Goal: Task Accomplishment & Management: Manage account settings

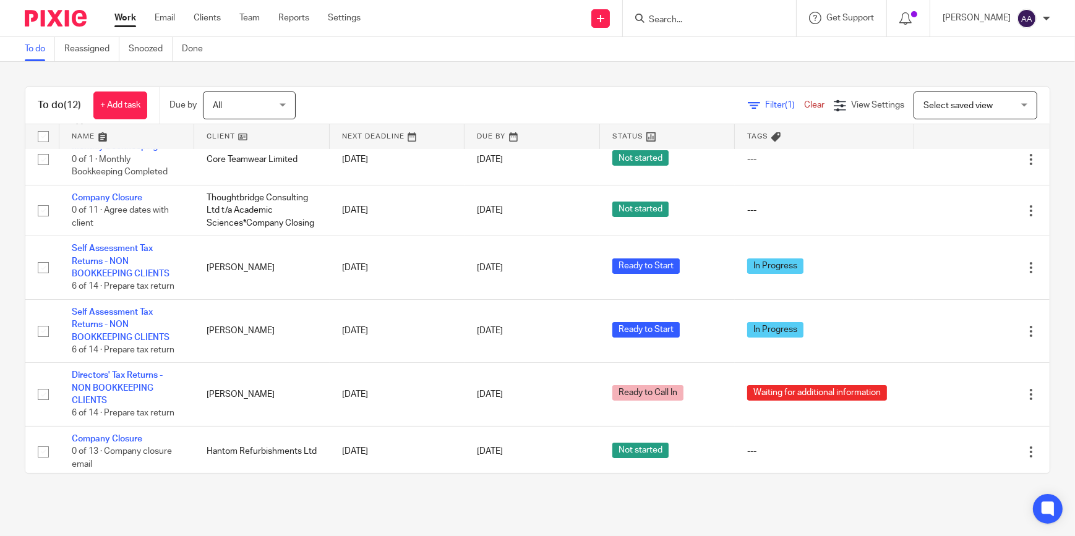
scroll to position [339, 0]
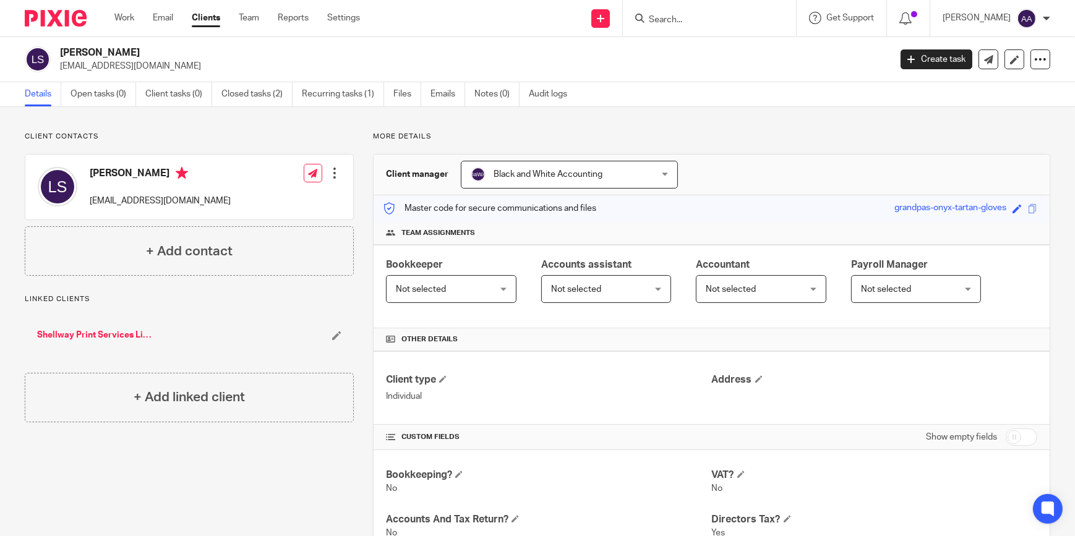
click at [110, 330] on link "Shellway Print Services Limited - HWB" at bounding box center [98, 335] width 122 height 12
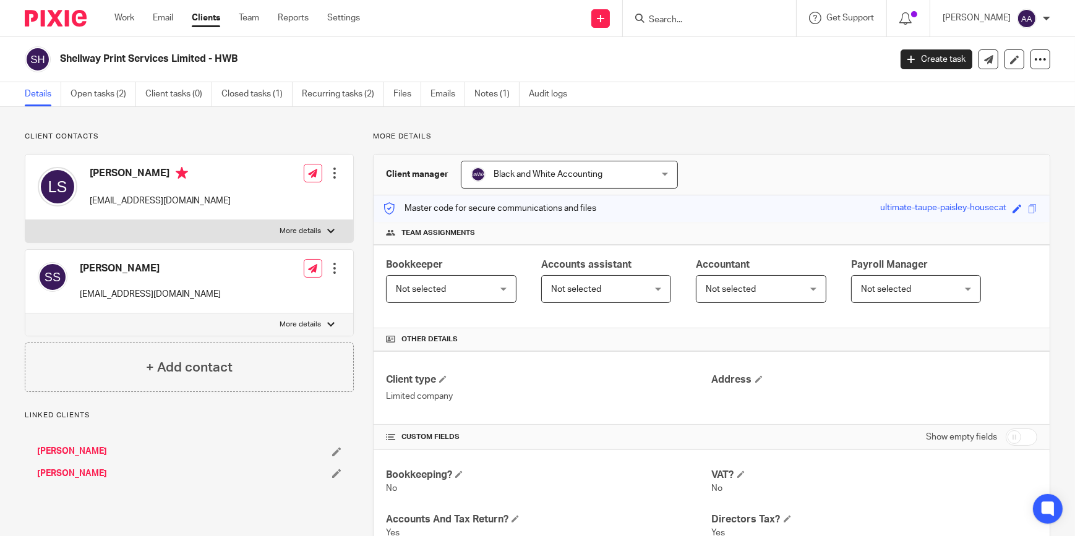
click at [275, 234] on label "More details" at bounding box center [189, 231] width 328 height 22
click at [25, 220] on input "More details" at bounding box center [25, 220] width 1 height 1
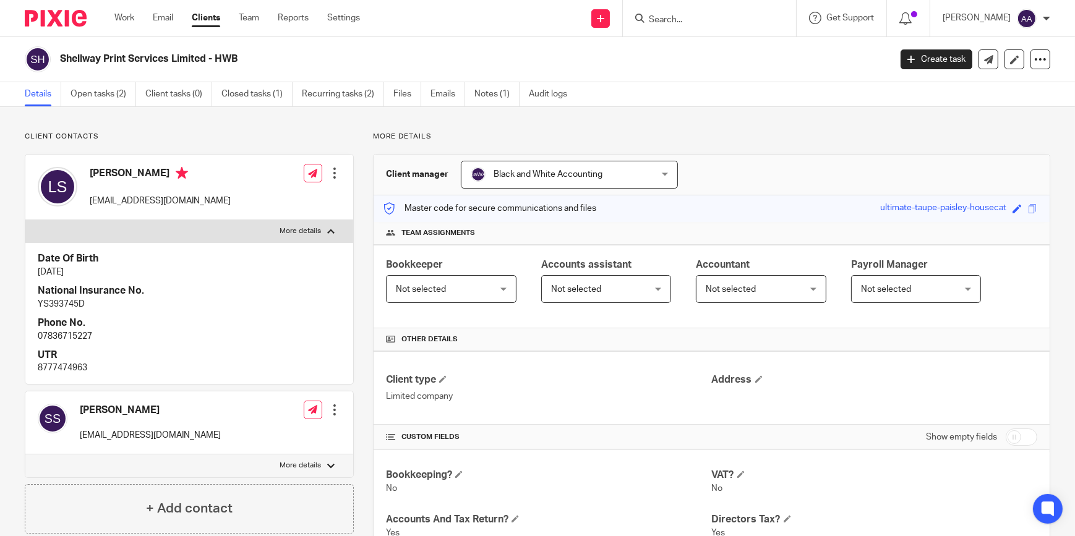
click at [275, 234] on label "More details" at bounding box center [189, 231] width 328 height 22
click at [25, 220] on input "More details" at bounding box center [25, 220] width 1 height 1
checkbox input "false"
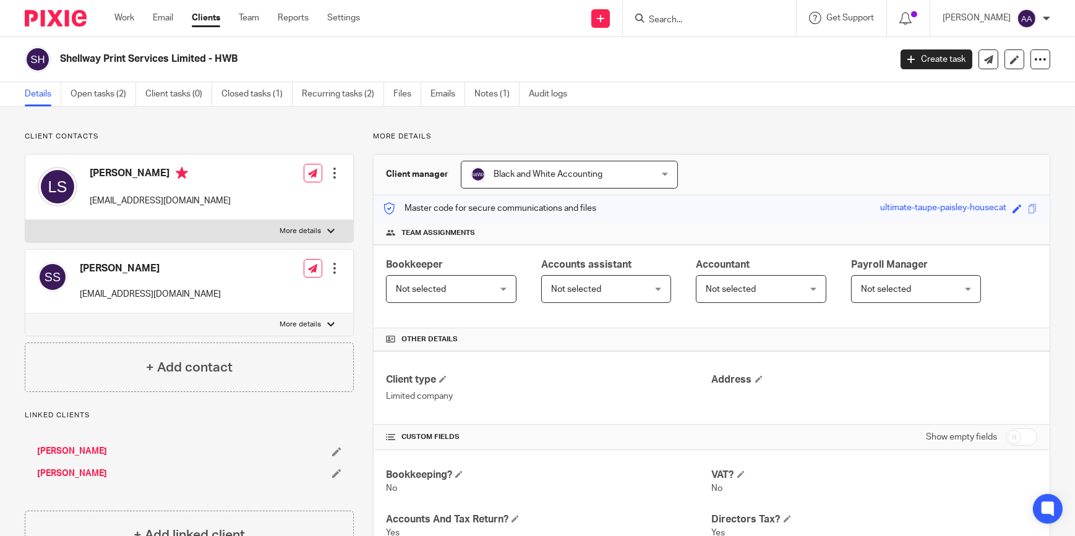
click at [675, 18] on input "Search" at bounding box center [703, 20] width 111 height 11
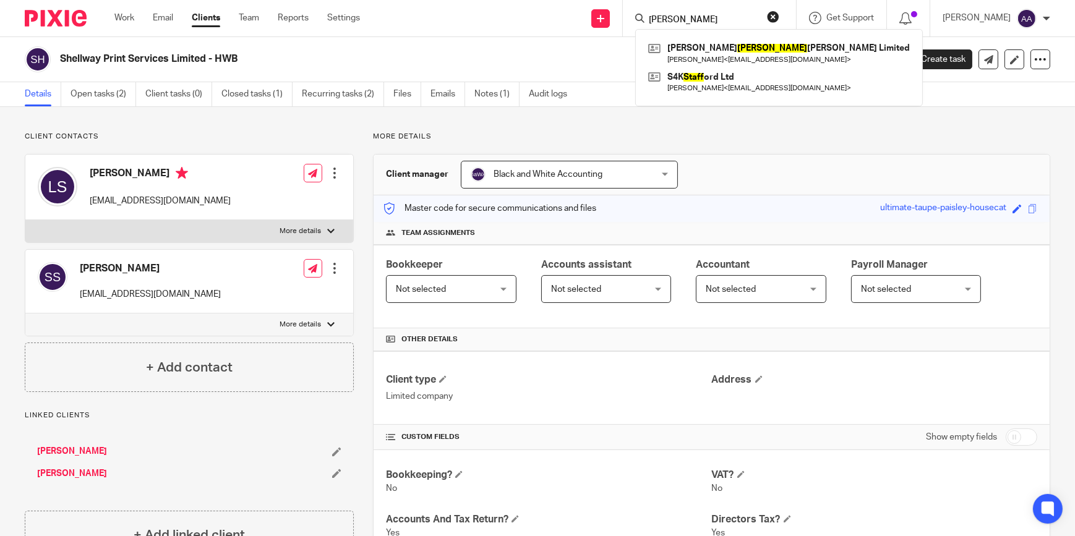
type input "scaff"
drag, startPoint x: 722, startPoint y: 12, endPoint x: 554, endPoint y: 24, distance: 168.0
click at [554, 23] on div "Send new email Create task Add client Request signature scaff Wayne Perry Scaff…" at bounding box center [726, 18] width 696 height 36
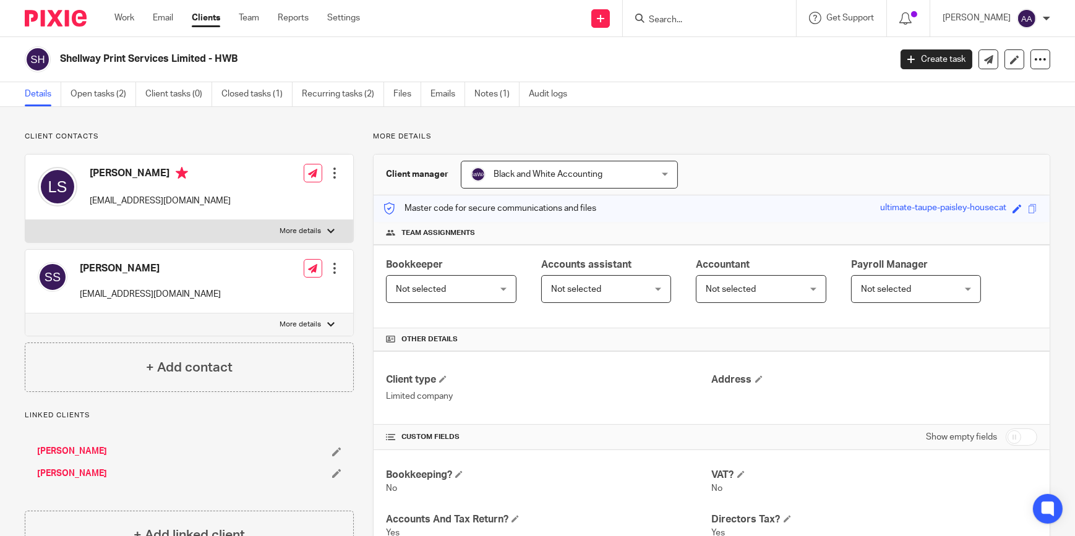
drag, startPoint x: 722, startPoint y: 24, endPoint x: 708, endPoint y: 25, distance: 14.9
click at [722, 23] on input "Search" at bounding box center [703, 20] width 111 height 11
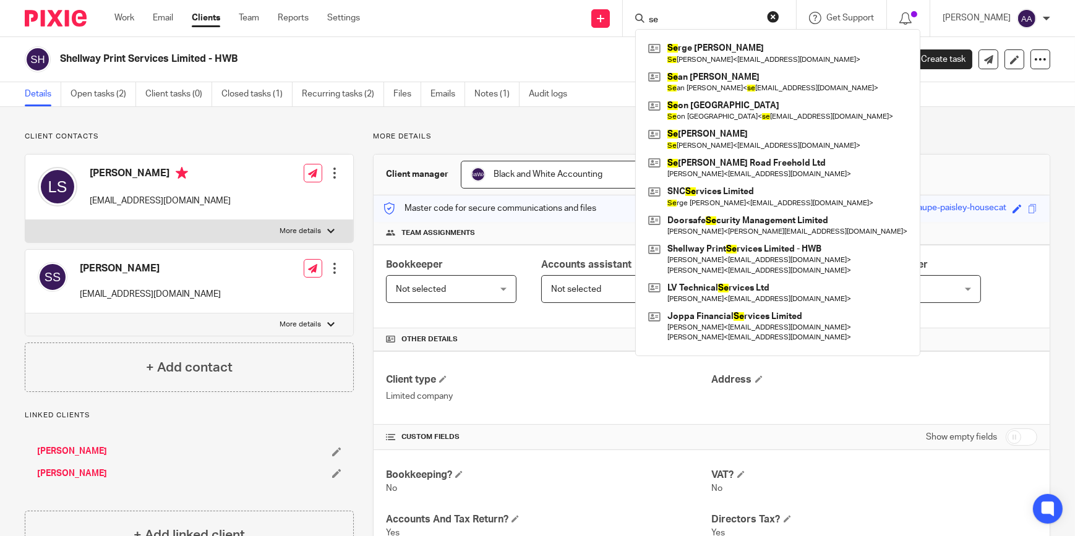
type input "s"
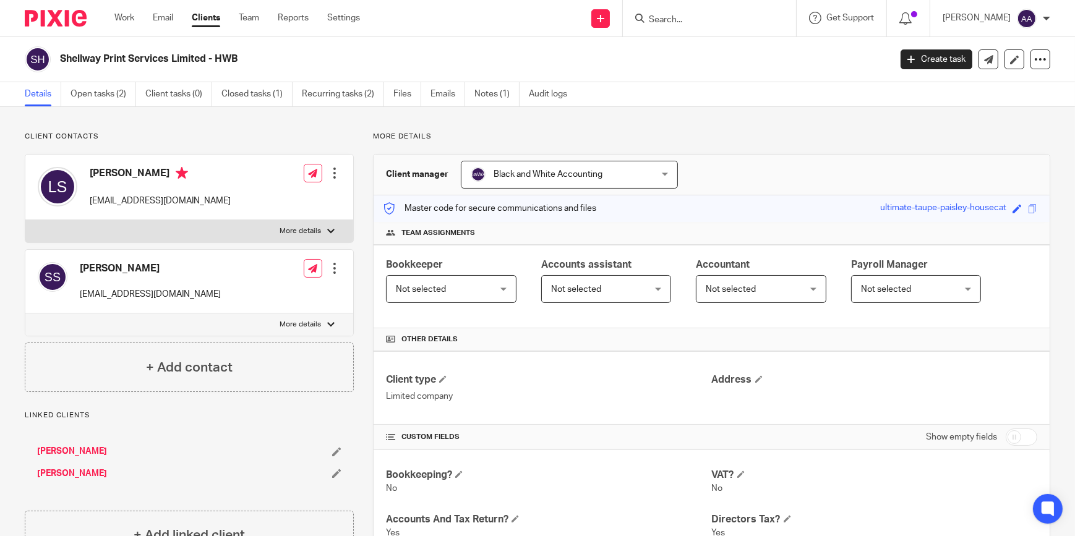
click at [723, 25] on form at bounding box center [714, 18] width 132 height 15
click at [712, 15] on input "Search" at bounding box center [703, 20] width 111 height 11
click at [678, 13] on form at bounding box center [714, 18] width 132 height 15
click at [678, 31] on div at bounding box center [709, 18] width 173 height 36
click at [677, 15] on input "Search" at bounding box center [703, 20] width 111 height 11
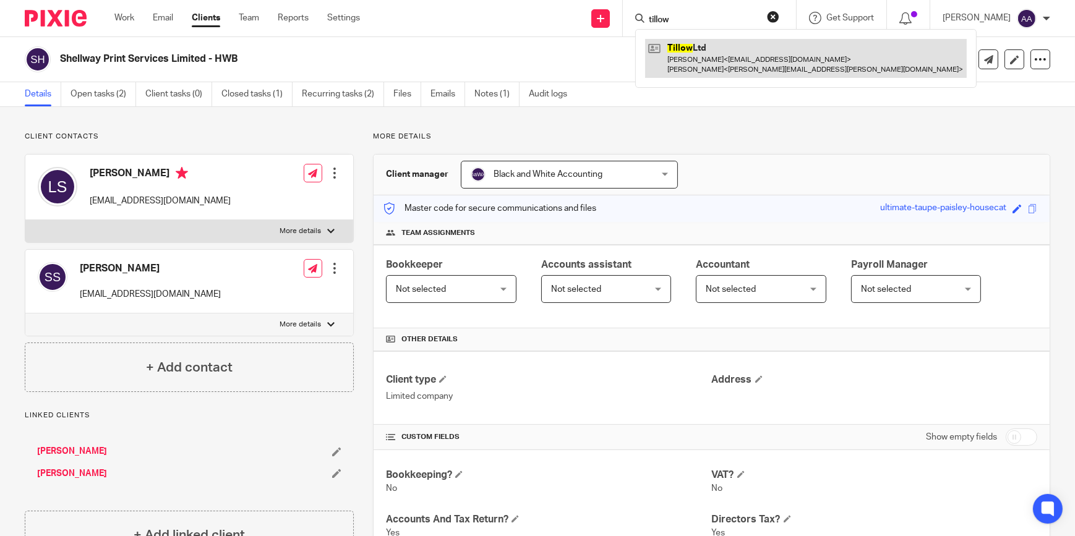
type input "tillow"
click at [678, 67] on link at bounding box center [806, 58] width 322 height 38
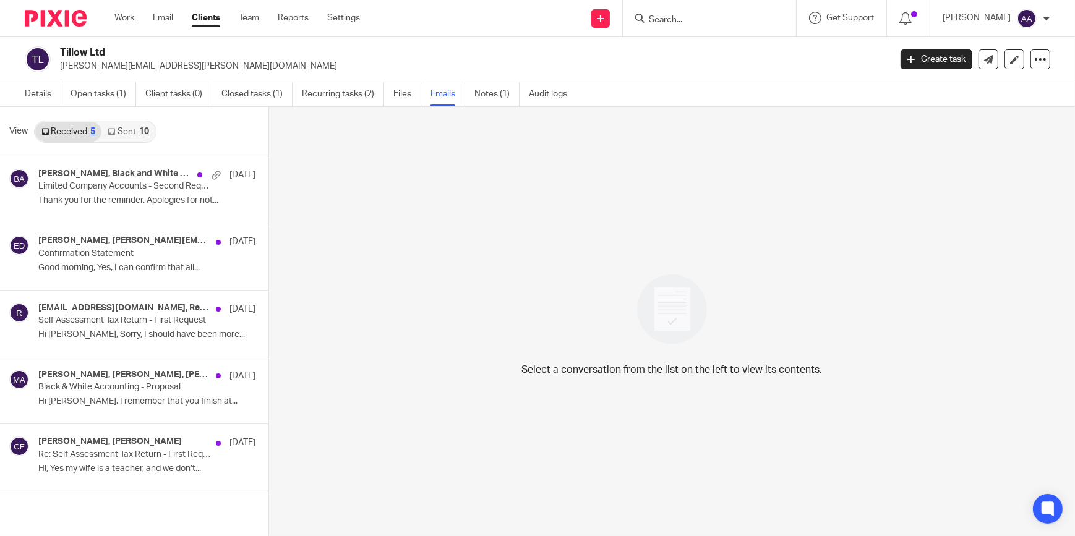
click at [130, 134] on link "Sent 10" at bounding box center [127, 132] width 53 height 20
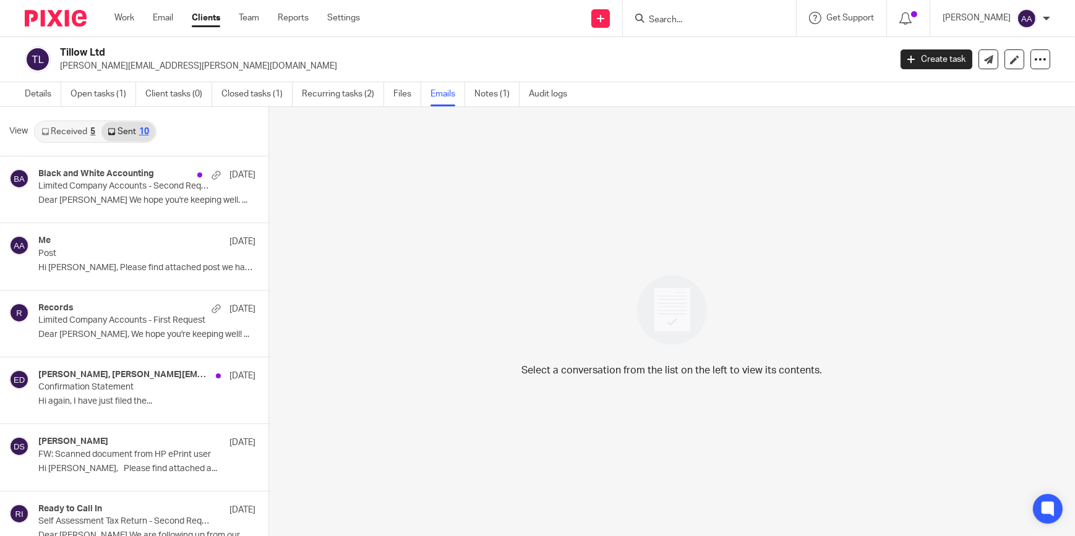
click at [92, 129] on div "5" at bounding box center [92, 131] width 5 height 9
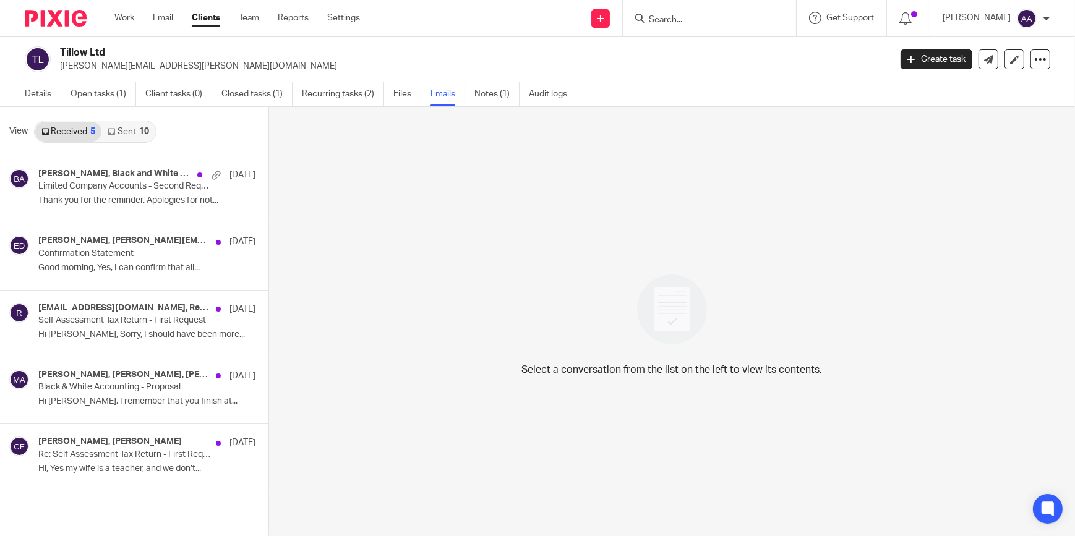
click at [695, 23] on input "Search" at bounding box center [703, 20] width 111 height 11
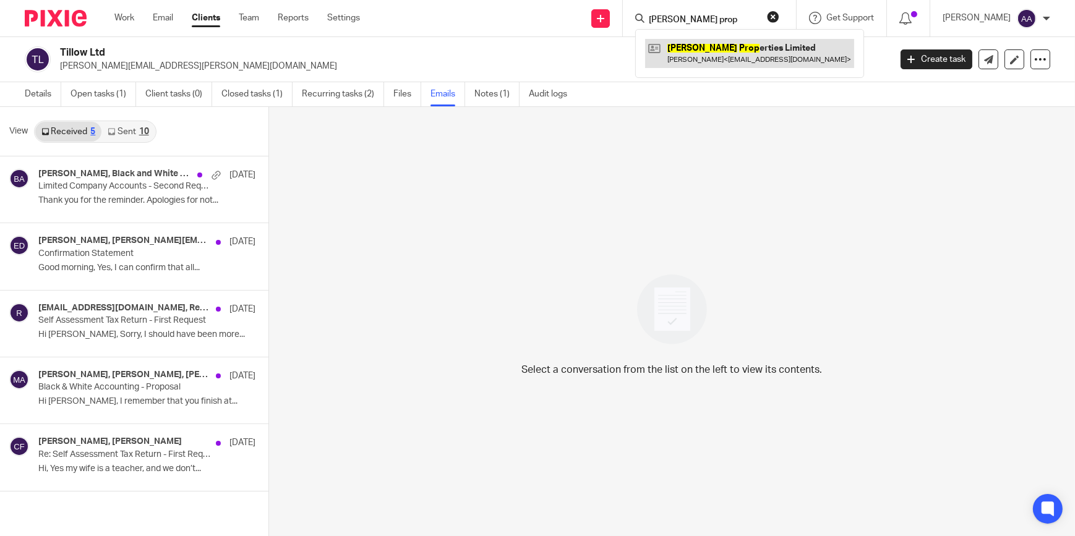
type input "tilley prop"
click at [693, 51] on link at bounding box center [749, 53] width 209 height 28
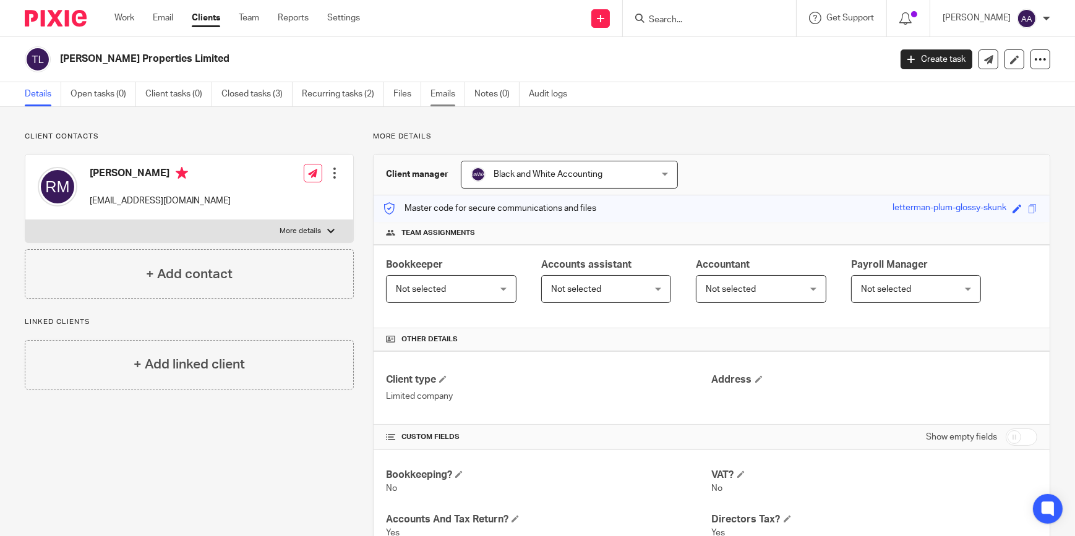
click at [443, 98] on link "Emails" at bounding box center [447, 94] width 35 height 24
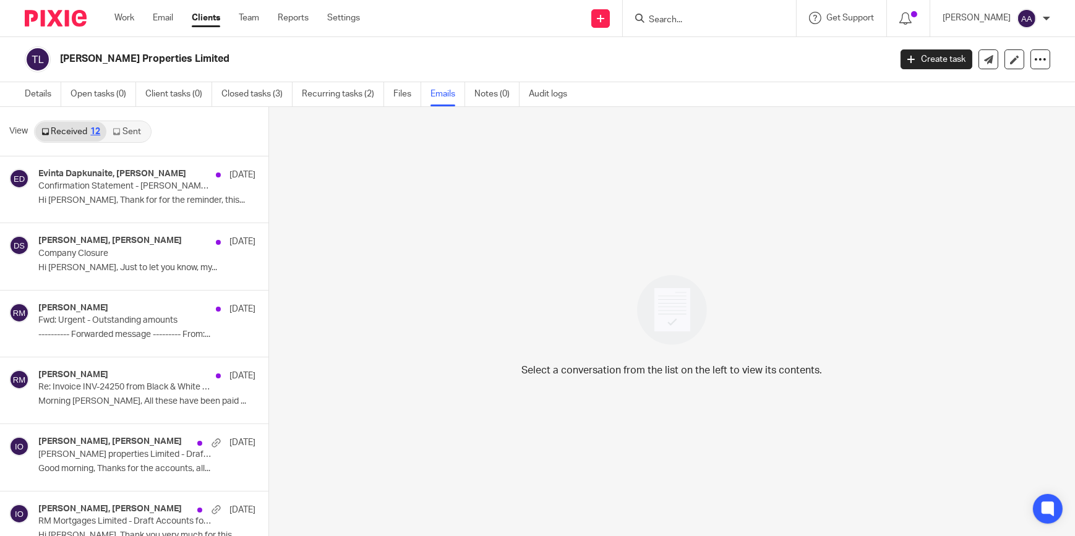
click at [119, 134] on icon at bounding box center [116, 131] width 7 height 7
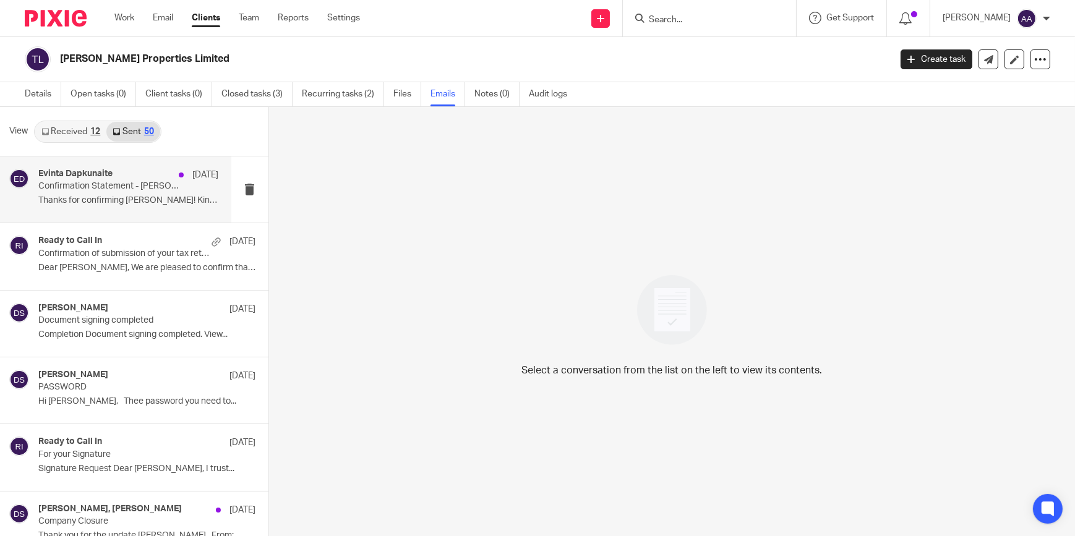
click at [77, 174] on h4 "Evinta Dapkunaite" at bounding box center [75, 174] width 74 height 11
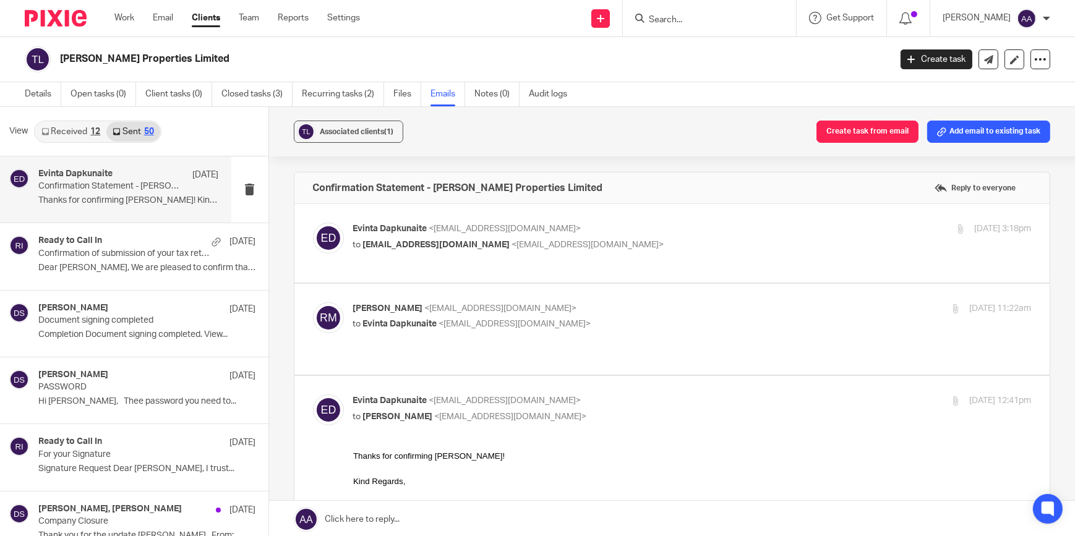
click at [313, 394] on input "checkbox" at bounding box center [312, 394] width 1 height 1
checkbox input "false"
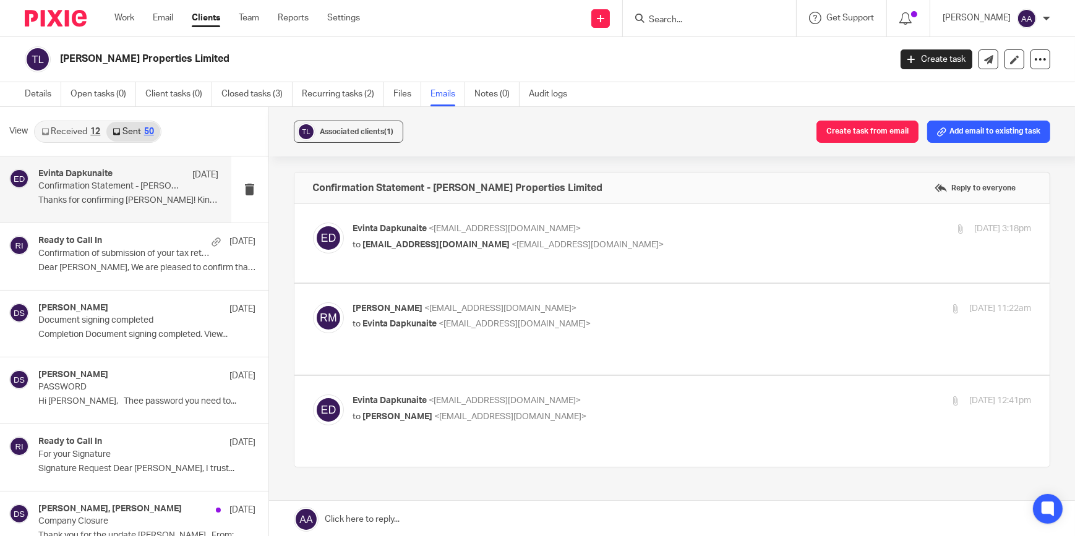
click at [447, 247] on span "rosiemcqueen1@gmail.com" at bounding box center [436, 245] width 147 height 9
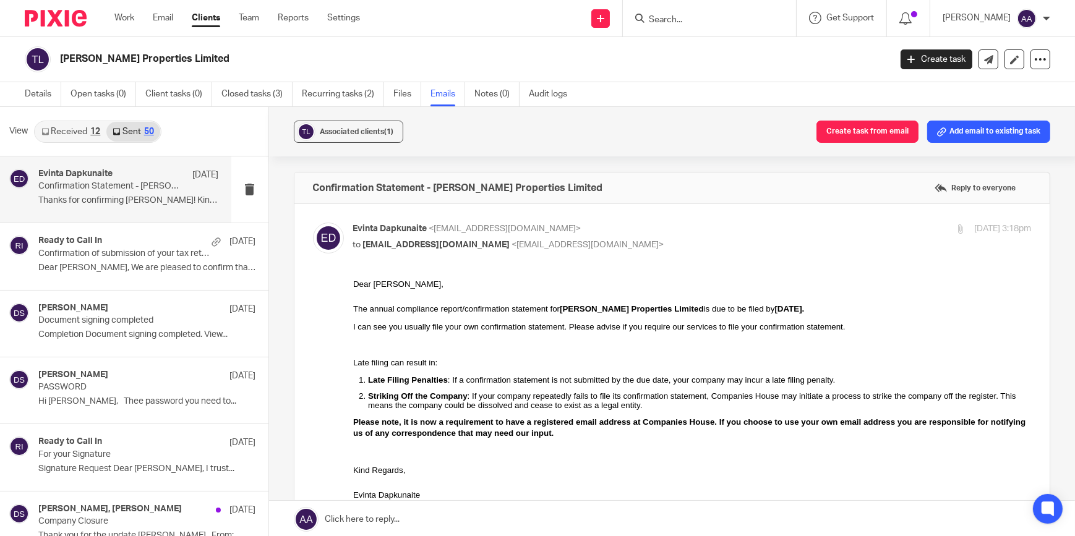
click at [452, 239] on p "to rosiemcqueen1@gmail.com <rosiemcqueen1@gmail.com>" at bounding box center [579, 245] width 452 height 13
checkbox input "false"
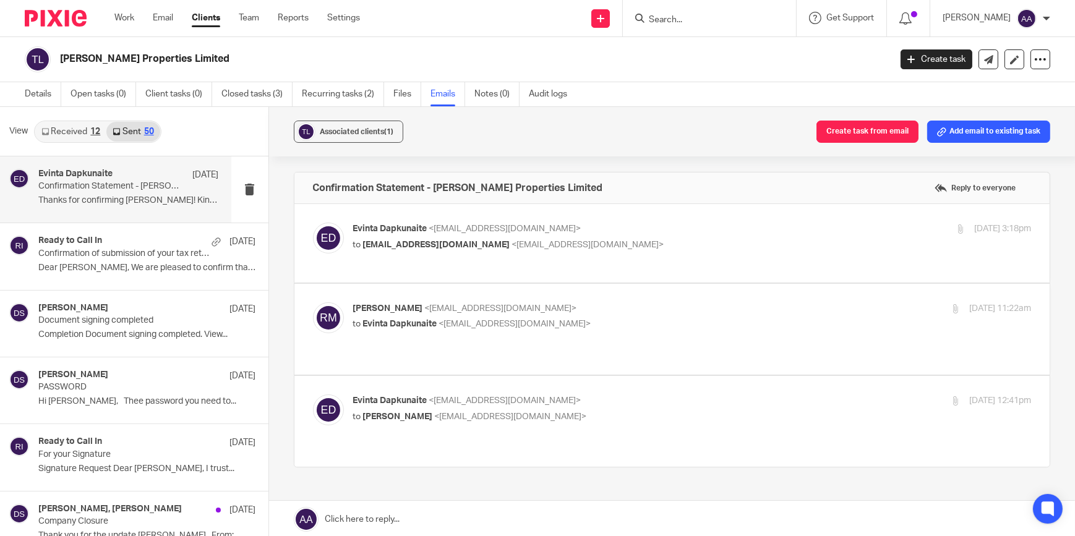
click at [452, 328] on span "<evinta@blackandwhiteaccounting.co.uk>" at bounding box center [515, 324] width 152 height 9
checkbox input "true"
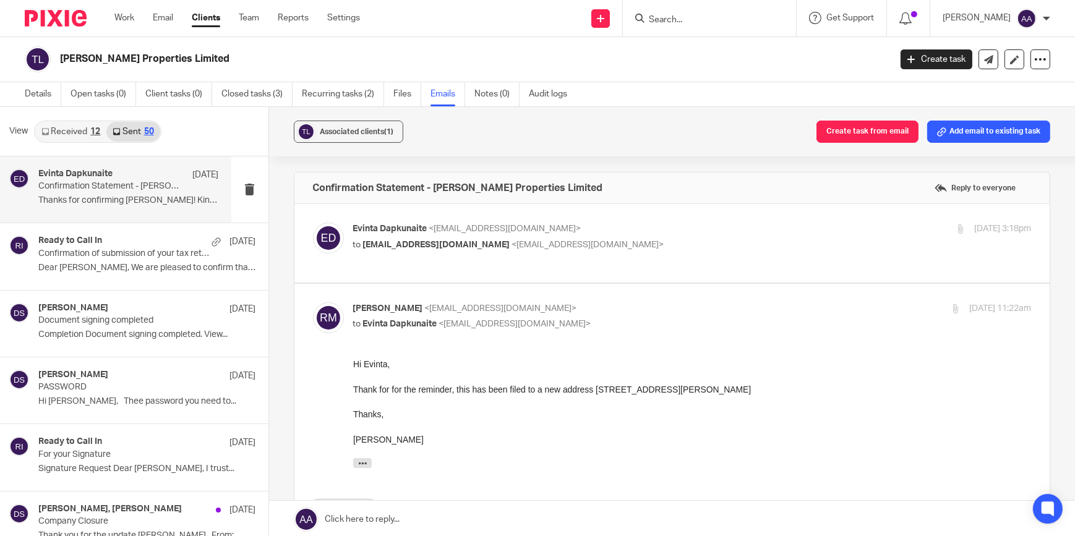
click at [561, 193] on div "Confirmation Statement - Tilley Properties Limited Reply to everyone" at bounding box center [672, 188] width 756 height 31
click at [557, 235] on div "Evinta Dapkunaite <evinta@blackandwhiteaccounting.co.uk> to rosiemcqueen1@gmail…" at bounding box center [579, 237] width 452 height 28
drag, startPoint x: 557, startPoint y: 235, endPoint x: 564, endPoint y: 255, distance: 21.7
click at [564, 255] on div "Evinta Dapkunaite <evinta@blackandwhiteaccounting.co.uk> to rosiemcqueen1@gmail…" at bounding box center [672, 243] width 719 height 41
click at [581, 225] on span "<evinta@blackandwhiteaccounting.co.uk>" at bounding box center [505, 228] width 152 height 9
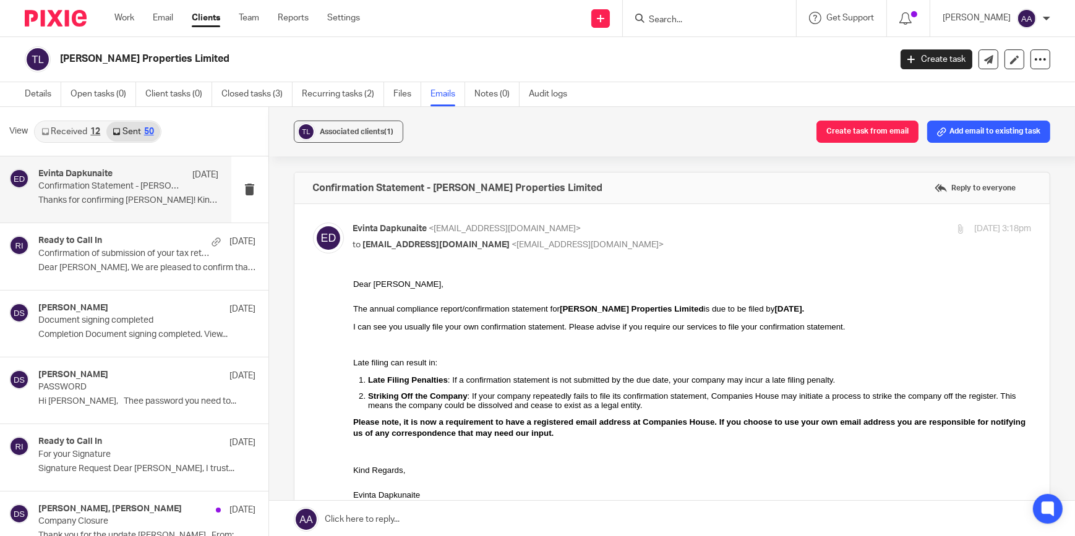
click at [587, 236] on div "Evinta Dapkunaite <evinta@blackandwhiteaccounting.co.uk> to rosiemcqueen1@gmail…" at bounding box center [579, 237] width 452 height 28
checkbox input "false"
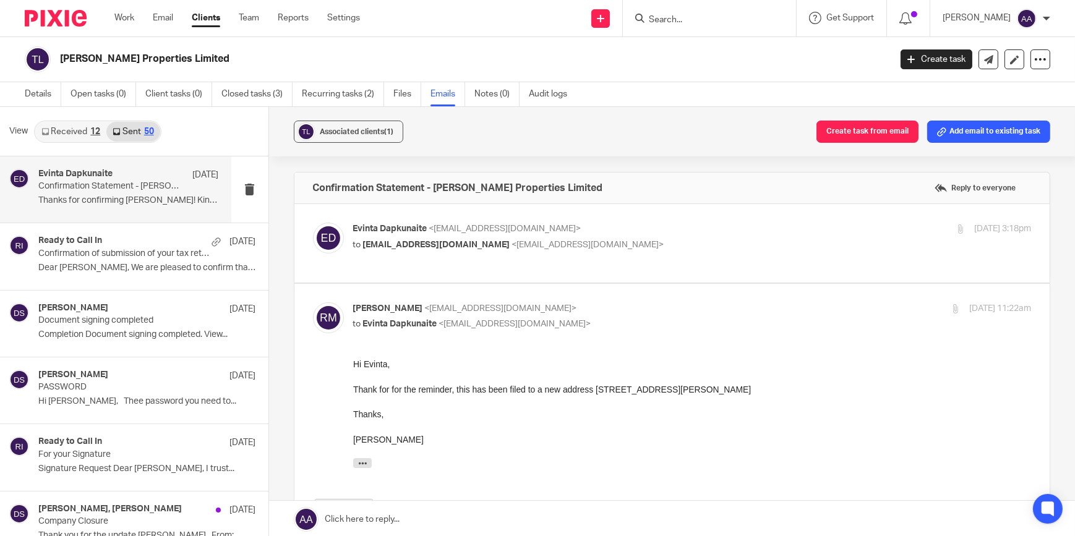
click at [478, 354] on div "Rosalie McQueen <rosiemcqueen1@gmail.com> to Evinta Dapkunaite <evinta@blackand…" at bounding box center [672, 459] width 719 height 314
click at [488, 313] on span "<rosiemcqueen1@gmail.com>" at bounding box center [501, 308] width 152 height 9
checkbox input "false"
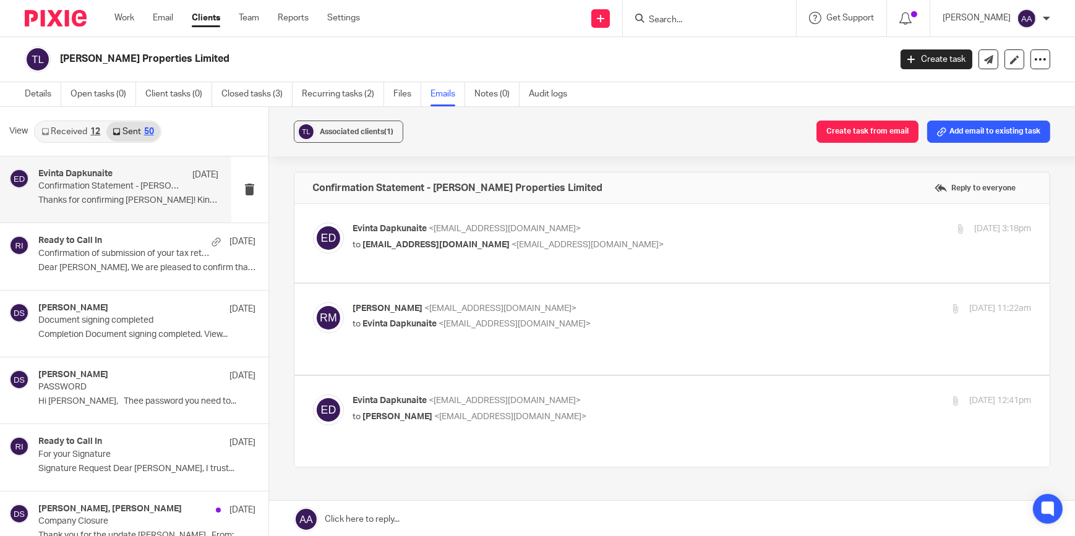
click at [489, 395] on p "Evinta Dapkunaite <evinta@blackandwhiteaccounting.co.uk>" at bounding box center [579, 401] width 452 height 13
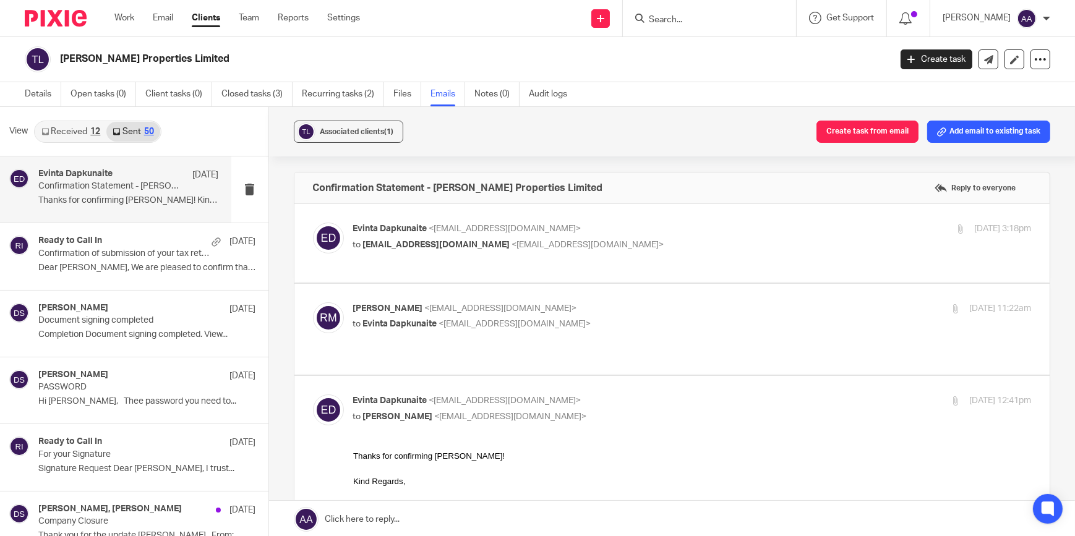
click at [489, 395] on p "Evinta Dapkunaite <evinta@blackandwhiteaccounting.co.uk>" at bounding box center [579, 401] width 452 height 13
click at [693, 419] on p "to Rosalie McQueen <rosiemcqueen1@gmail.com>" at bounding box center [579, 417] width 452 height 13
checkbox input "false"
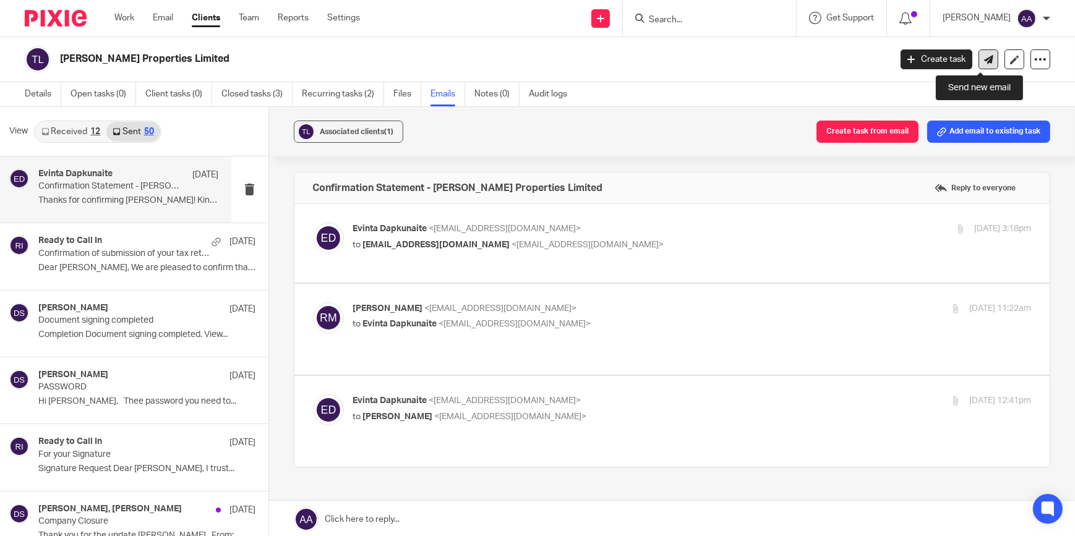
click at [984, 56] on icon at bounding box center [988, 59] width 9 height 9
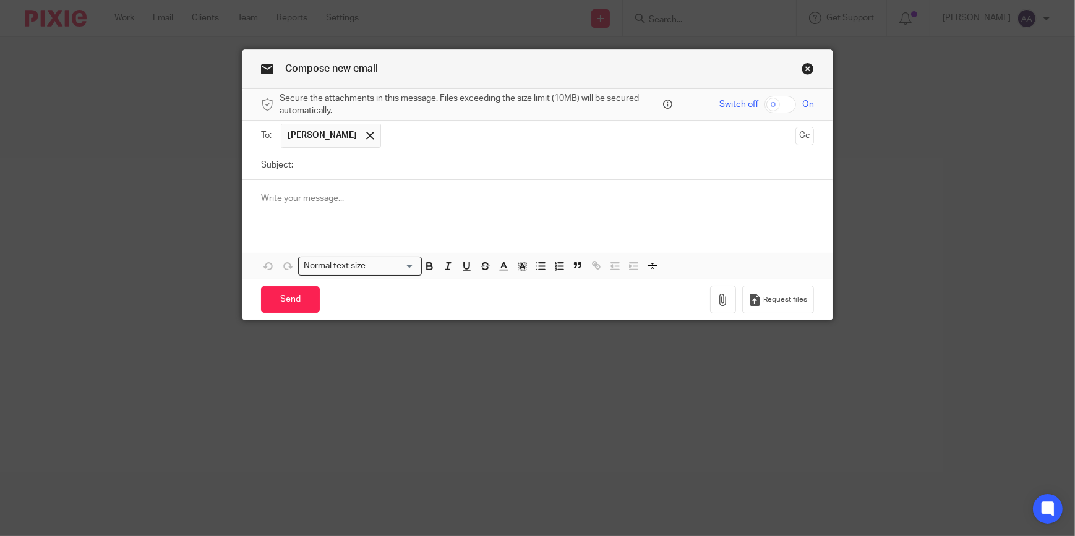
click at [375, 180] on div at bounding box center [537, 204] width 590 height 48
click at [375, 168] on input "Subject:" at bounding box center [556, 166] width 515 height 28
type input "Confirmation Statement"
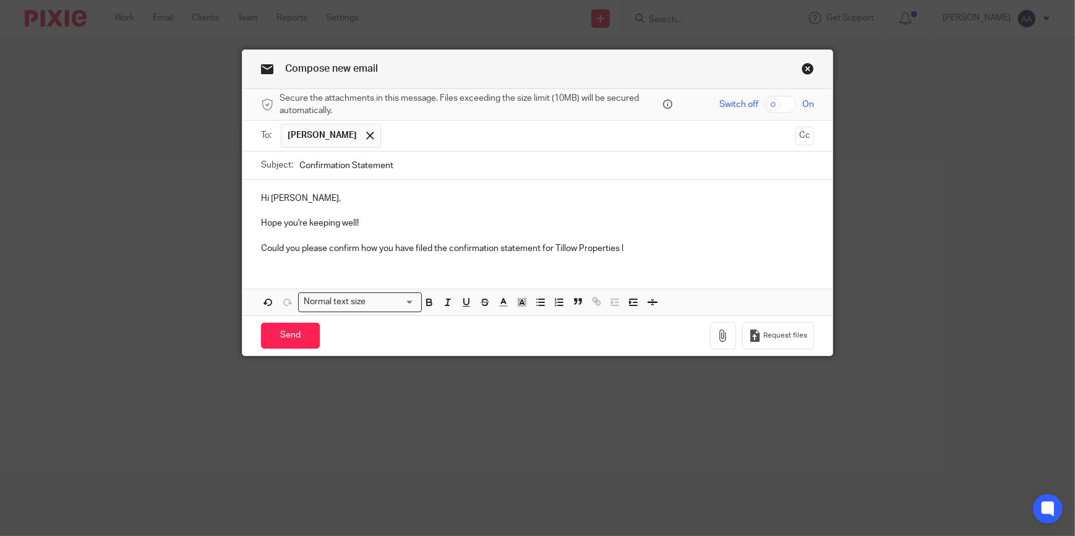
click at [560, 244] on p "Could you please confirm how you have filed the confirmation statement for Till…" at bounding box center [537, 248] width 553 height 12
click at [563, 247] on p "Could you please confirm how you have filed the confirmation statement for Till…" at bounding box center [537, 248] width 553 height 12
click at [642, 242] on p "Could you please confirm how you have filed the confirmation statement for Till…" at bounding box center [537, 248] width 553 height 12
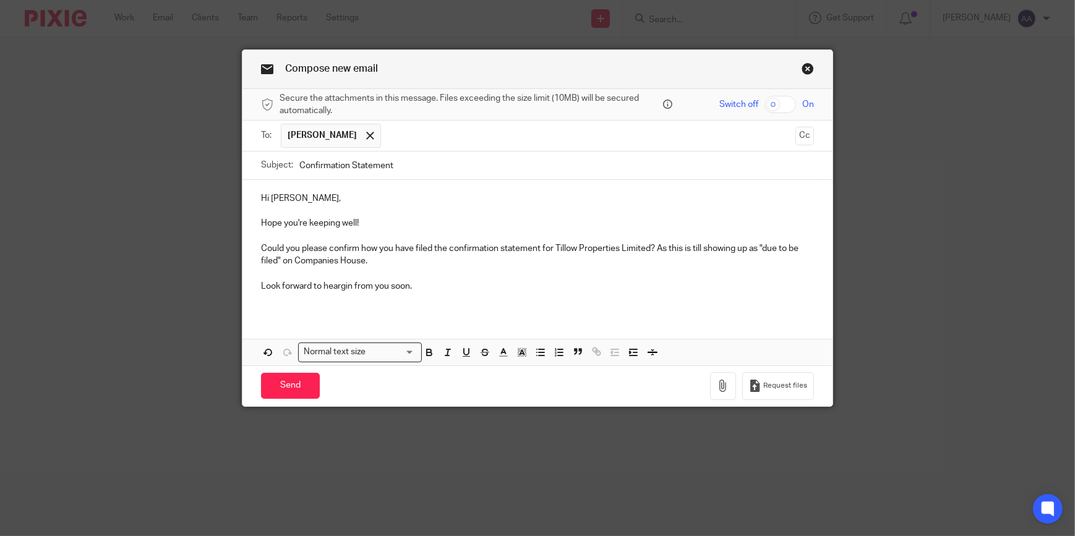
click at [325, 281] on p "Look forward to heargin from you soon." at bounding box center [537, 286] width 553 height 12
click at [330, 283] on p "Look forward to heargin from you soon." at bounding box center [537, 286] width 553 height 12
click at [418, 283] on p "Look forward to hearing from you soon." at bounding box center [537, 286] width 553 height 12
click at [296, 295] on p at bounding box center [537, 299] width 553 height 12
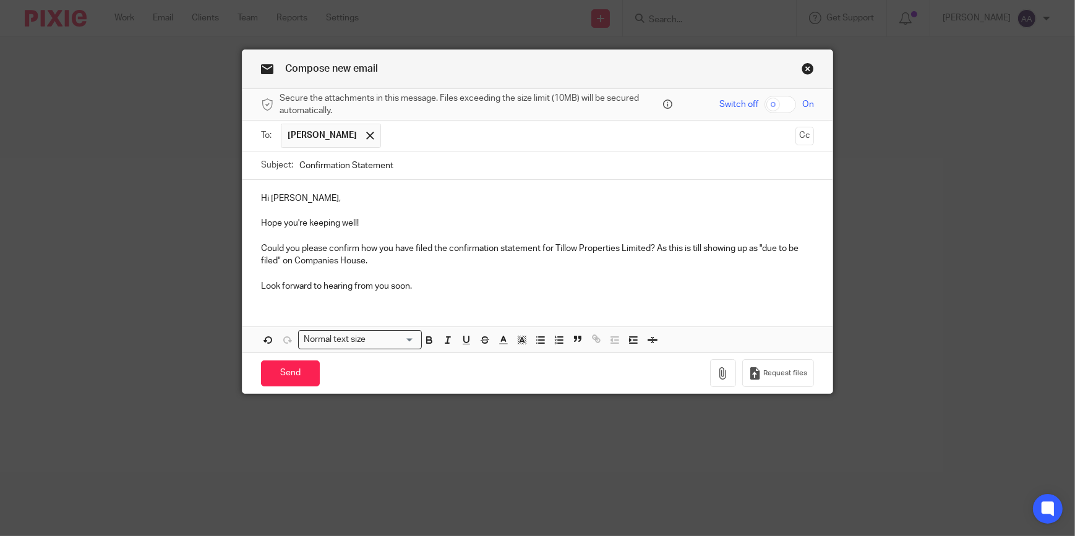
click at [267, 310] on div "Hi Rosalie, Hope you're keeping well! Could you please confirm how you have fil…" at bounding box center [537, 266] width 590 height 173
click at [423, 289] on p "Look forward to hearing from you soon." at bounding box center [537, 286] width 553 height 12
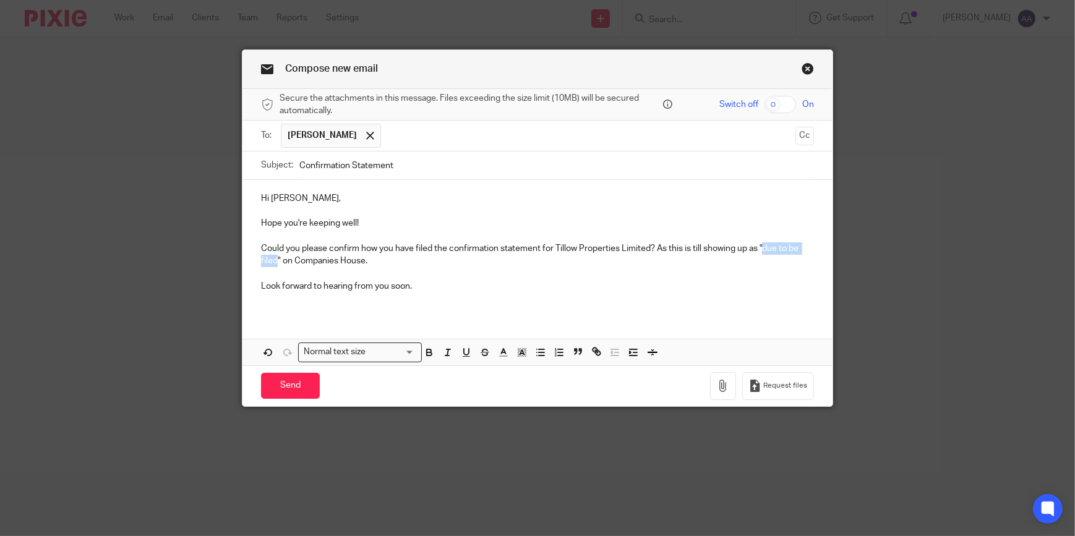
drag, startPoint x: 760, startPoint y: 247, endPoint x: 271, endPoint y: 261, distance: 489.4
click at [271, 261] on p "Could you please confirm how you have filed the confirmation statement for Till…" at bounding box center [537, 254] width 553 height 25
click at [427, 347] on icon "button" at bounding box center [429, 352] width 11 height 11
click at [381, 312] on div "Hi Rosalie, Hope you're keeping well! Could you please confirm how you have fil…" at bounding box center [537, 247] width 590 height 134
click at [289, 382] on input "Send" at bounding box center [290, 386] width 59 height 27
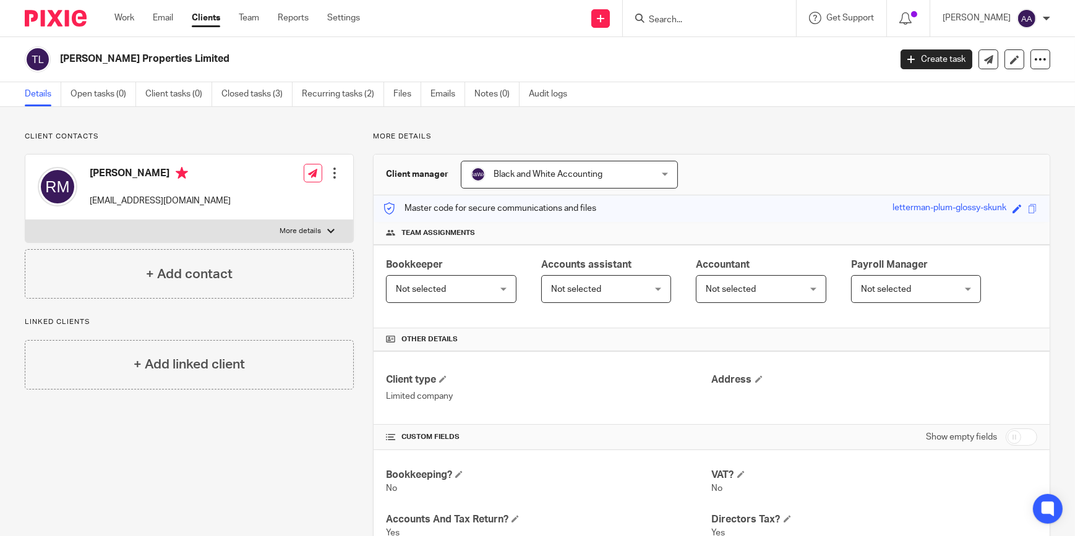
drag, startPoint x: 670, startPoint y: 18, endPoint x: 672, endPoint y: 45, distance: 26.7
click at [672, 45] on body "Work Email Clients Team Reports Settings Work Email Clients Team Reports Settin…" at bounding box center [537, 268] width 1075 height 536
click at [680, 24] on input "Search" at bounding box center [703, 20] width 111 height 11
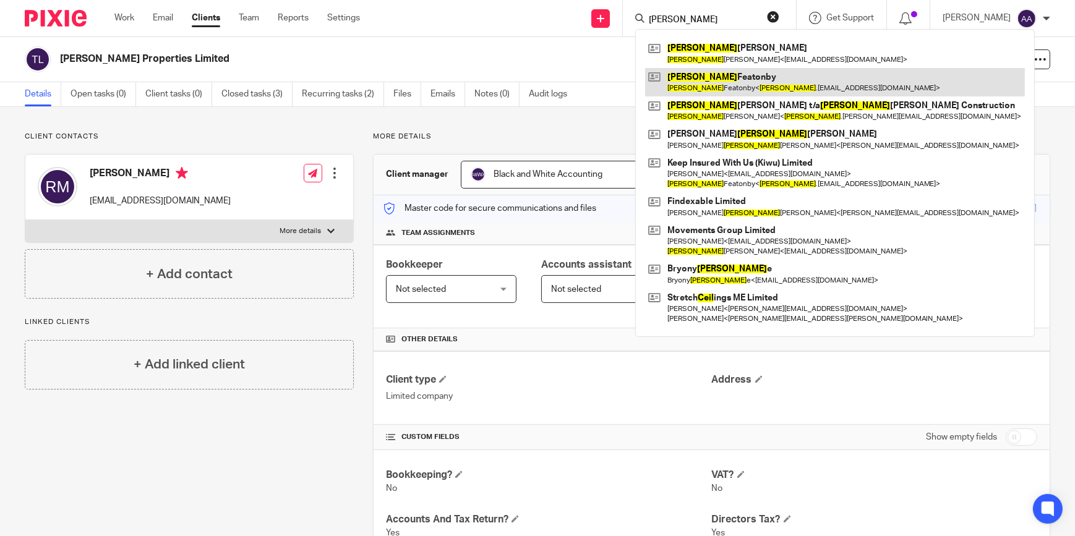
type input "[PERSON_NAME]"
click at [706, 75] on link at bounding box center [835, 82] width 380 height 28
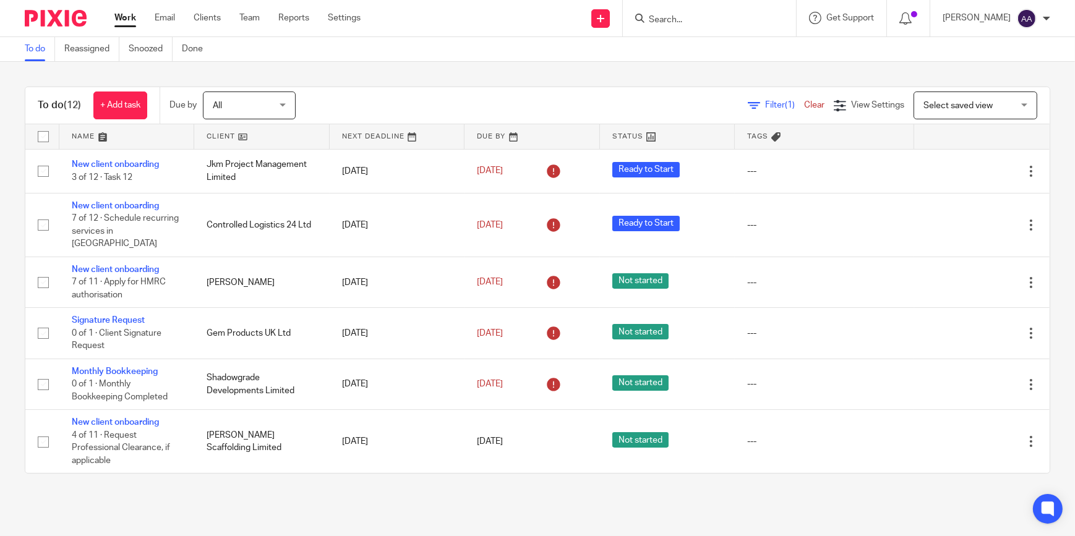
scroll to position [339, 0]
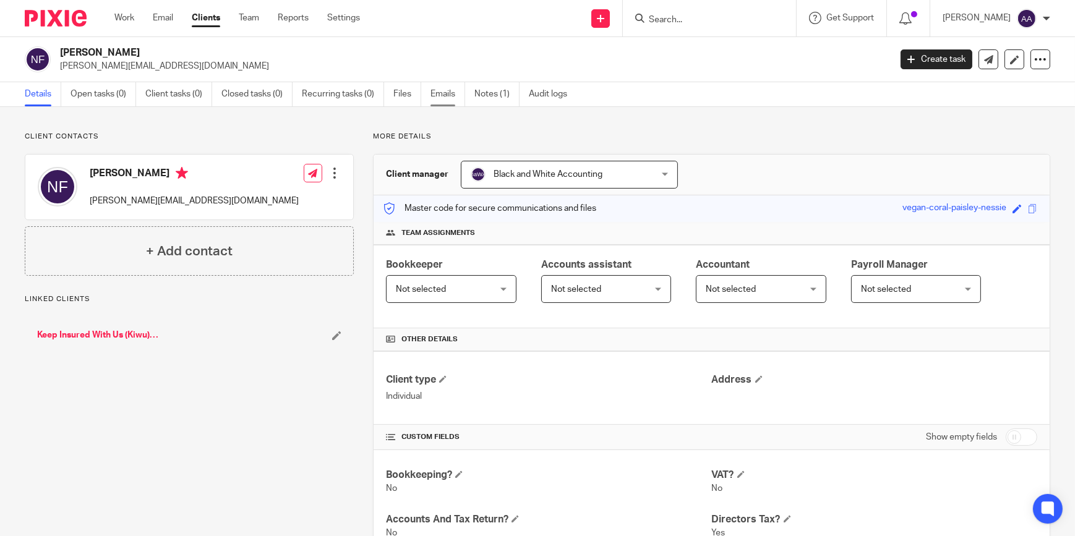
click at [447, 92] on link "Emails" at bounding box center [447, 94] width 35 height 24
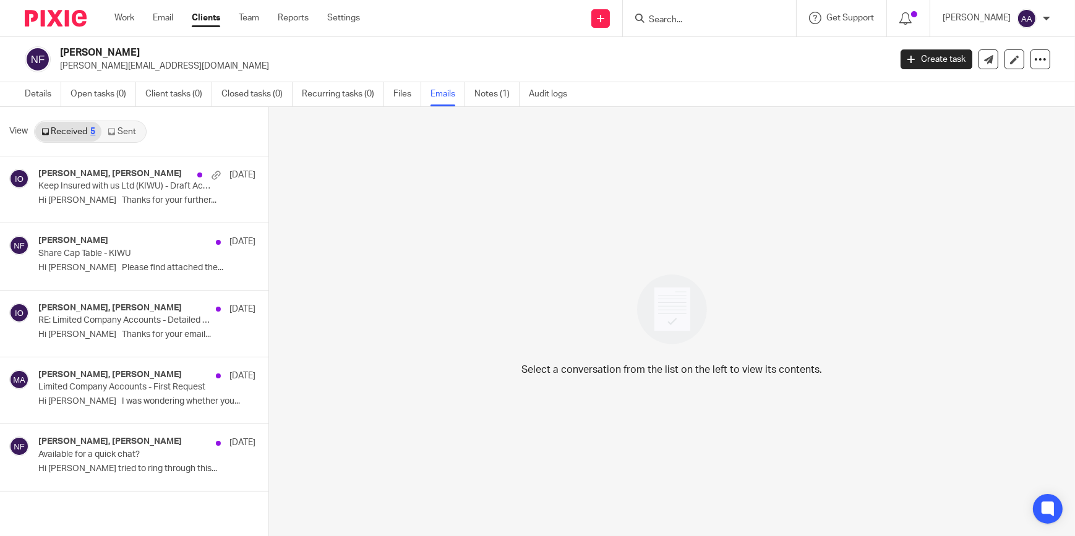
click at [125, 135] on link "Sent" at bounding box center [122, 132] width 43 height 20
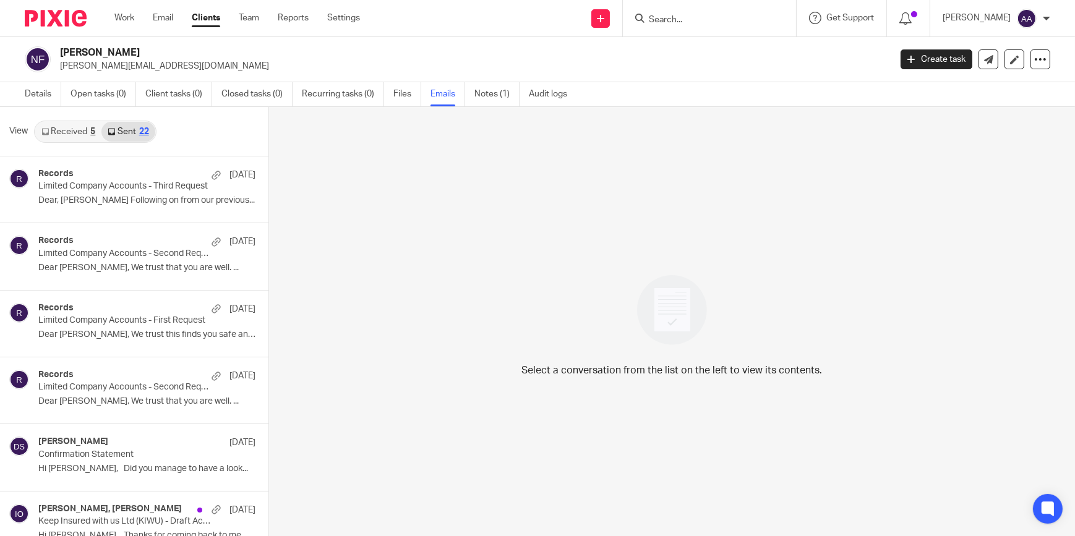
click at [53, 126] on link "Received 5" at bounding box center [68, 132] width 66 height 20
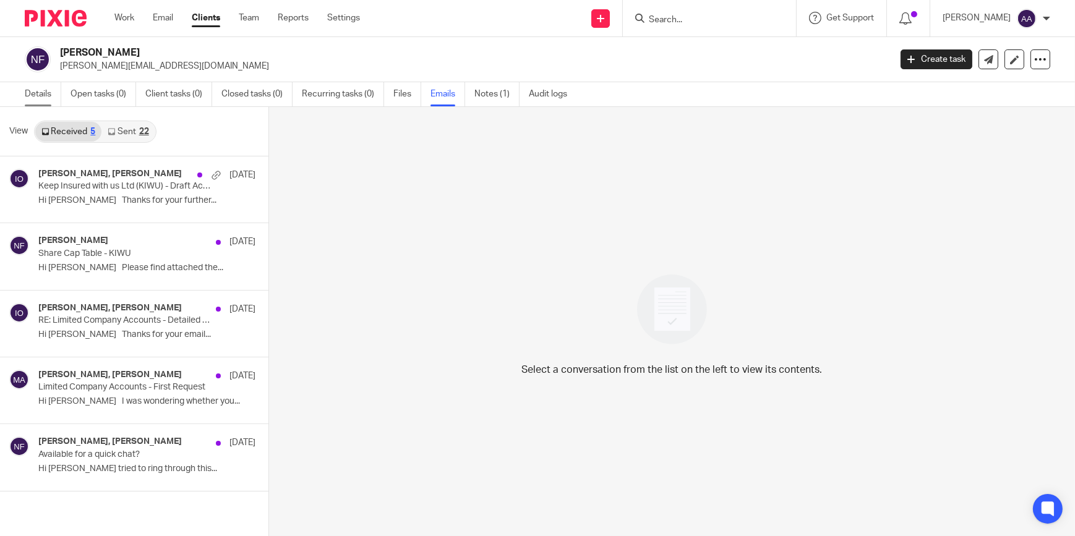
click at [33, 84] on link "Details" at bounding box center [43, 94] width 36 height 24
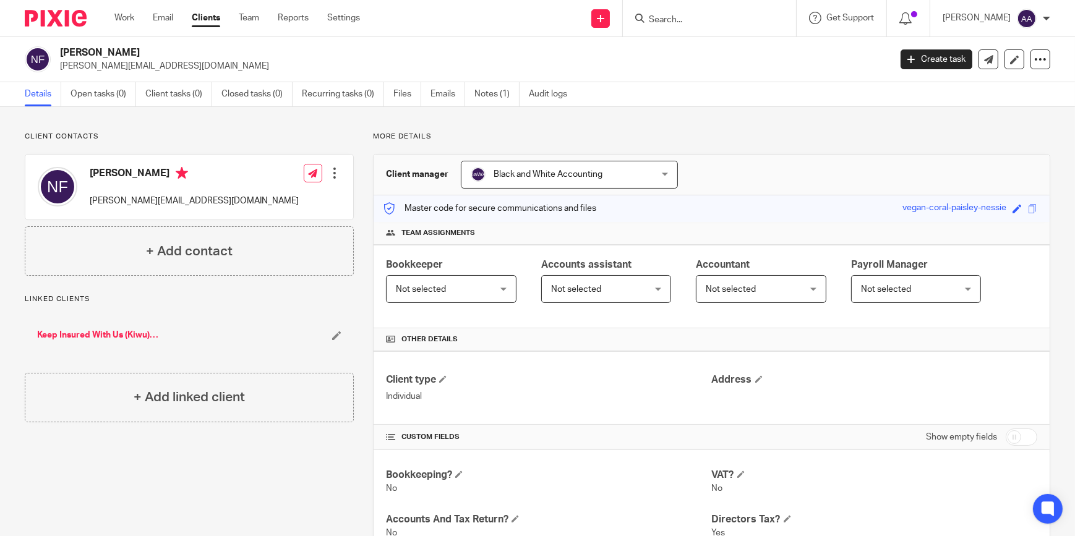
drag, startPoint x: 693, startPoint y: 17, endPoint x: 696, endPoint y: 25, distance: 8.0
click at [694, 19] on input "Search" at bounding box center [703, 20] width 111 height 11
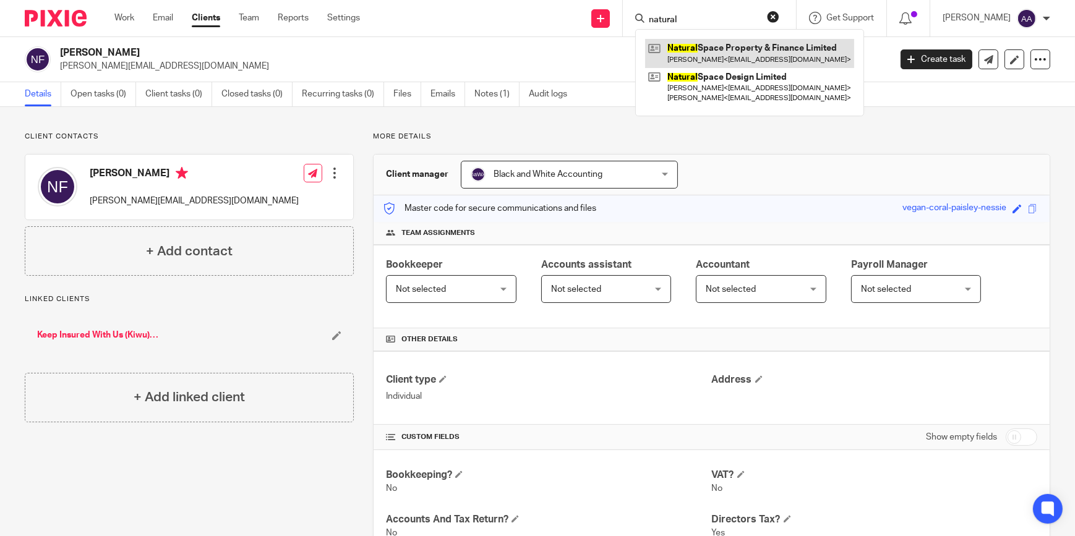
type input "natural"
click at [771, 44] on link at bounding box center [749, 53] width 209 height 28
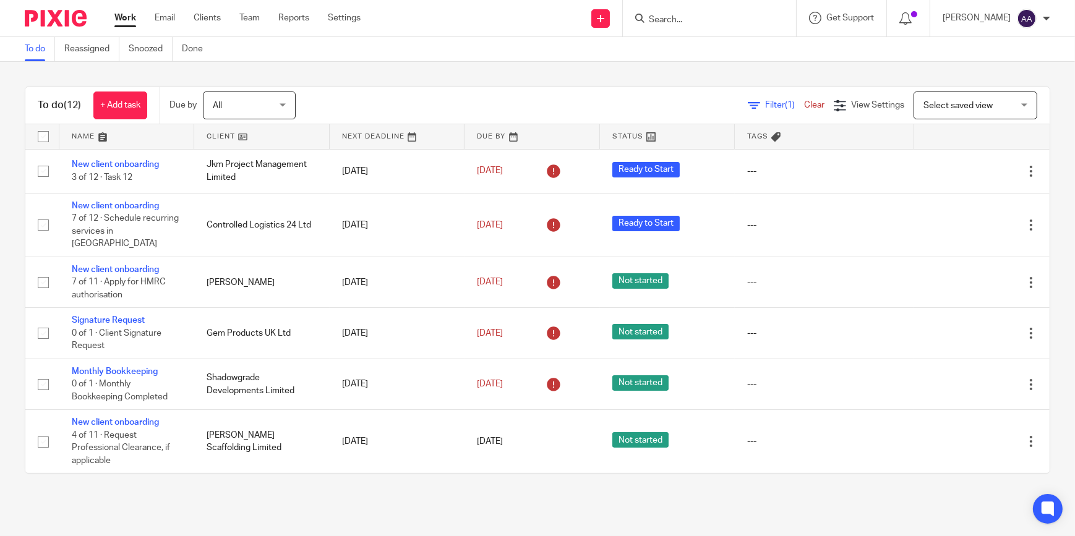
click at [693, 18] on input "Search" at bounding box center [703, 20] width 111 height 11
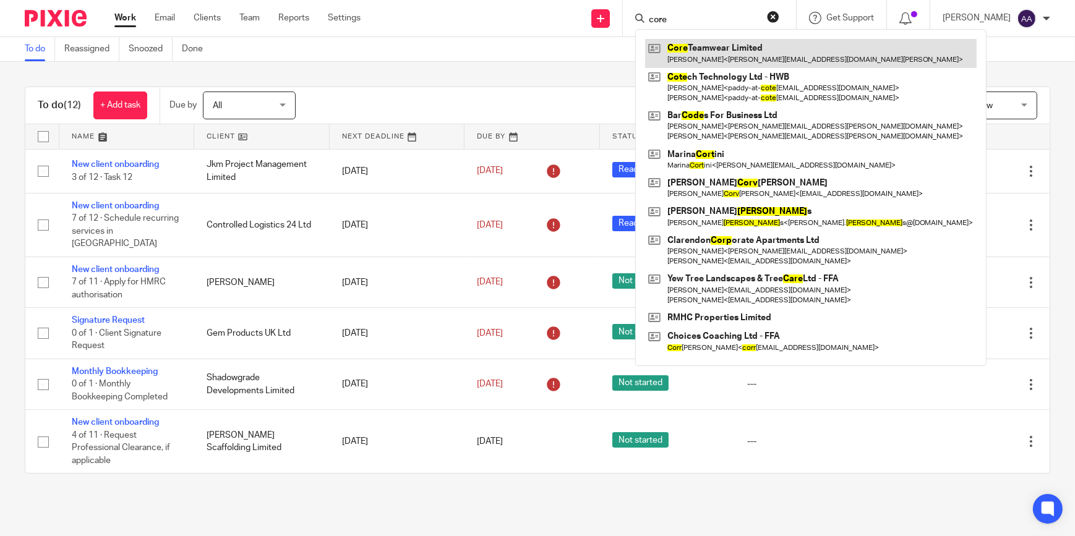
type input "core"
click at [745, 58] on link at bounding box center [810, 53] width 331 height 28
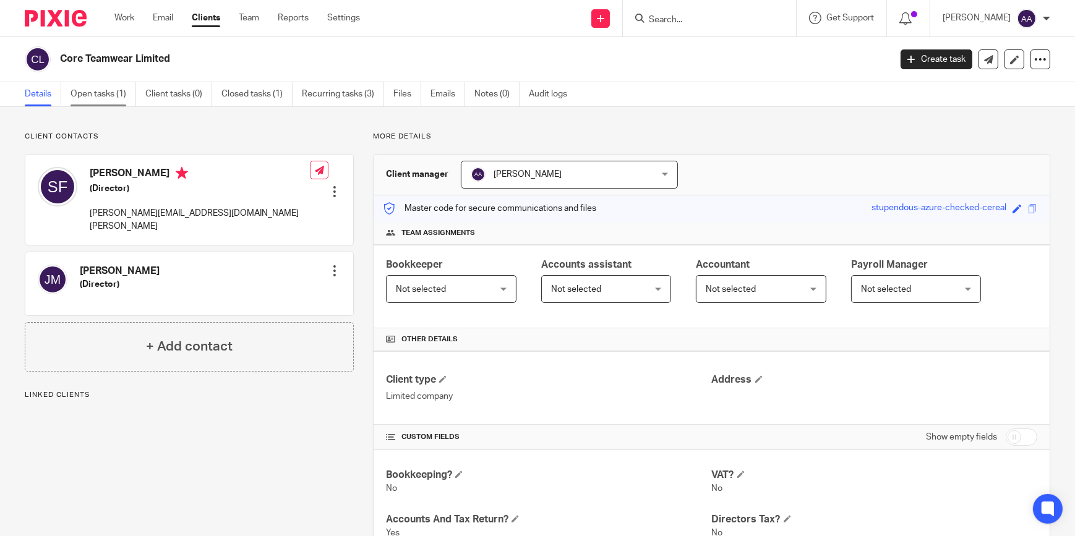
click at [80, 96] on link "Open tasks (1)" at bounding box center [104, 94] width 66 height 24
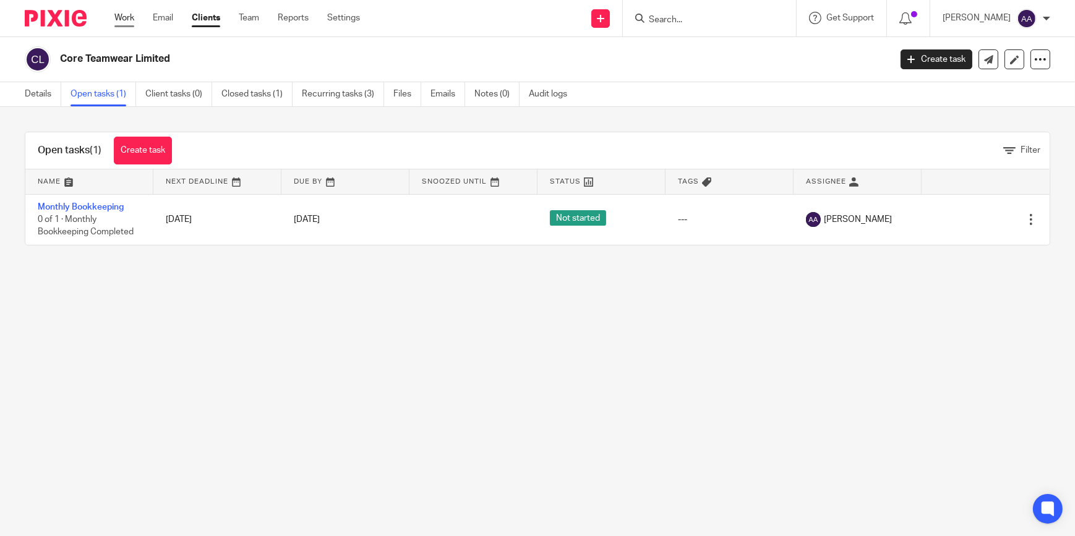
click at [130, 18] on link "Work" at bounding box center [124, 18] width 20 height 12
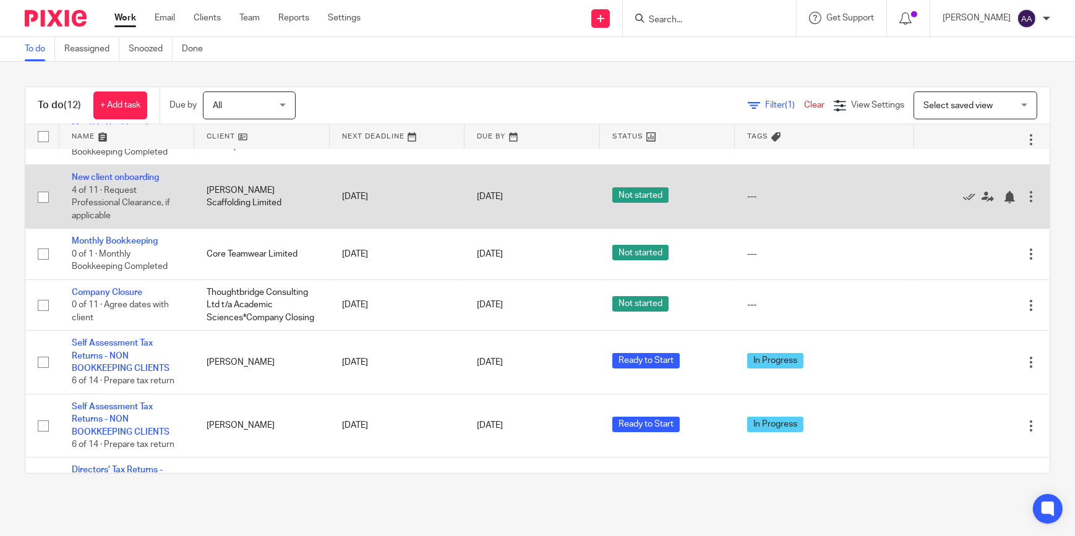
scroll to position [341, 0]
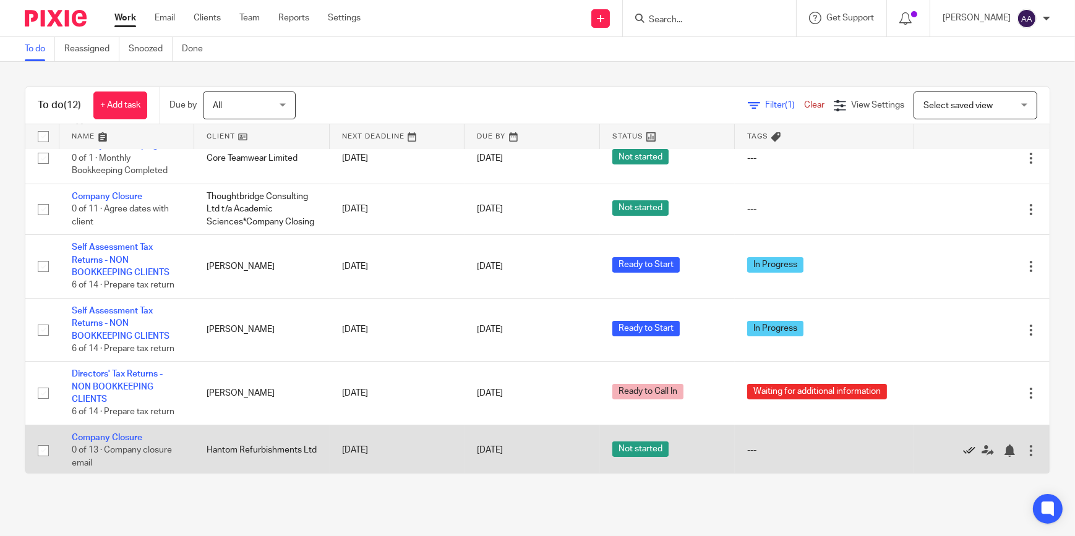
click at [963, 447] on icon at bounding box center [969, 451] width 12 height 12
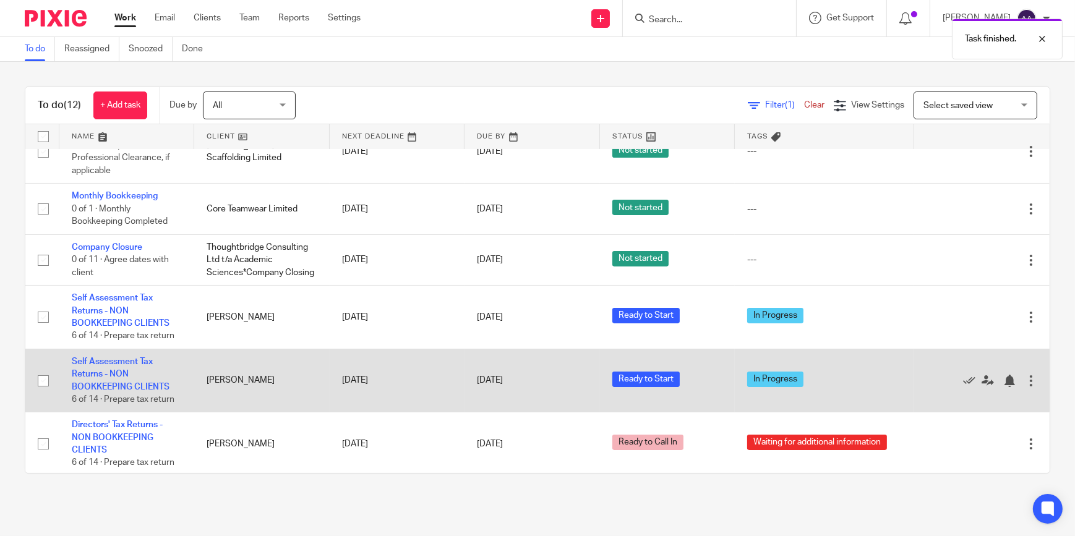
scroll to position [103, 0]
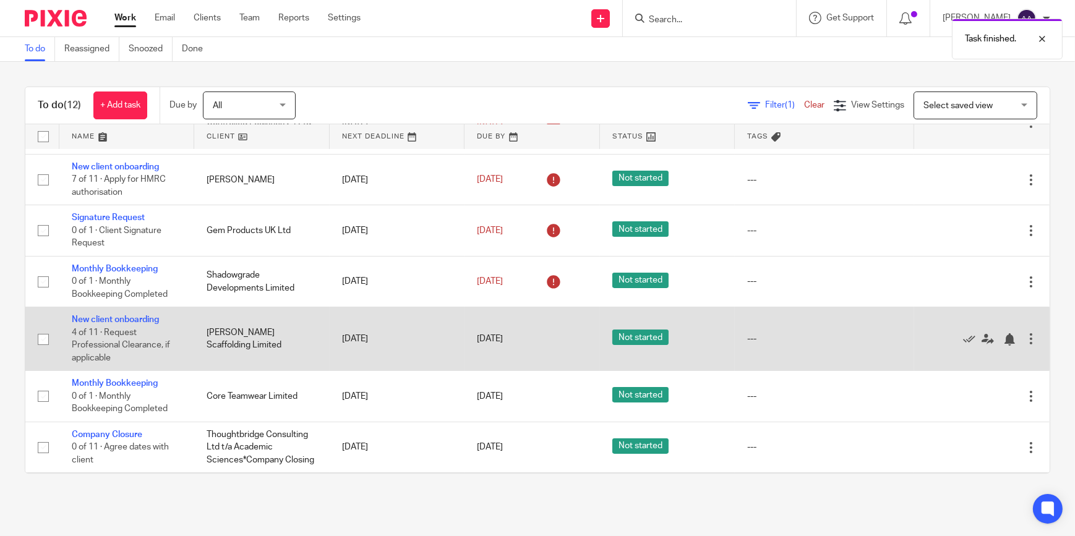
click at [142, 307] on td "New client onboarding 4 of 11 · Request Professional Clearance, if applicable" at bounding box center [126, 339] width 135 height 64
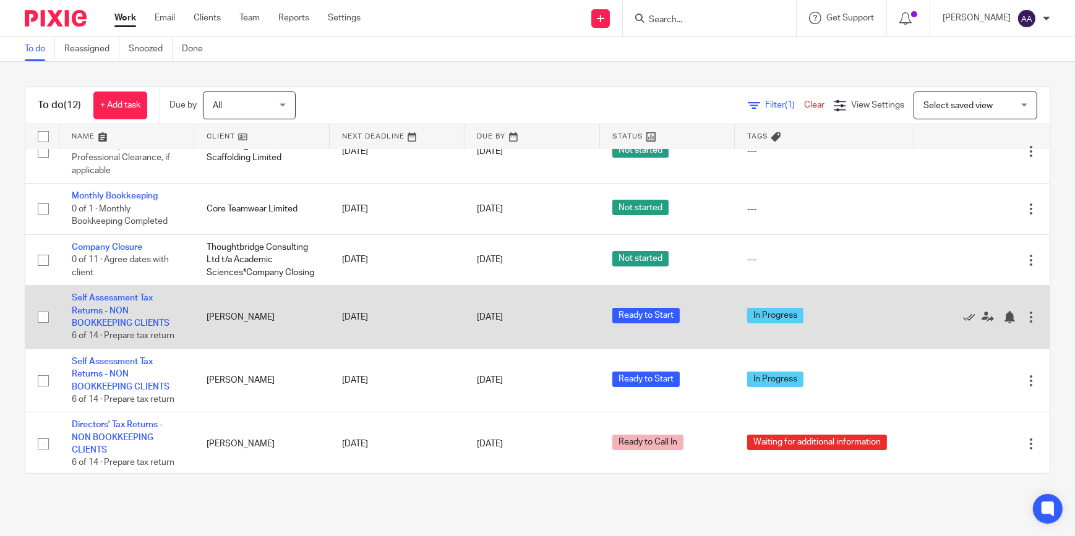
scroll to position [0, 0]
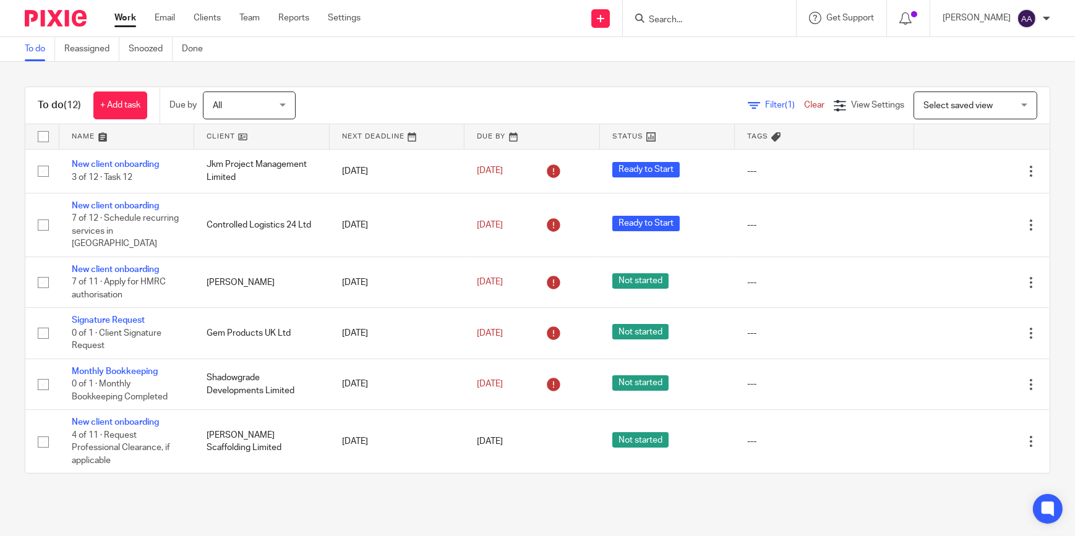
click at [720, 15] on input "Search" at bounding box center [703, 20] width 111 height 11
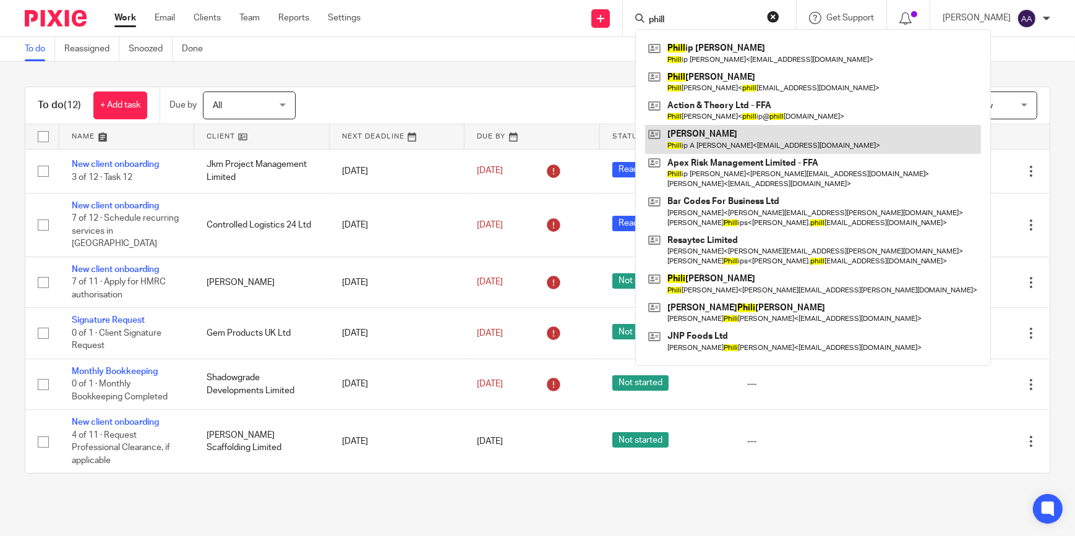
type input "phill"
click at [743, 136] on link at bounding box center [813, 139] width 336 height 28
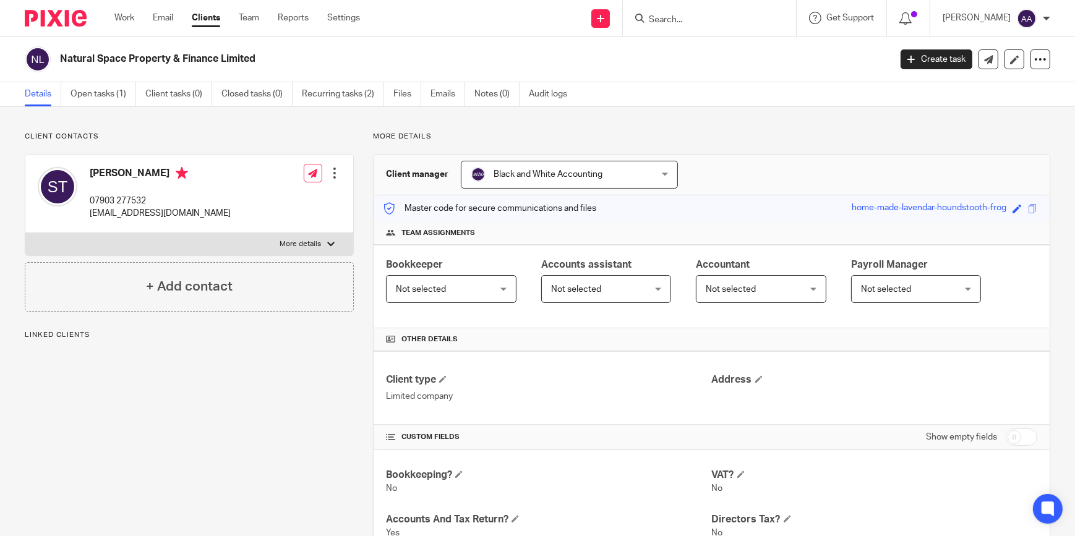
click at [445, 83] on link "Emails" at bounding box center [447, 94] width 35 height 24
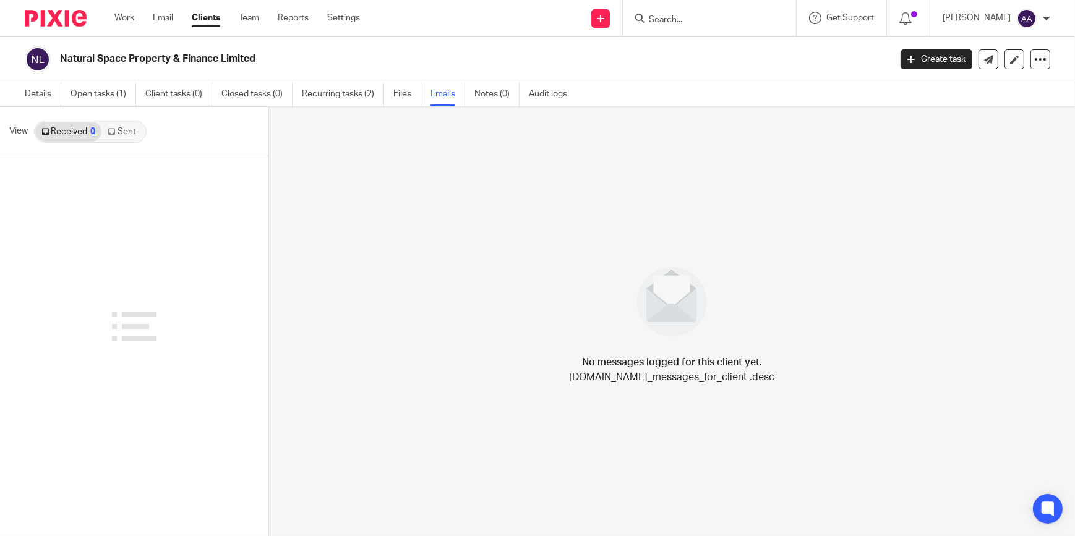
click at [109, 138] on link "Sent" at bounding box center [122, 132] width 43 height 20
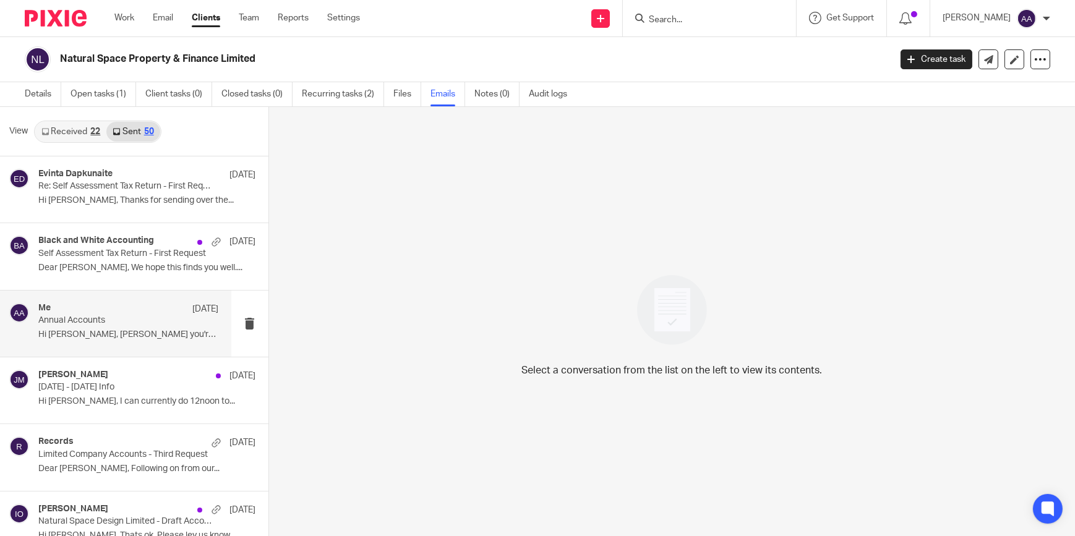
click at [145, 320] on p "Annual Accounts" at bounding box center [110, 320] width 144 height 11
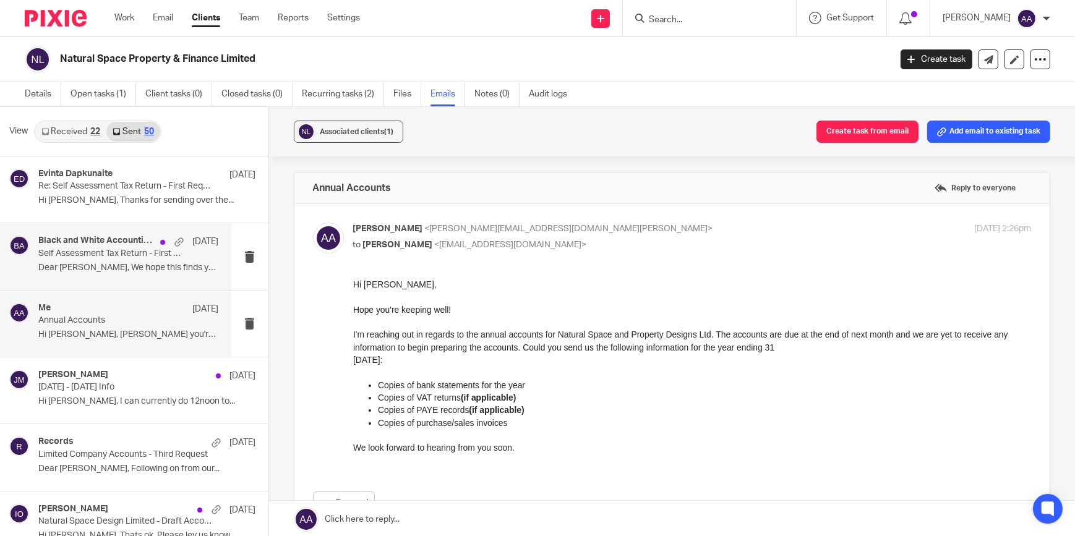
click at [84, 241] on h4 "Black and White Accounting" at bounding box center [96, 241] width 116 height 11
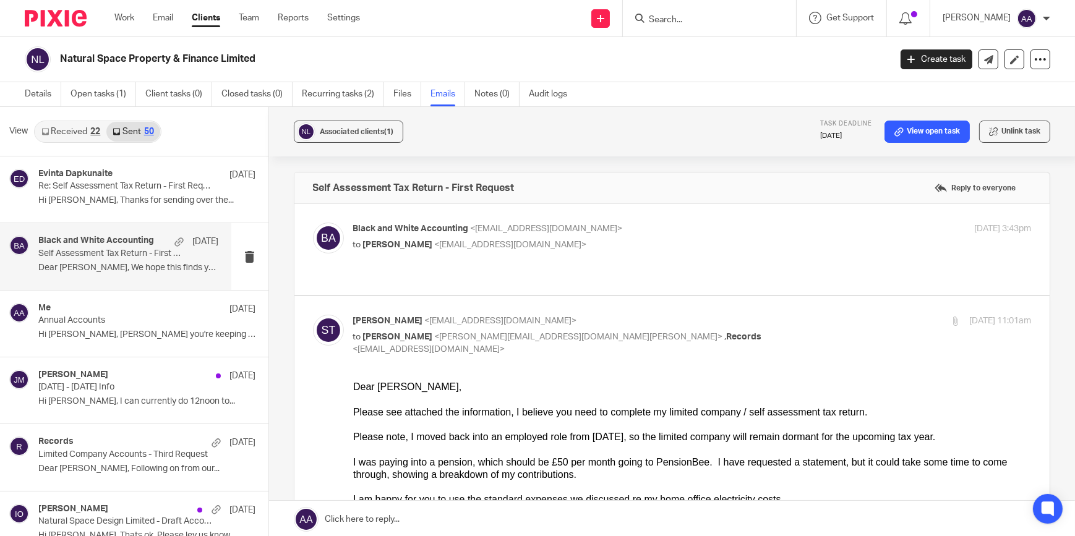
click at [472, 229] on span "<records@blackandwhiteaccounting.co.uk>" at bounding box center [547, 228] width 152 height 9
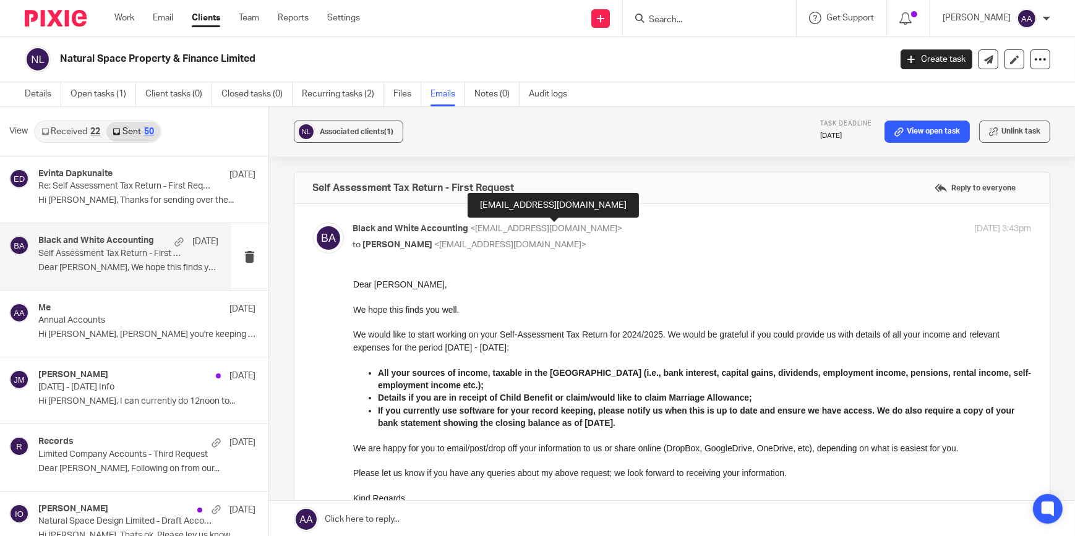
click at [502, 226] on span "<records@blackandwhiteaccounting.co.uk>" at bounding box center [547, 228] width 152 height 9
checkbox input "false"
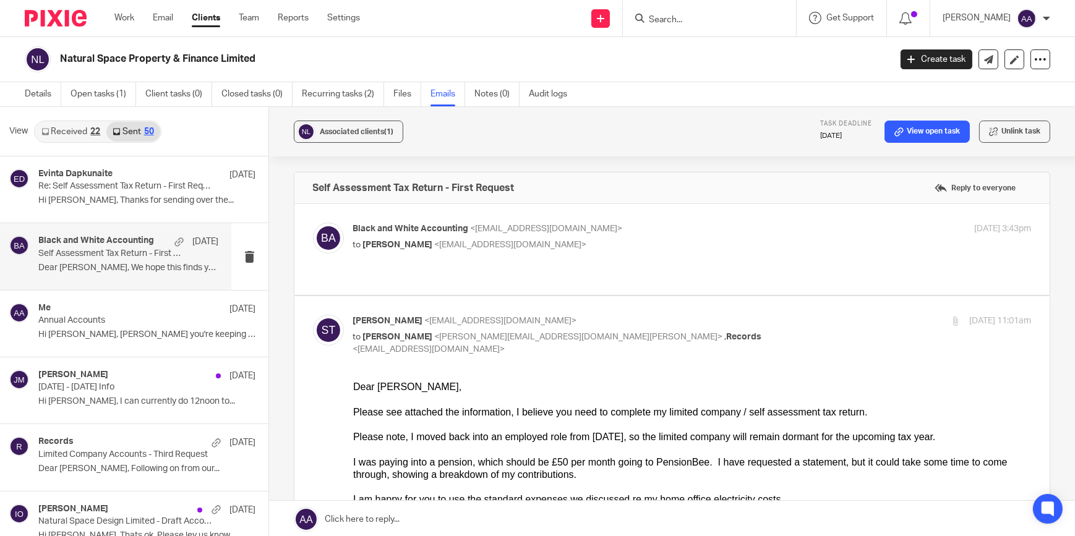
click at [531, 331] on p "to Jon Mills <jon@blackandwhiteaccounting.co.uk> , Records <records@blackandwhi…" at bounding box center [579, 343] width 452 height 25
checkbox input "false"
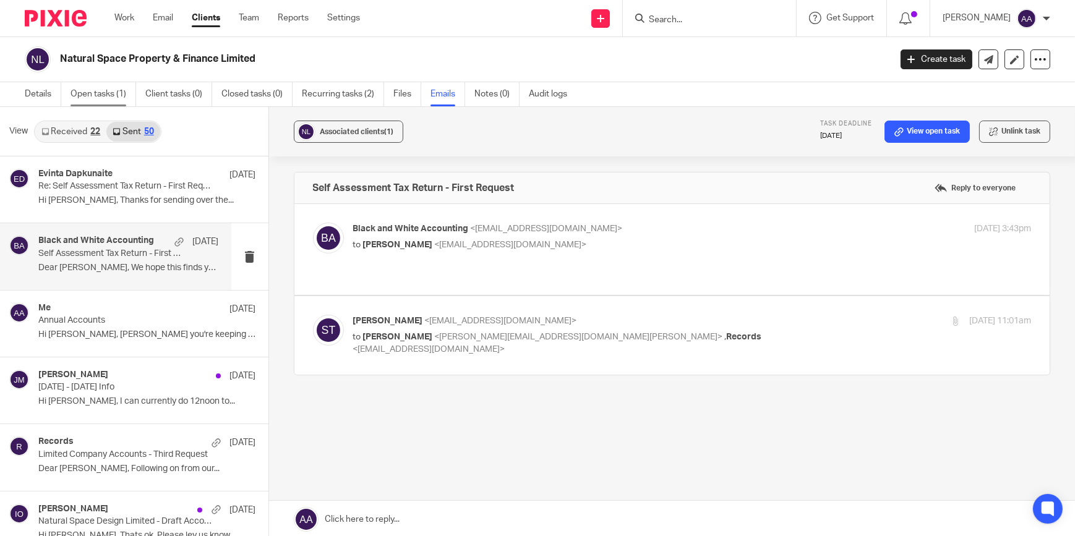
click at [116, 86] on link "Open tasks (1)" at bounding box center [104, 94] width 66 height 24
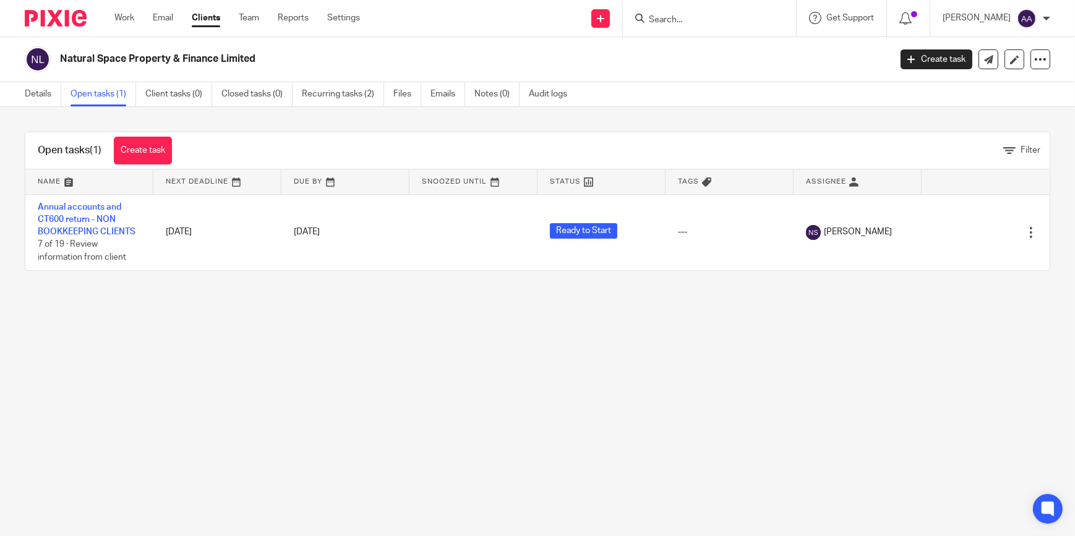
click at [711, 20] on input "Search" at bounding box center [703, 20] width 111 height 11
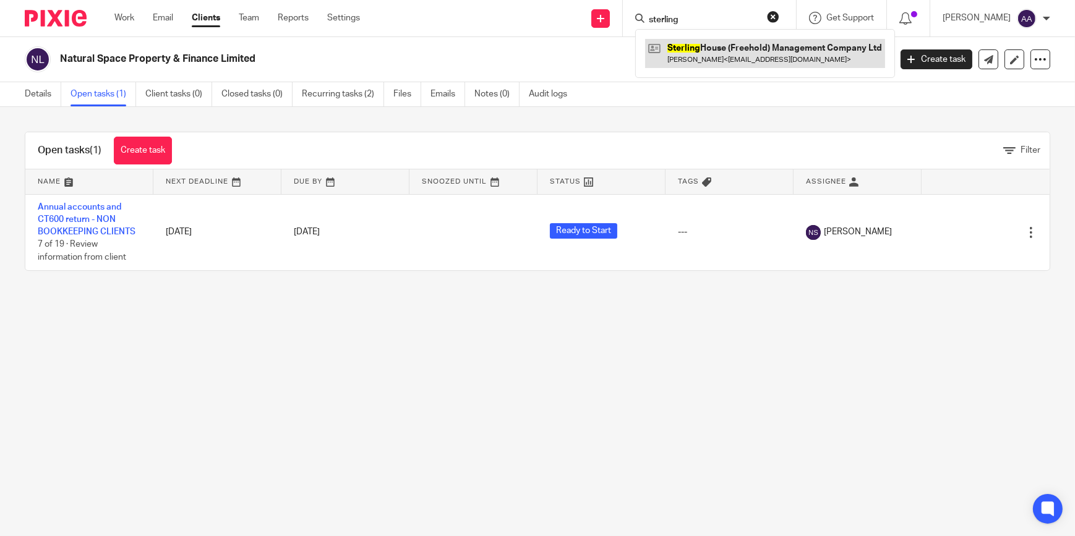
type input "sterling"
click at [711, 56] on link at bounding box center [765, 53] width 240 height 28
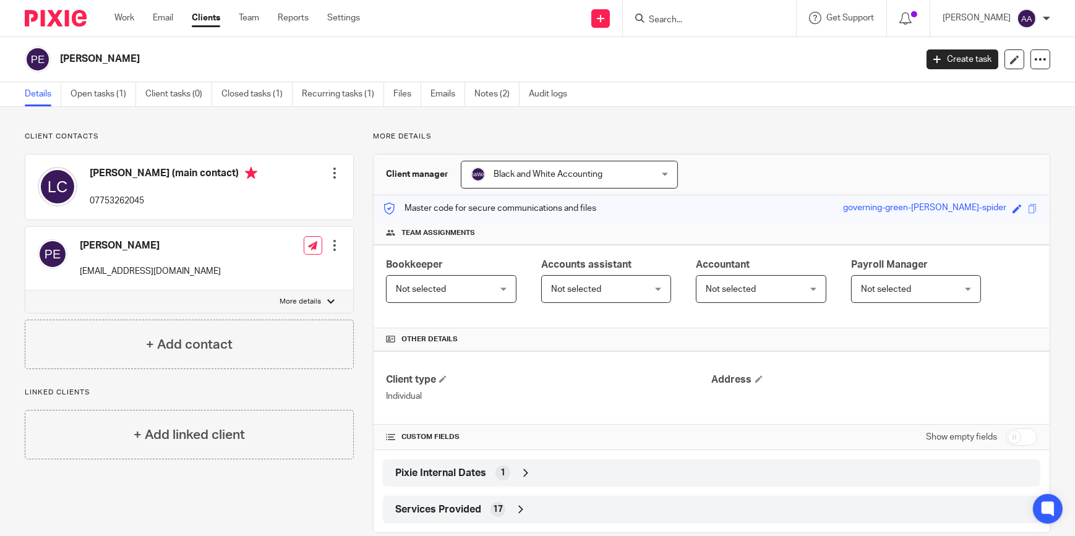
click at [317, 298] on p "More details" at bounding box center [300, 302] width 41 height 10
click at [25, 291] on input "More details" at bounding box center [25, 290] width 1 height 1
checkbox input "true"
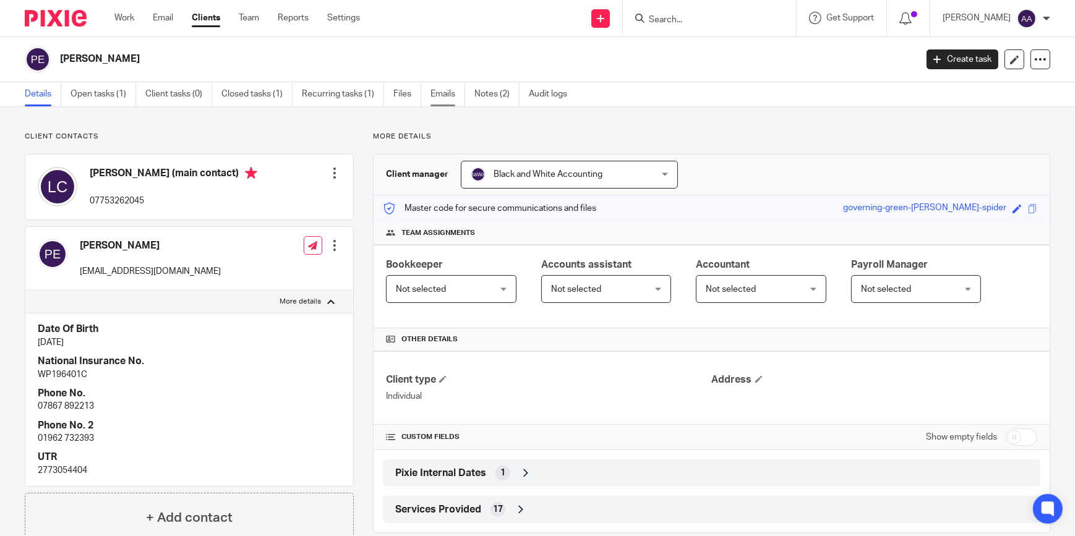
click at [441, 96] on link "Emails" at bounding box center [447, 94] width 35 height 24
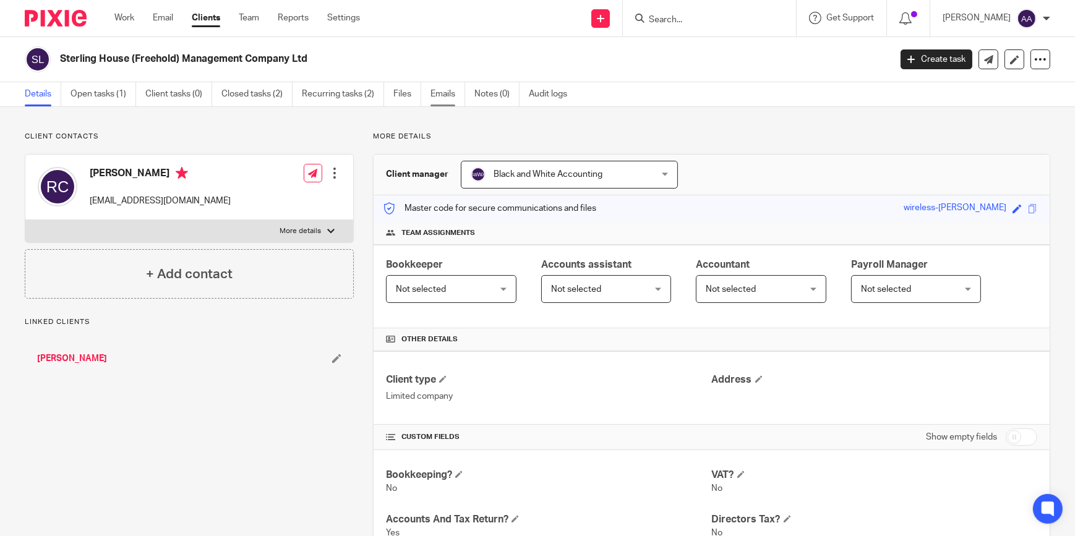
click at [432, 90] on link "Emails" at bounding box center [447, 94] width 35 height 24
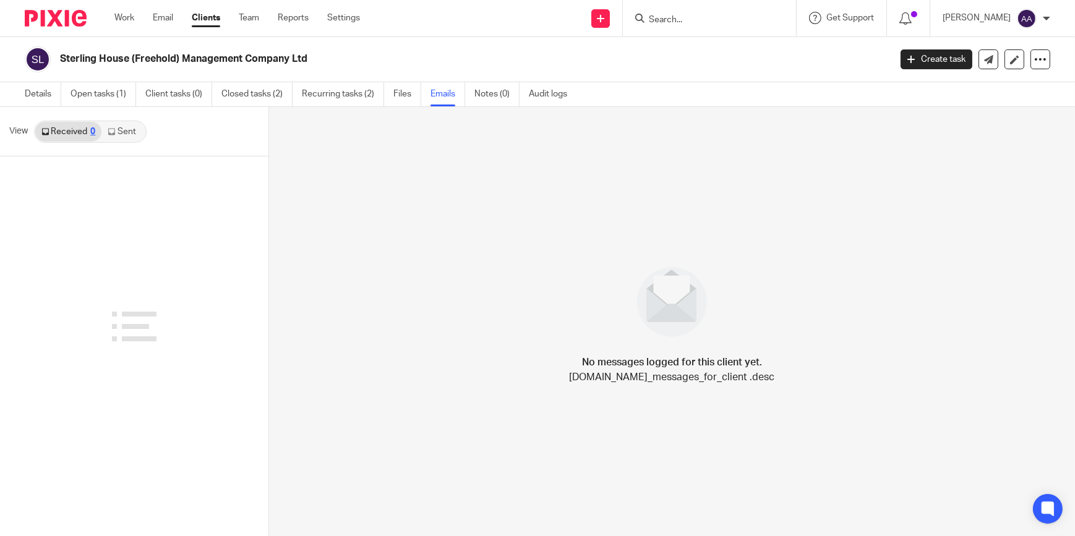
click at [108, 136] on link "Sent" at bounding box center [122, 132] width 43 height 20
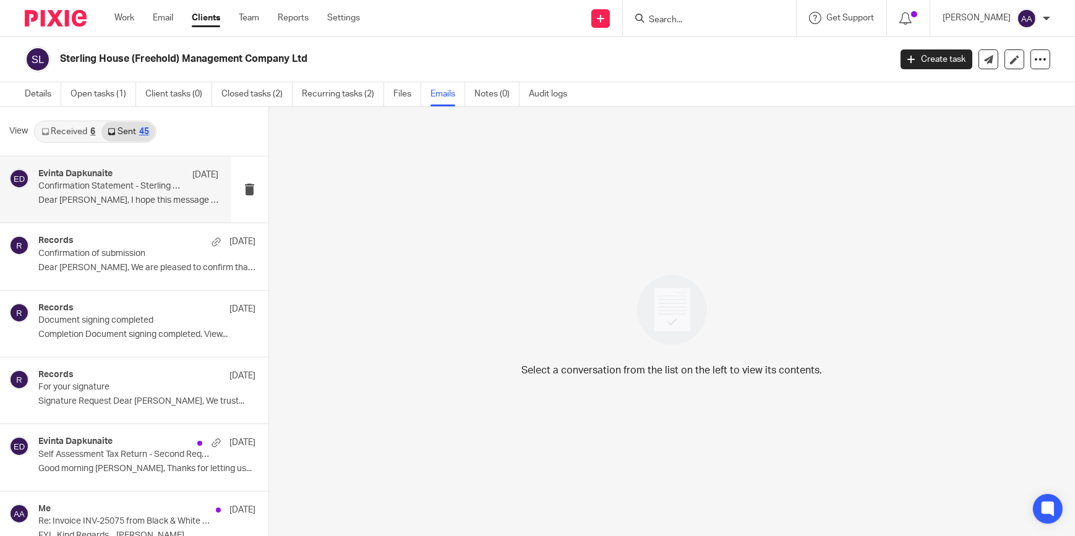
click at [103, 177] on h4 "Evinta Dapkunaite" at bounding box center [75, 174] width 74 height 11
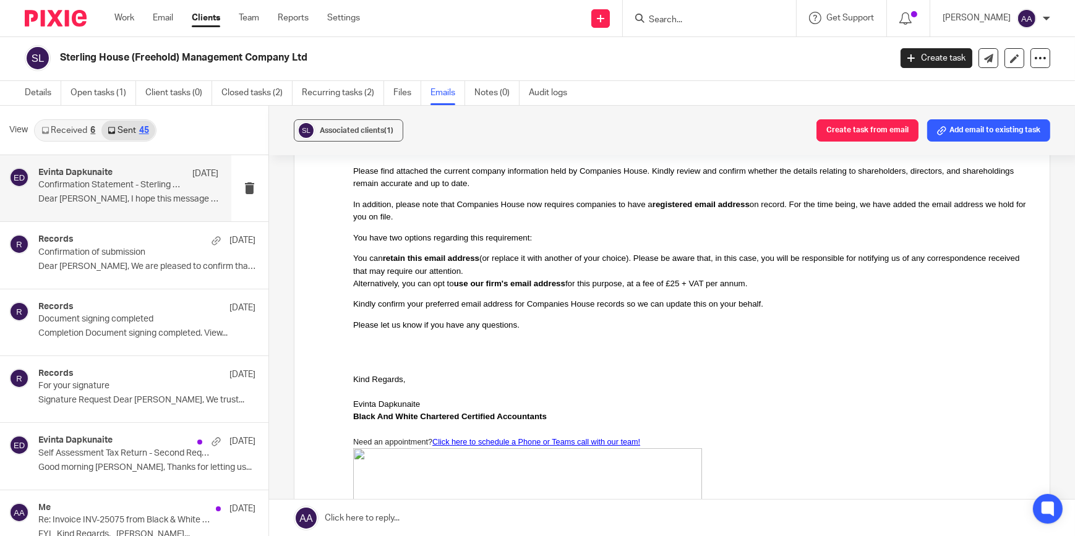
scroll to position [562, 0]
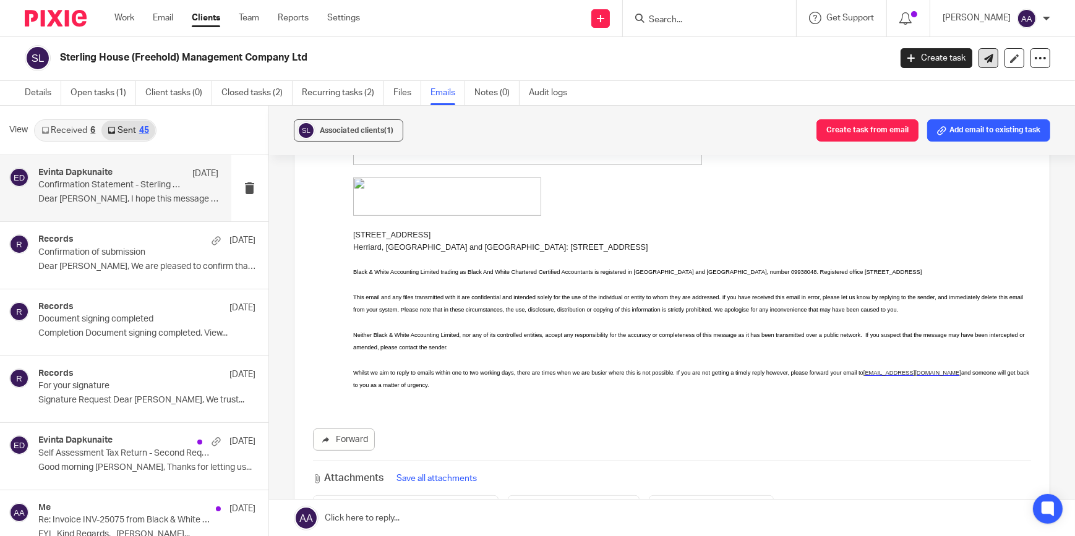
click at [978, 56] on link at bounding box center [988, 58] width 20 height 20
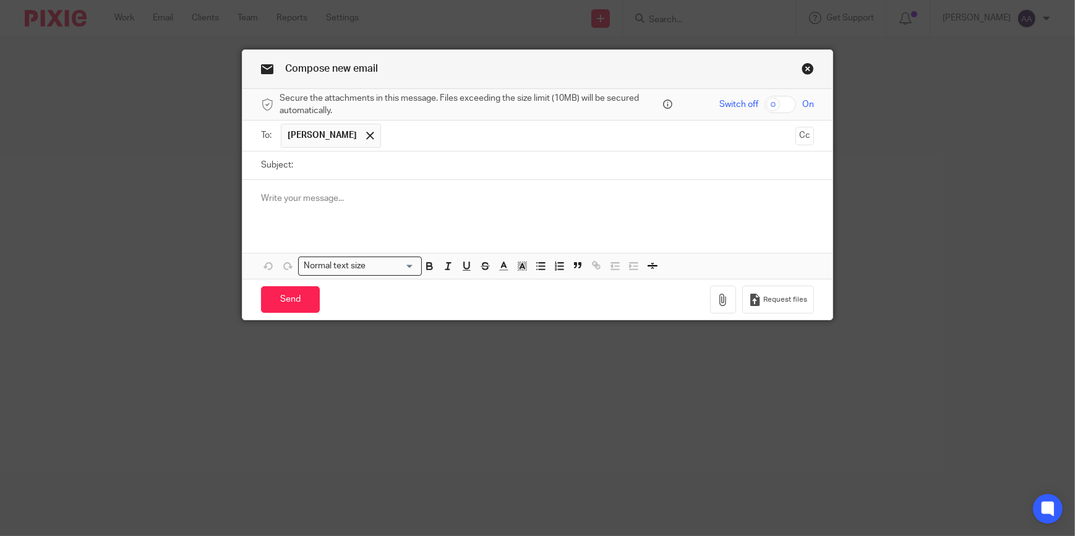
click at [312, 166] on input "Subject:" at bounding box center [556, 166] width 515 height 28
type input "URGENT: Annual Compliance Report"
click at [302, 203] on p at bounding box center [537, 198] width 553 height 12
paste div
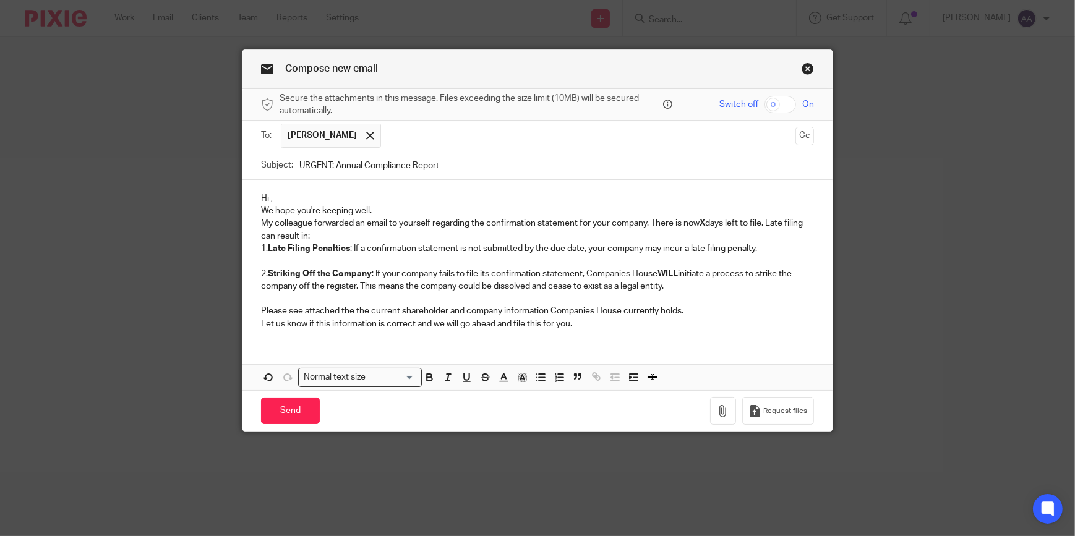
click at [302, 203] on p "Hi ," at bounding box center [537, 198] width 553 height 12
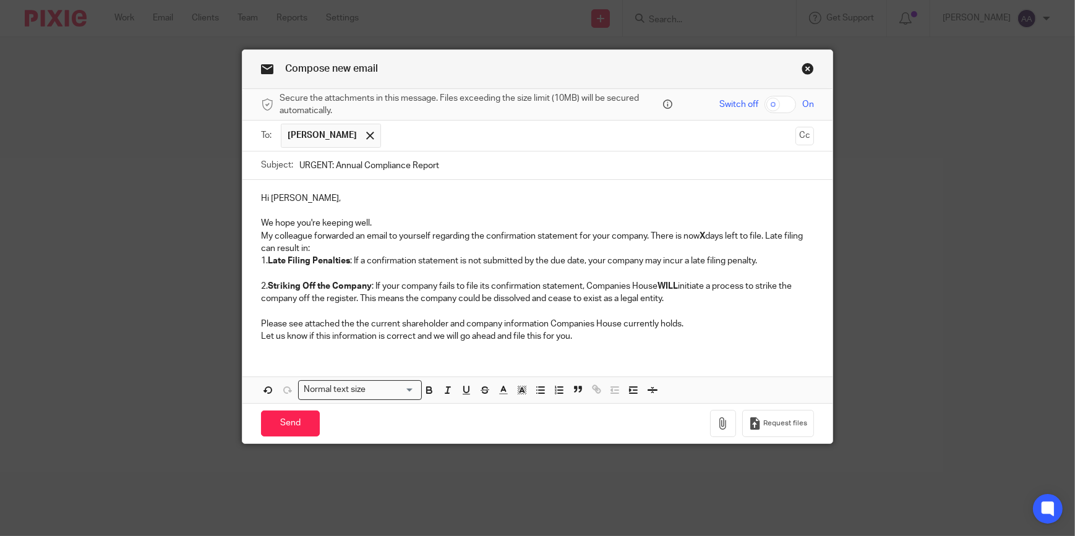
click at [400, 223] on p "We hope you're keeping well." at bounding box center [537, 223] width 553 height 12
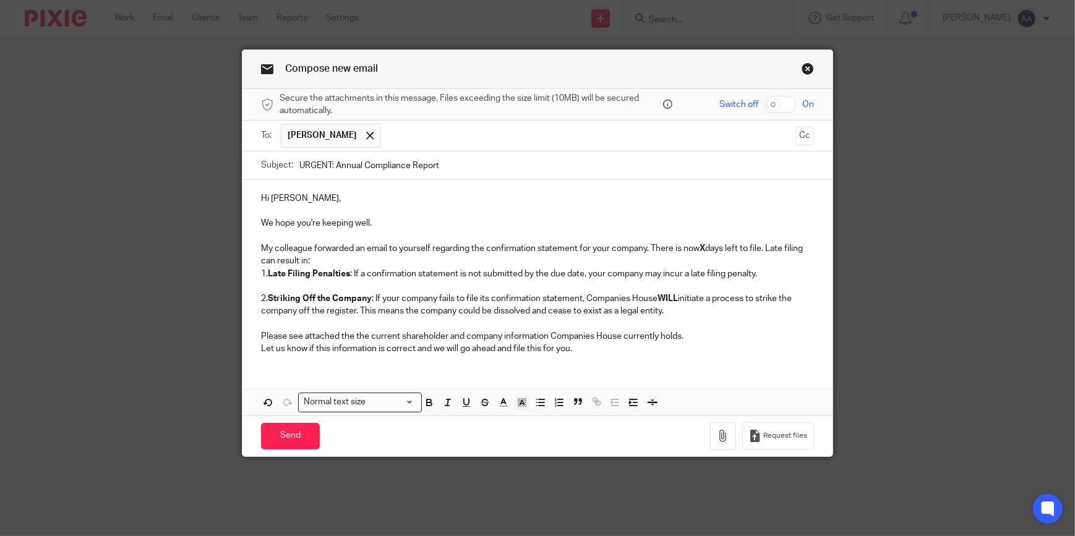
click at [348, 247] on p "My colleague forwarded an email to yourself regarding the confirmation statemen…" at bounding box center [537, 254] width 553 height 25
click at [340, 266] on p "My colleague forwarded an email to yourself regarding the confirmation statemen…" at bounding box center [537, 254] width 553 height 25
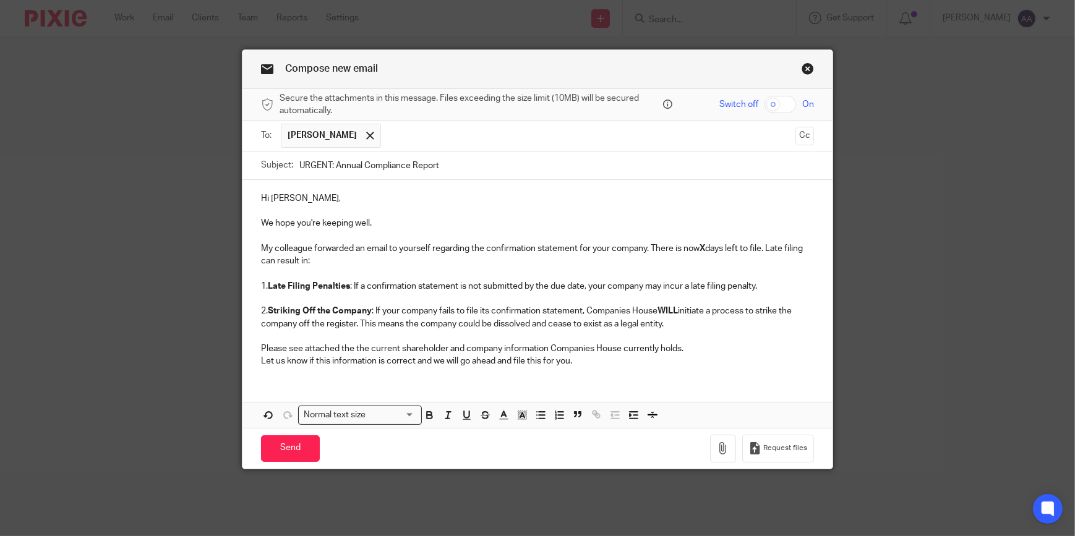
click at [705, 247] on strong "X" at bounding box center [702, 248] width 6 height 9
click at [786, 247] on p "My colleague forwarded an email to yourself regarding the confirmation statemen…" at bounding box center [537, 254] width 553 height 25
click at [785, 247] on p "My colleague forwarded an email to yourself regarding the confirmation statemen…" at bounding box center [537, 254] width 553 height 25
drag, startPoint x: 277, startPoint y: 310, endPoint x: 383, endPoint y: 310, distance: 106.4
click at [383, 310] on p "2. Striking Off the Company : If your company fails to file its confirmation st…" at bounding box center [537, 317] width 553 height 25
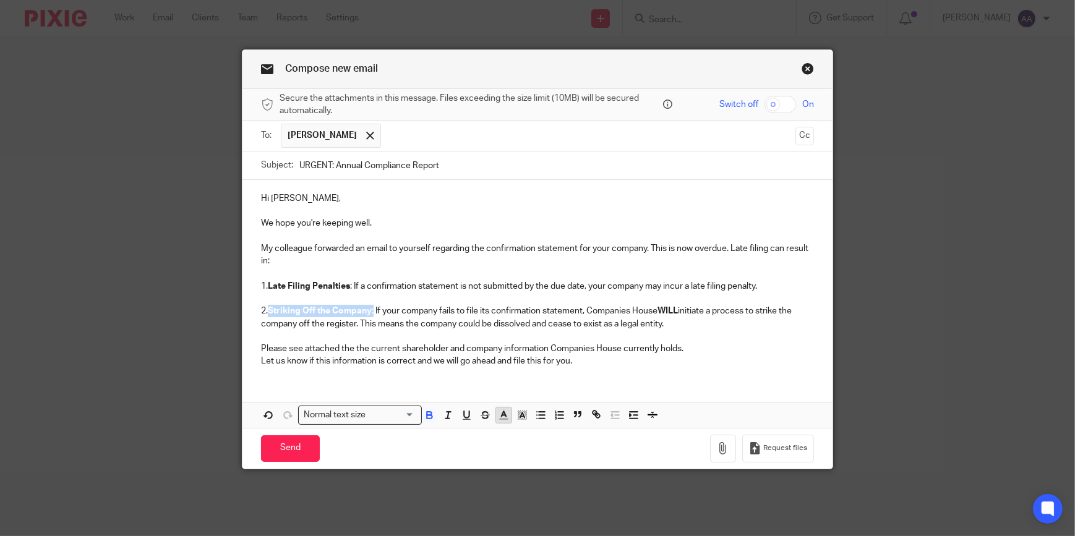
click at [504, 417] on icon "button" at bounding box center [503, 414] width 11 height 11
click at [520, 413] on icon "button" at bounding box center [521, 414] width 11 height 11
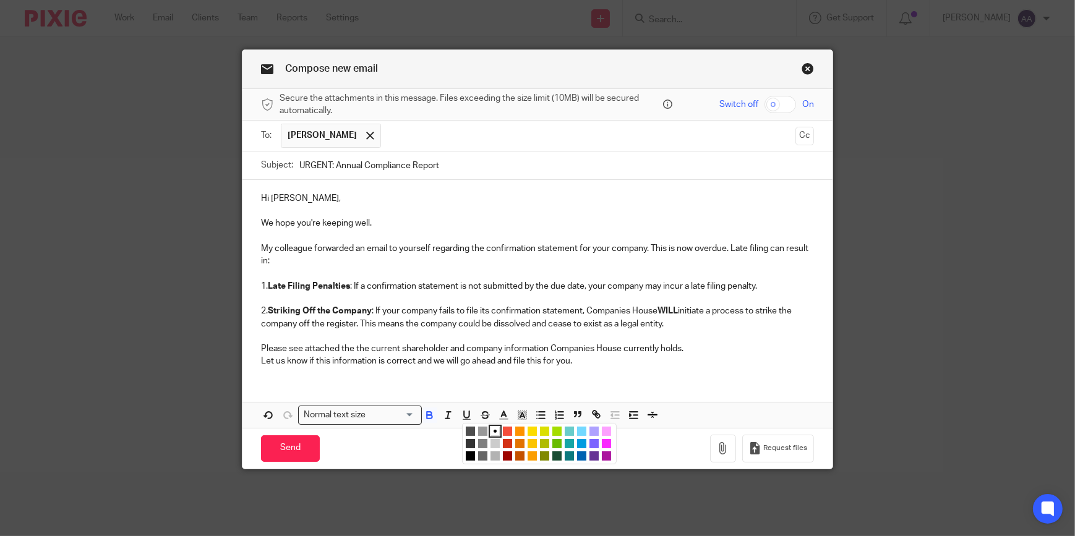
click at [530, 431] on li "color:#FCDC00" at bounding box center [532, 431] width 9 height 9
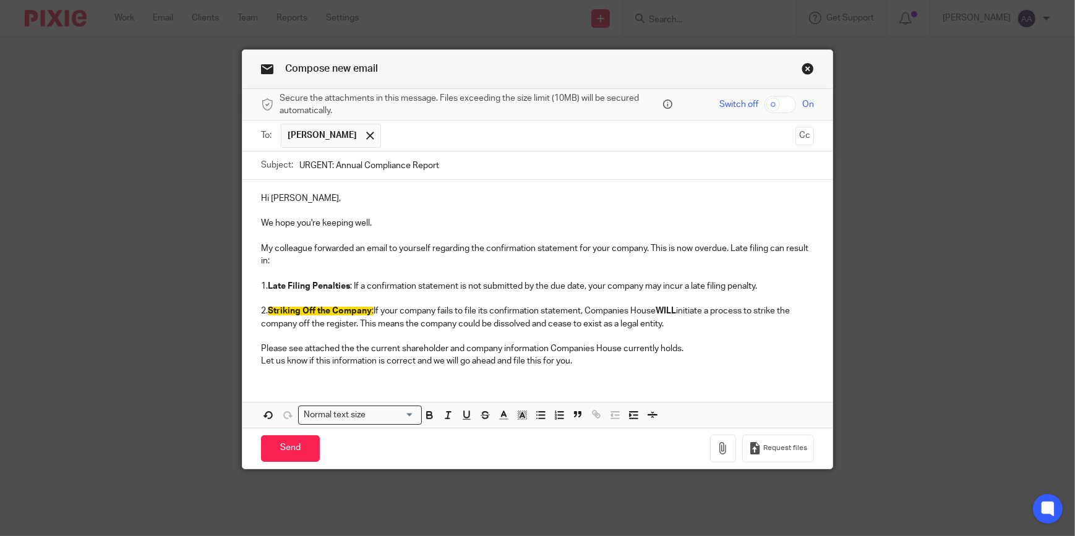
click at [433, 371] on div "Hi Richard, We hope you're keeping well. My colleague forwarded an email to you…" at bounding box center [537, 278] width 590 height 197
click at [723, 346] on p "Please see attached the the current shareholder and company information Compani…" at bounding box center [537, 349] width 553 height 12
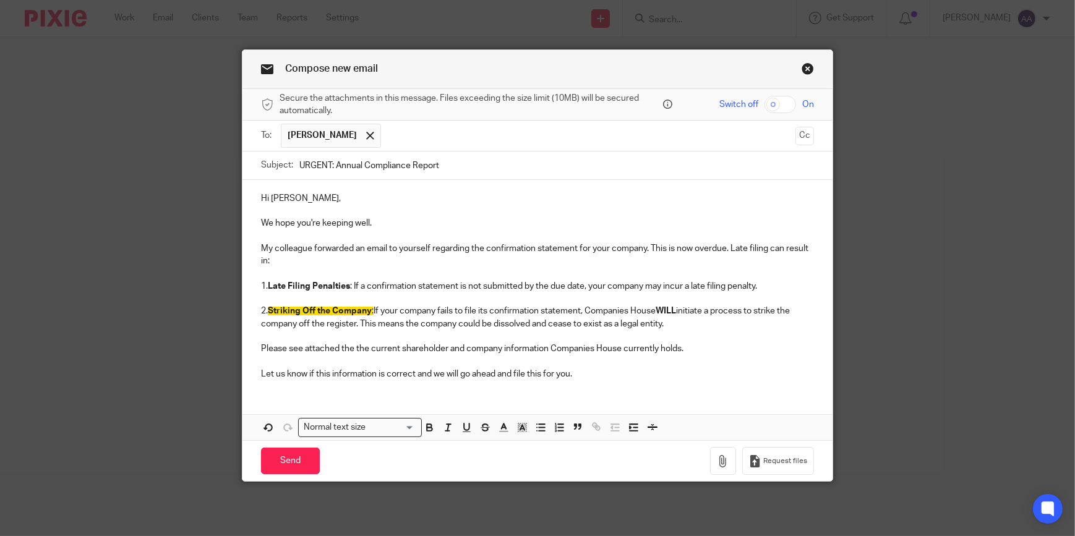
click at [610, 385] on div "Hi Richard, We hope you're keeping well. My colleague forwarded an email to you…" at bounding box center [537, 285] width 590 height 210
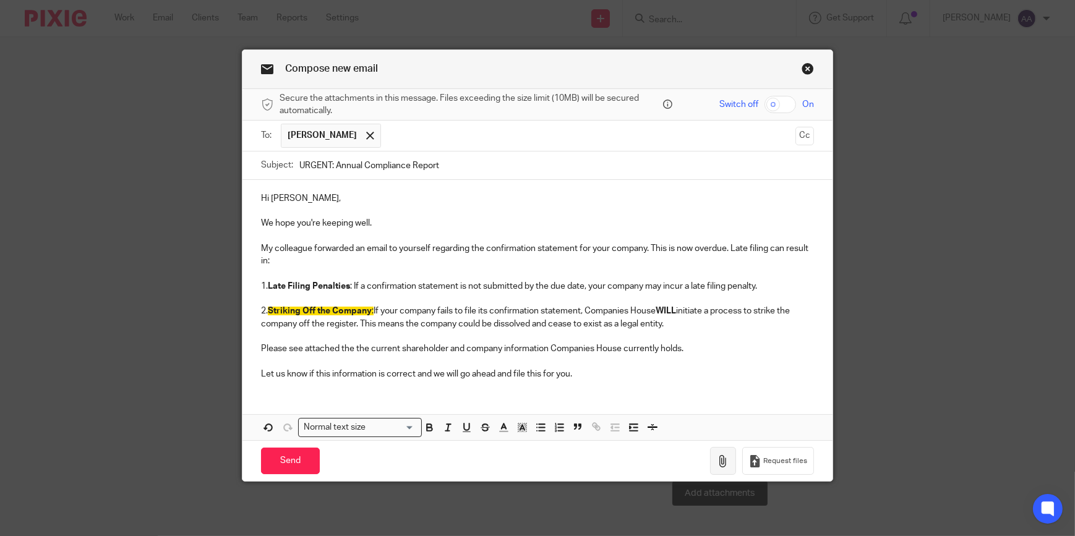
click at [724, 453] on button "button" at bounding box center [723, 461] width 26 height 28
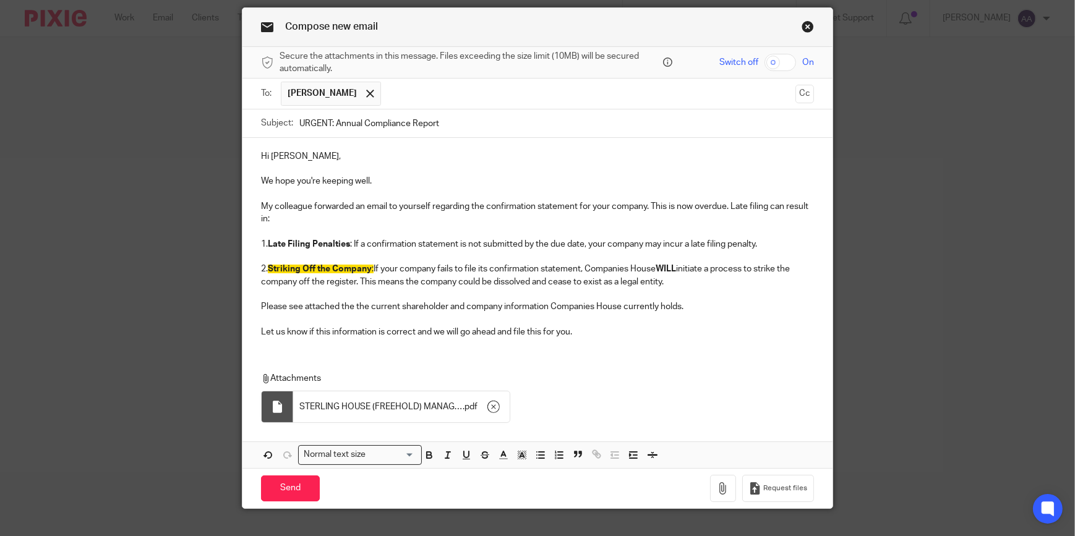
scroll to position [64, 0]
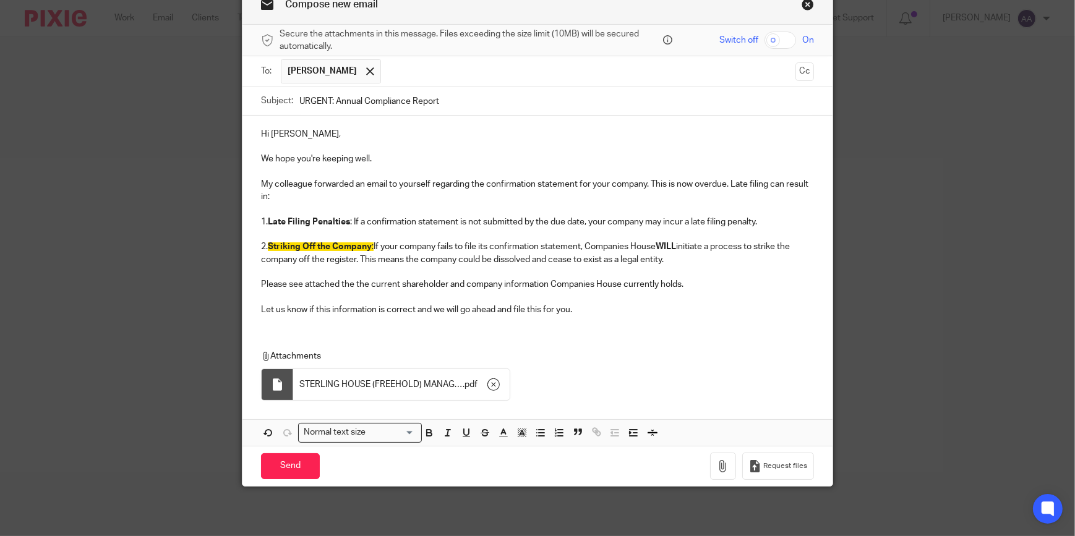
click at [583, 315] on div "Hi Richard, We hope you're keeping well. My colleague forwarded an email to you…" at bounding box center [537, 221] width 590 height 210
click at [233, 323] on div "Compose new email Secure the attachments in this message. Files exceeding the s…" at bounding box center [537, 268] width 1075 height 536
click at [299, 329] on div "Hi Richard, We hope you're keeping well. My colleague forwarded an email to you…" at bounding box center [537, 281] width 590 height 330
click at [297, 328] on div "Hi Richard, We hope you're keeping well. My colleague forwarded an email to you…" at bounding box center [537, 281] width 590 height 330
click at [611, 330] on div "Hi Richard, We hope you're keeping well. My colleague forwarded an email to you…" at bounding box center [537, 281] width 590 height 330
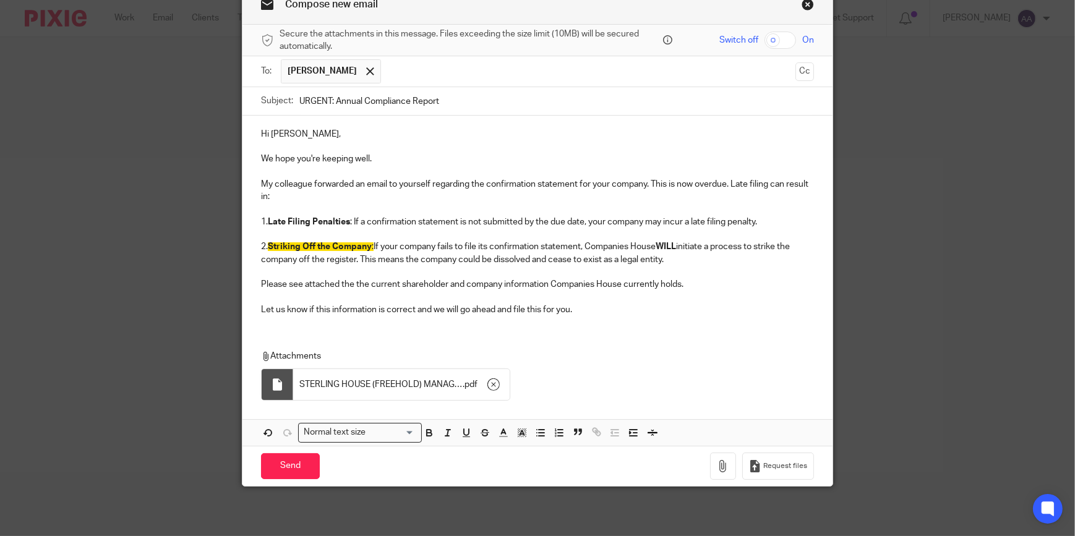
click at [605, 309] on p "Let us know if this information is correct and we will go ahead and file this f…" at bounding box center [537, 310] width 553 height 12
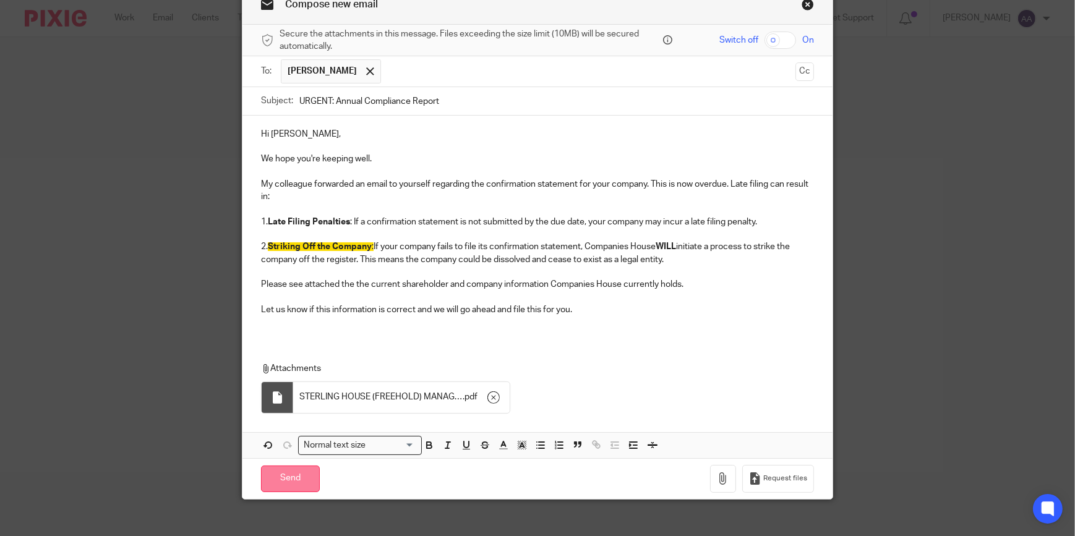
click at [294, 481] on input "Send" at bounding box center [290, 479] width 59 height 27
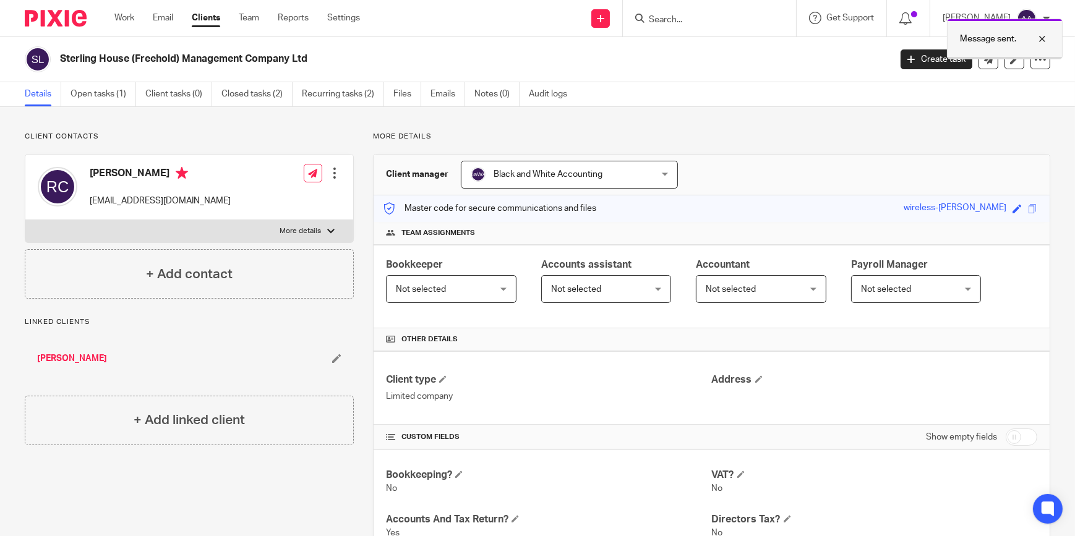
click at [1042, 36] on div at bounding box center [1032, 39] width 33 height 15
click at [688, 18] on input "Search" at bounding box center [703, 20] width 111 height 11
click at [688, 22] on input "Search" at bounding box center [703, 20] width 111 height 11
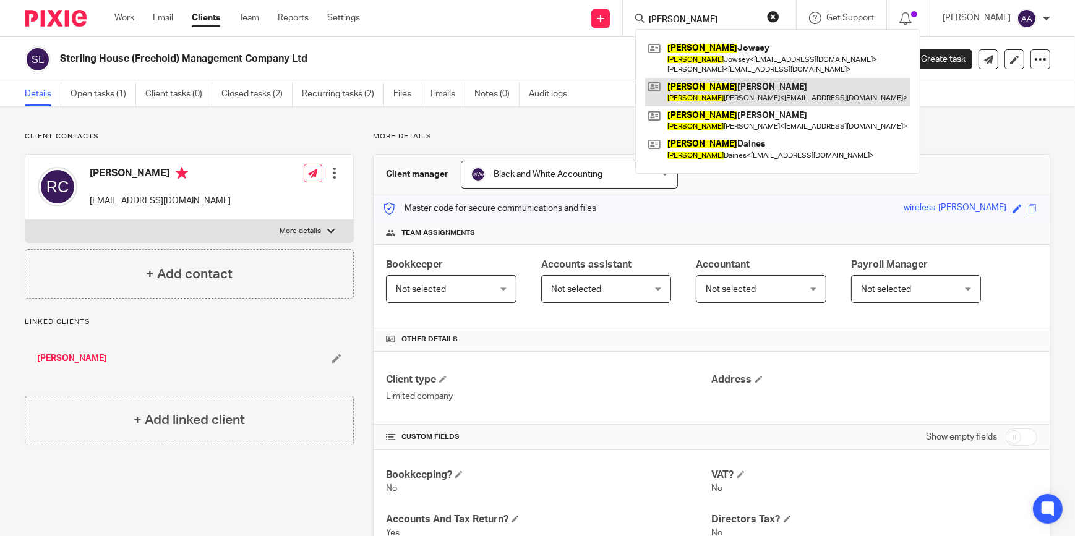
type input "[PERSON_NAME]"
click at [725, 80] on link at bounding box center [777, 92] width 265 height 28
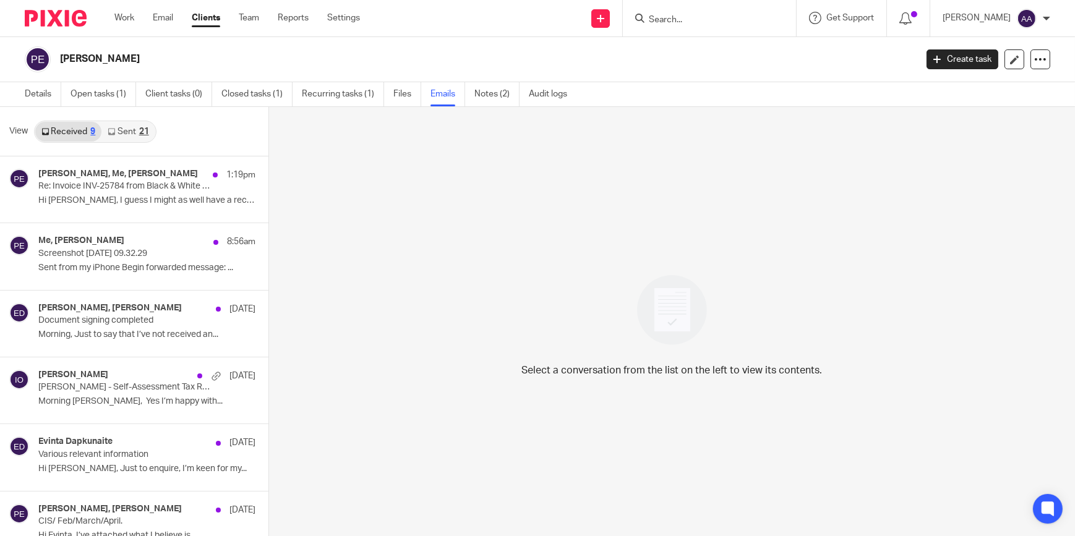
click at [688, 12] on form at bounding box center [714, 18] width 132 height 15
click at [691, 22] on input "Search" at bounding box center [703, 20] width 111 height 11
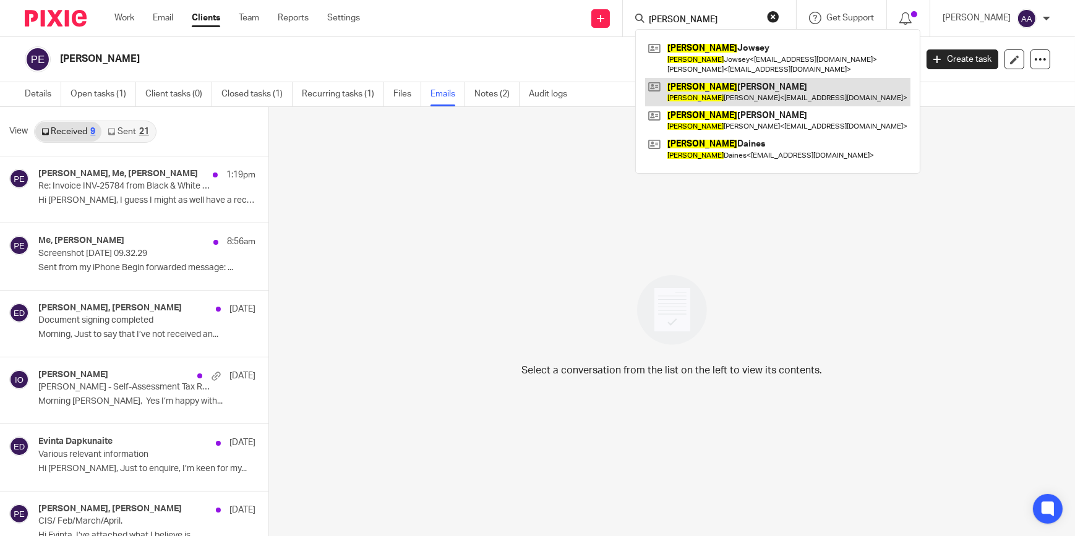
type input "[PERSON_NAME]"
click at [686, 99] on link at bounding box center [777, 92] width 265 height 28
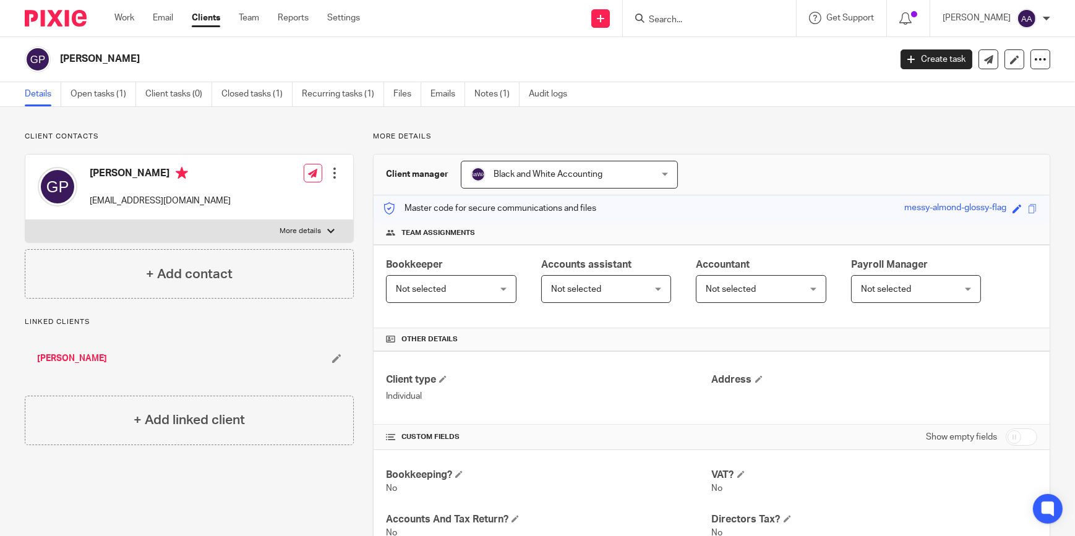
click at [318, 226] on label "More details" at bounding box center [189, 231] width 328 height 22
click at [25, 220] on input "More details" at bounding box center [25, 220] width 1 height 1
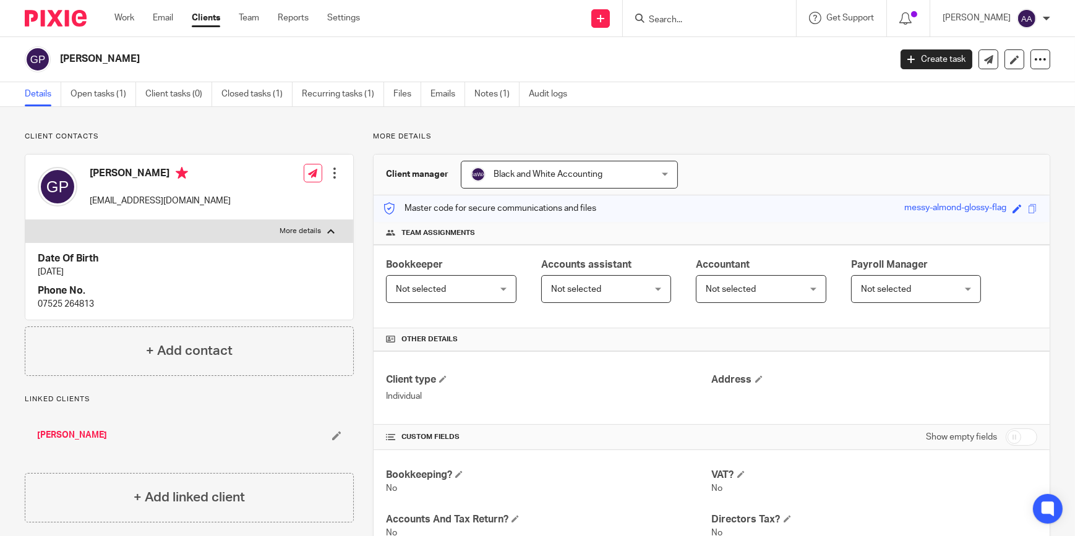
click at [318, 226] on label "More details" at bounding box center [189, 231] width 328 height 22
click at [25, 220] on input "More details" at bounding box center [25, 220] width 1 height 1
checkbox input "false"
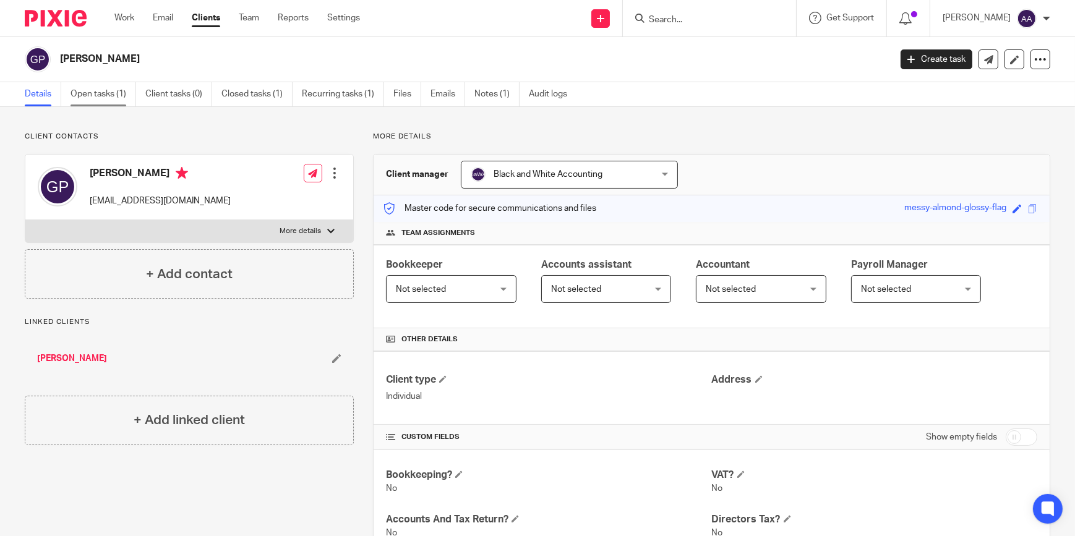
click at [112, 94] on link "Open tasks (1)" at bounding box center [104, 94] width 66 height 24
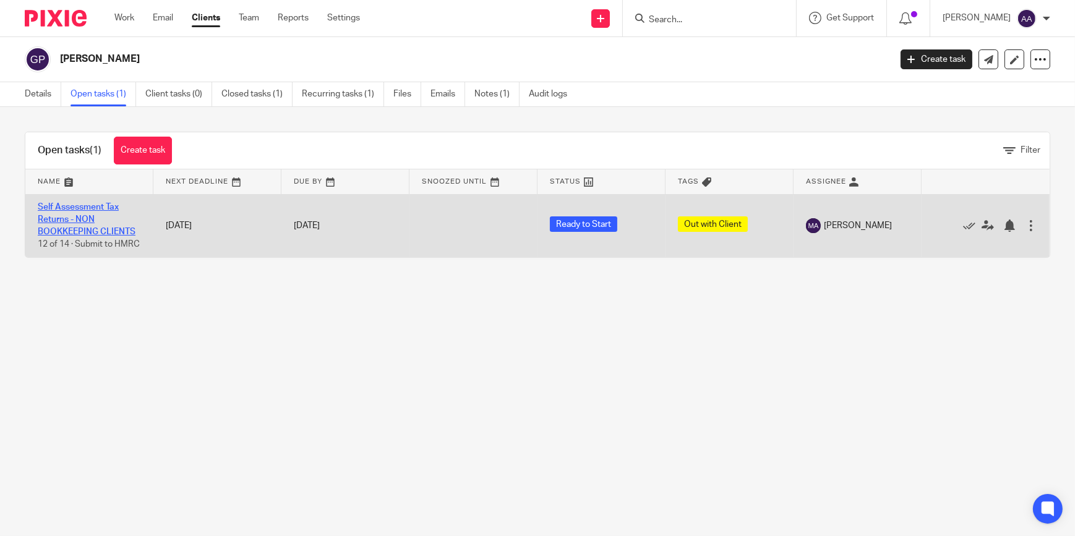
click at [80, 220] on link "Self Assessment Tax Returns - NON BOOKKEEPING CLIENTS" at bounding box center [87, 220] width 98 height 34
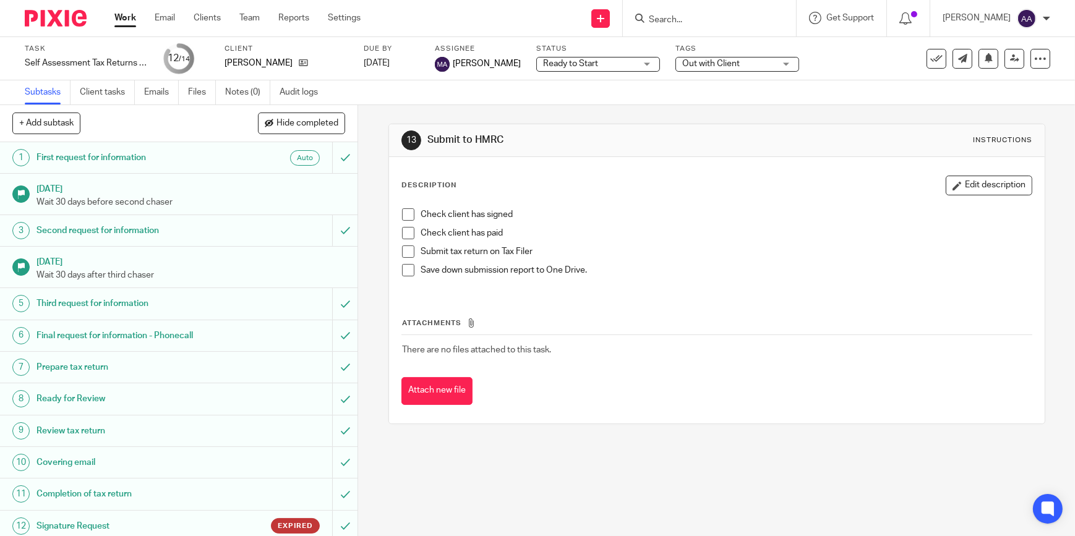
scroll to position [69, 0]
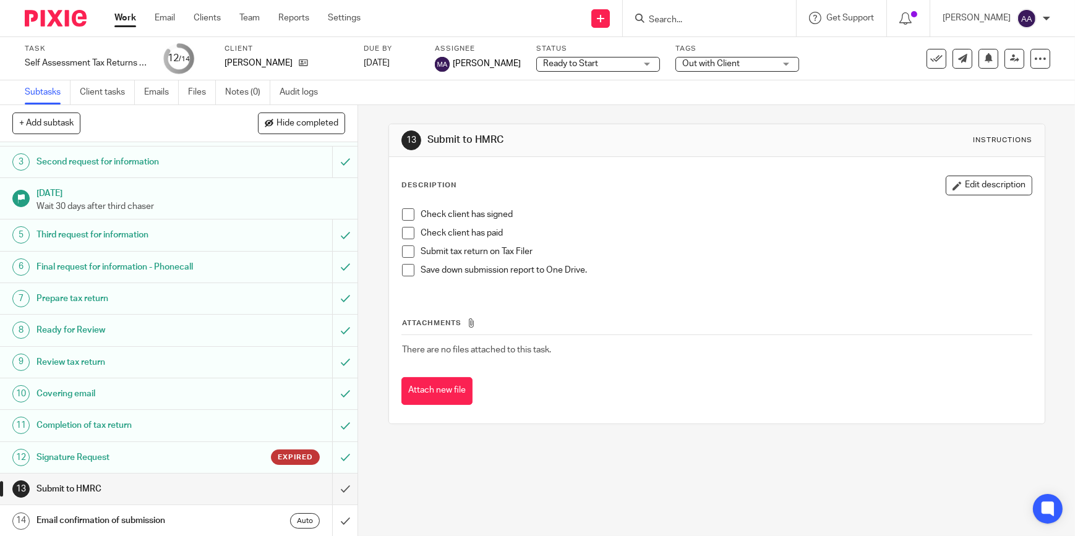
click at [1026, 71] on div "Task Self Assessment Tax Returns - NON BOOKKEEPING CLIENTS Save Self Assessment…" at bounding box center [537, 59] width 1025 height 30
click at [1034, 55] on icon at bounding box center [1040, 59] width 12 height 12
click at [990, 102] on li "Advanced task editor" at bounding box center [985, 109] width 99 height 18
click at [983, 106] on link "Advanced task editor" at bounding box center [994, 108] width 82 height 9
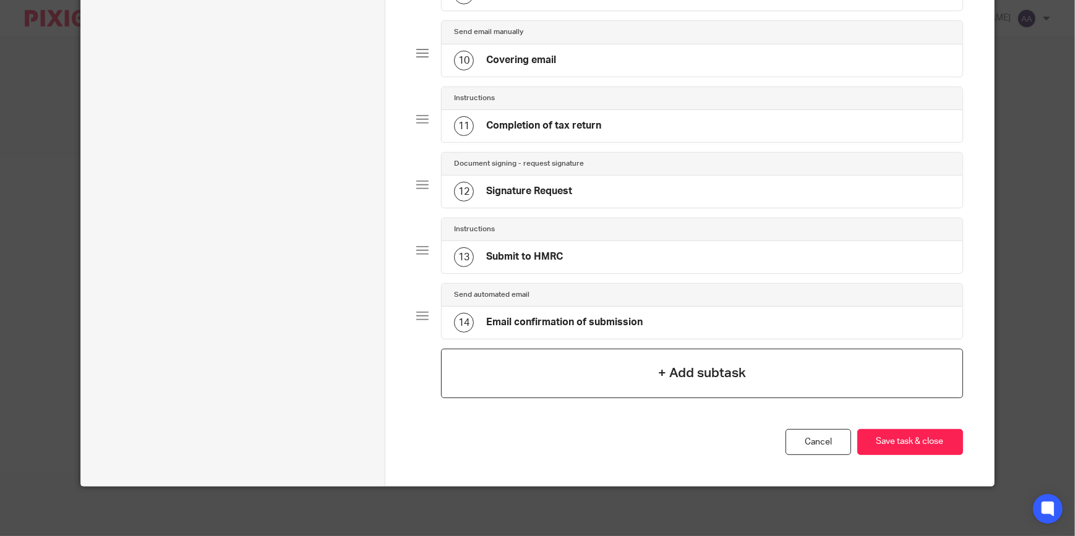
click at [532, 365] on div "+ Add subtask" at bounding box center [702, 373] width 522 height 49
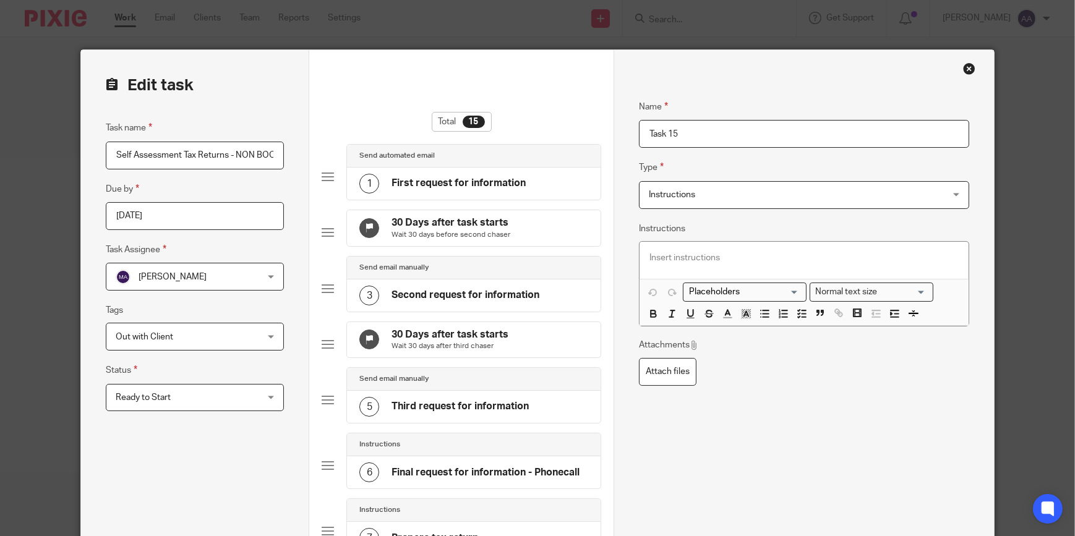
click at [766, 190] on span "Instructions" at bounding box center [776, 195] width 255 height 26
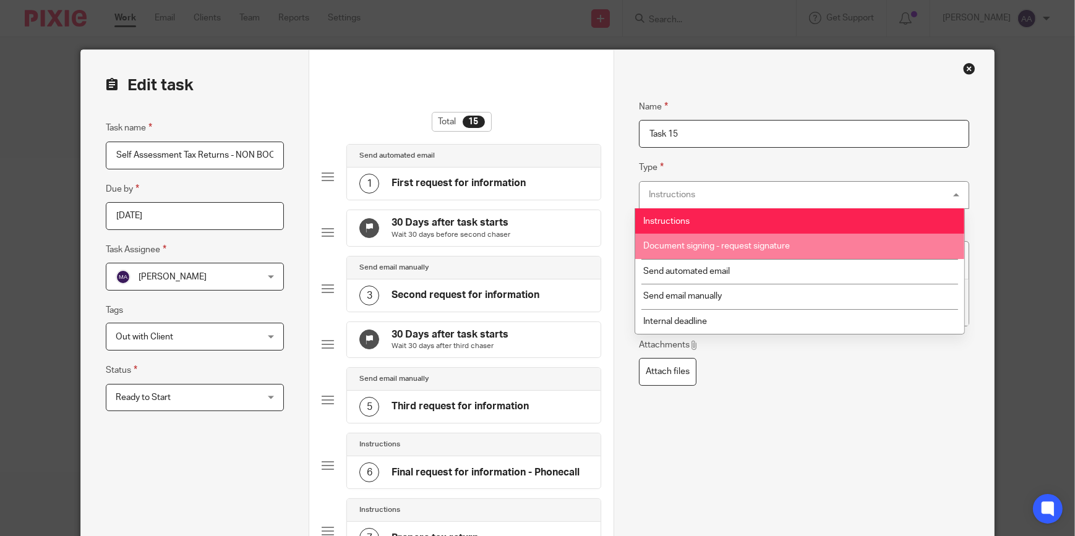
click at [709, 247] on span "Document signing - request signature" at bounding box center [716, 246] width 147 height 9
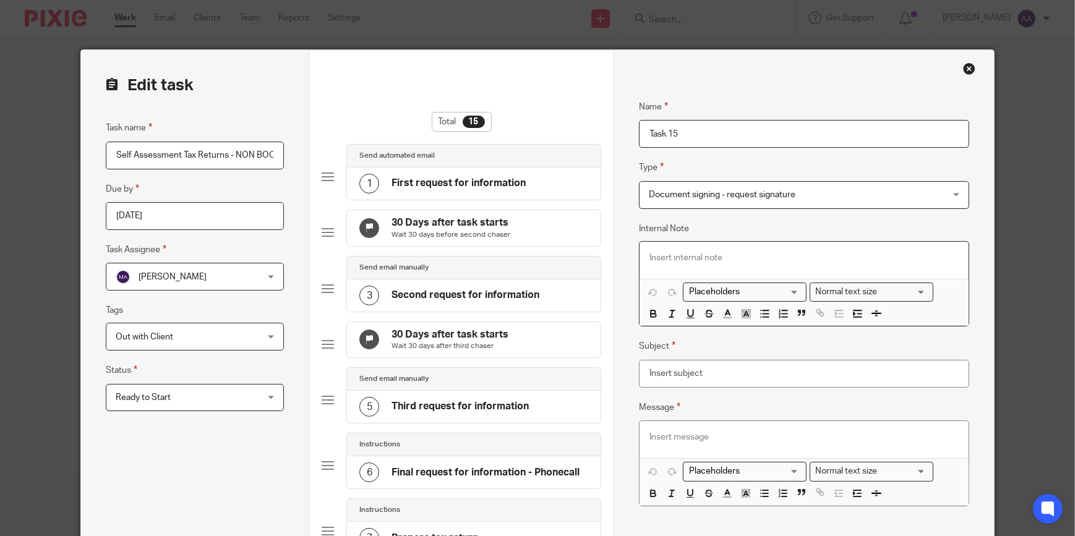
click at [714, 258] on p at bounding box center [803, 258] width 309 height 12
click at [654, 372] on input "Subject" at bounding box center [804, 374] width 330 height 28
type input "For your Signature"
click at [692, 427] on div at bounding box center [803, 439] width 329 height 37
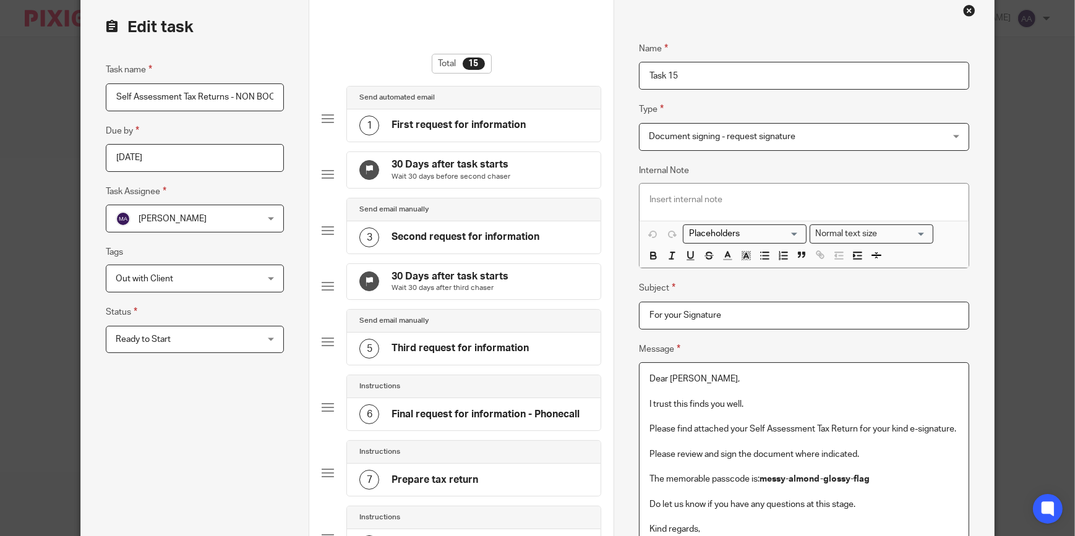
scroll to position [246, 0]
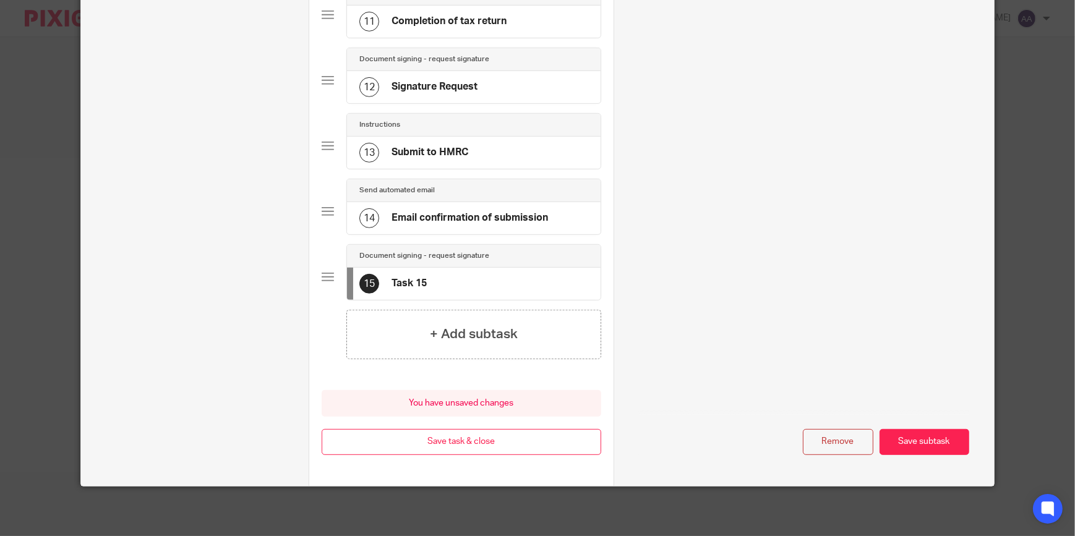
click at [899, 433] on button "Save subtask" at bounding box center [924, 442] width 90 height 27
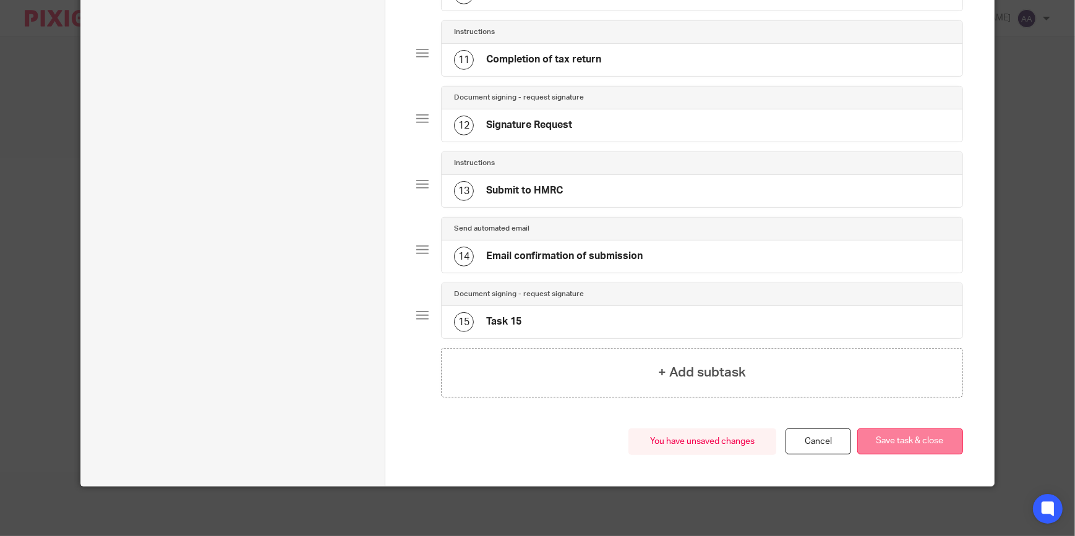
scroll to position [758, 0]
click at [909, 448] on button "Save task & close" at bounding box center [910, 442] width 106 height 27
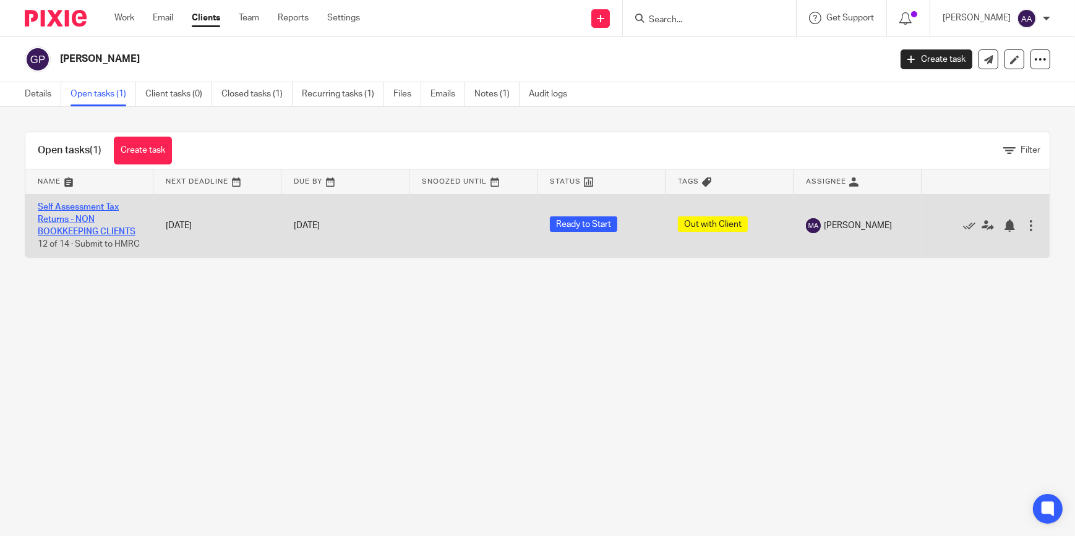
click at [99, 210] on td "Self Assessment Tax Returns - NON BOOKKEEPING CLIENTS 12 of 14 · Submit to HMRC" at bounding box center [89, 225] width 128 height 63
click at [88, 221] on link "Self Assessment Tax Returns - NON BOOKKEEPING CLIENTS" at bounding box center [87, 220] width 98 height 34
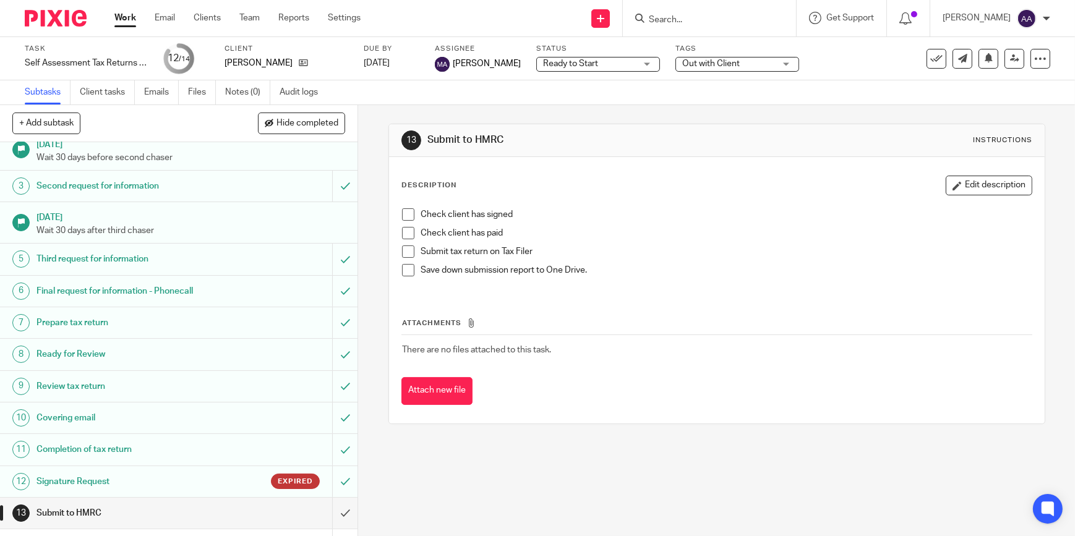
scroll to position [69, 0]
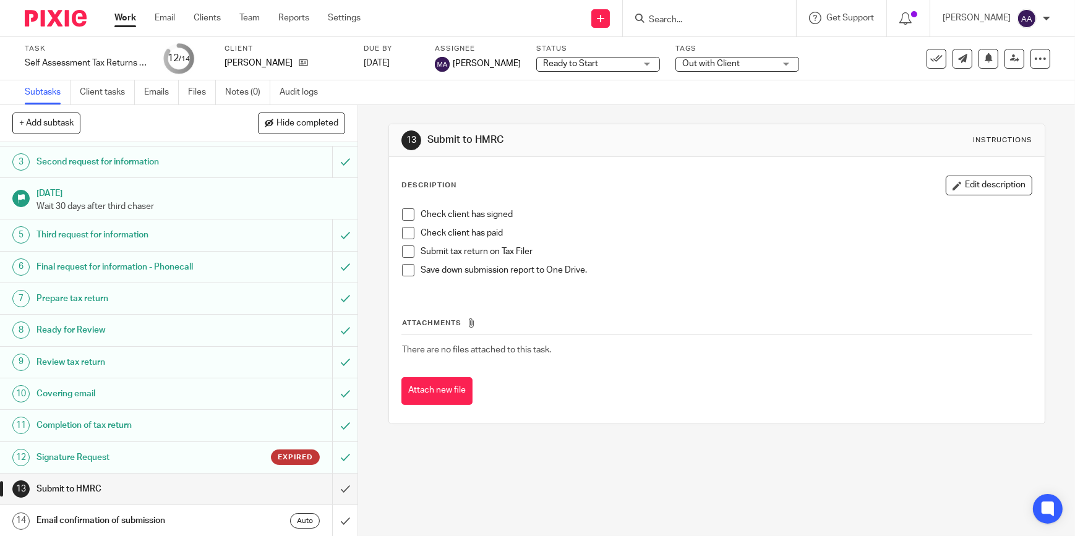
click at [207, 461] on h1 "Signature Request" at bounding box center [130, 457] width 189 height 19
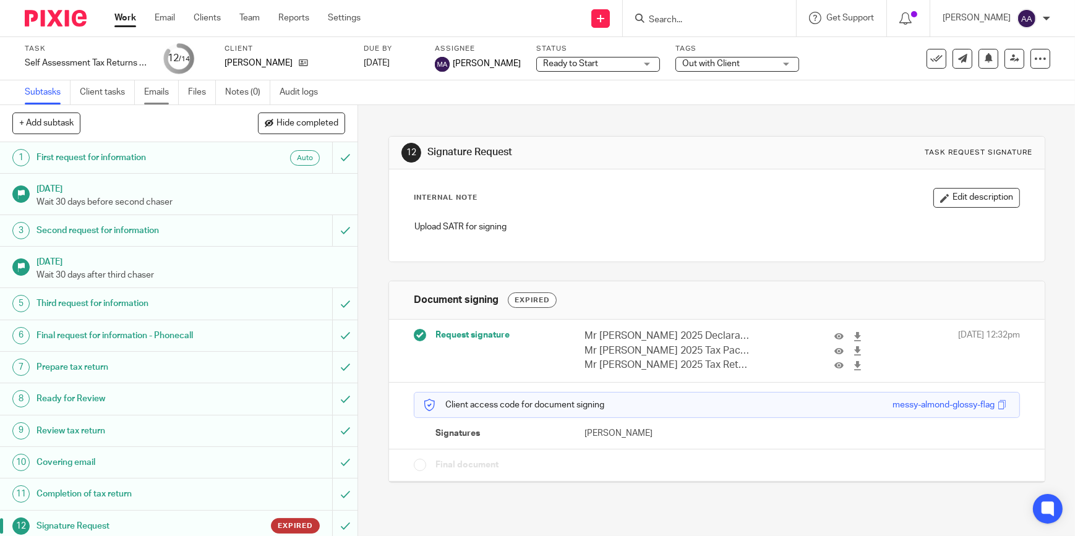
click at [173, 93] on link "Emails" at bounding box center [161, 92] width 35 height 24
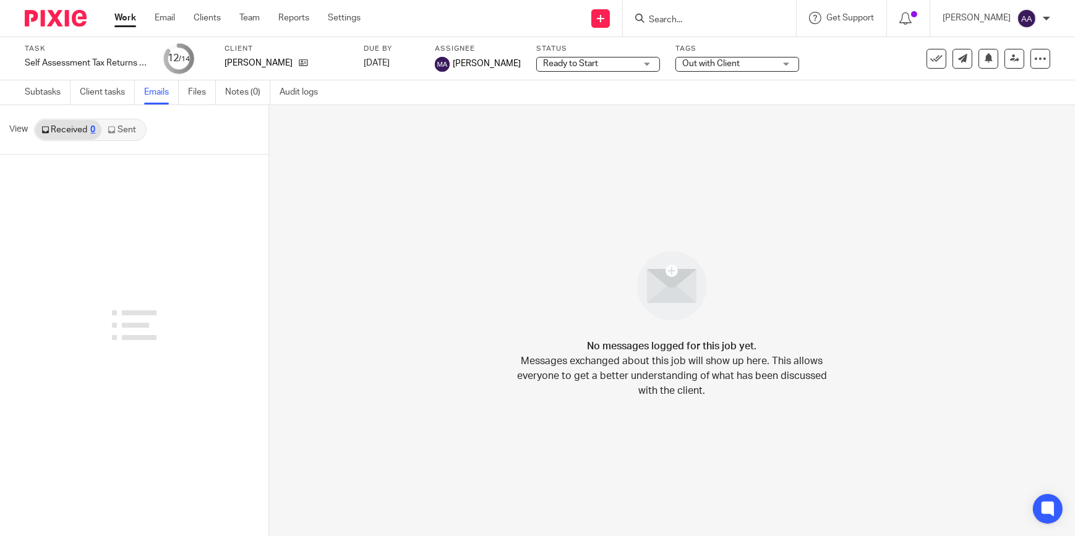
click at [94, 131] on div "0" at bounding box center [92, 130] width 5 height 9
click at [112, 127] on icon at bounding box center [111, 129] width 7 height 7
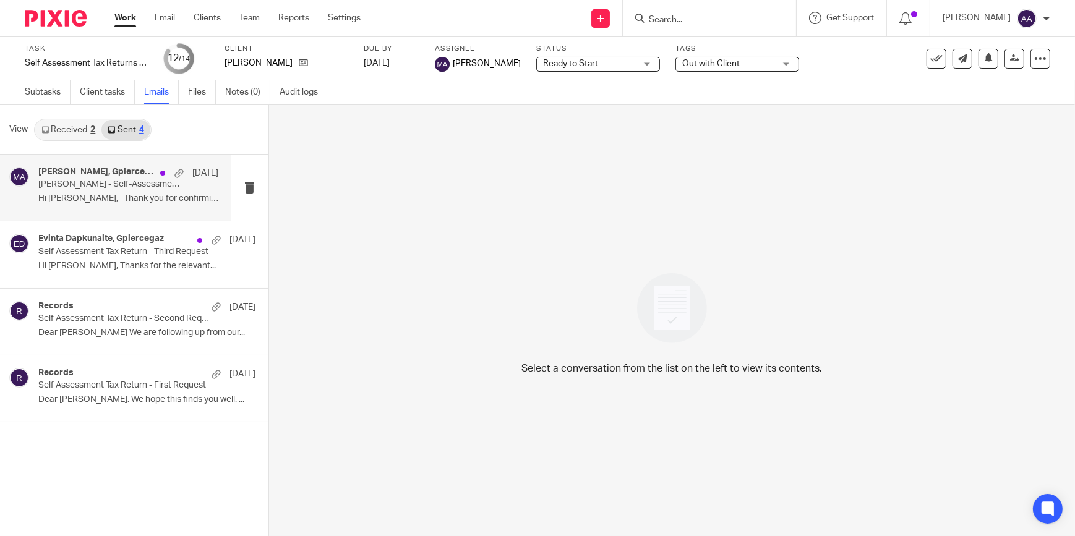
click at [111, 208] on div "Mehreen Ajaz, Gpiercegaz 3 Jul Gary Pierce - Self-Assessment Tax Return 2024/25…" at bounding box center [128, 187] width 181 height 41
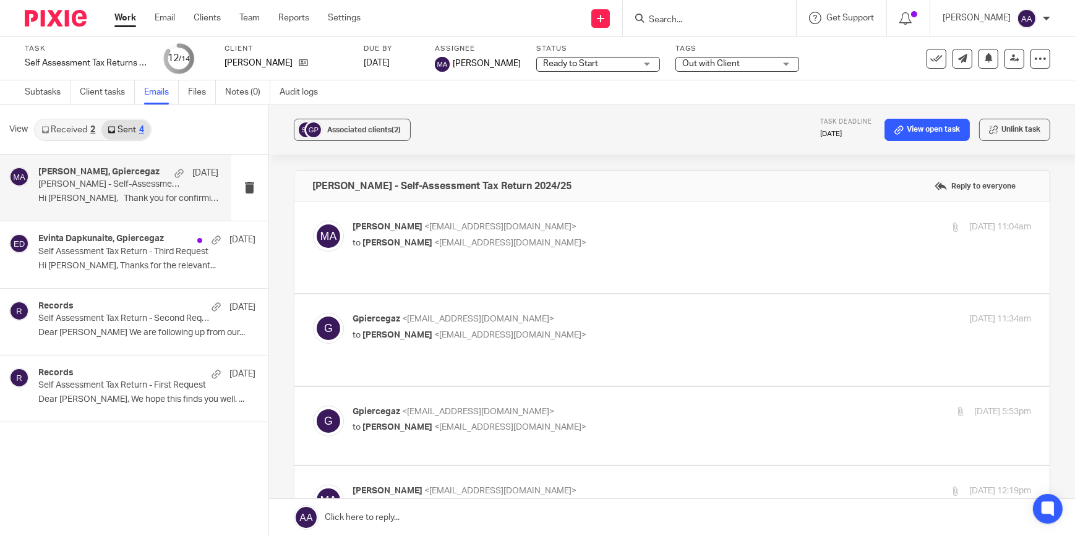
click at [447, 232] on p "Mehreen Ajaz <mehreen@blackandwhiteaccounting.co.uk>" at bounding box center [579, 227] width 452 height 13
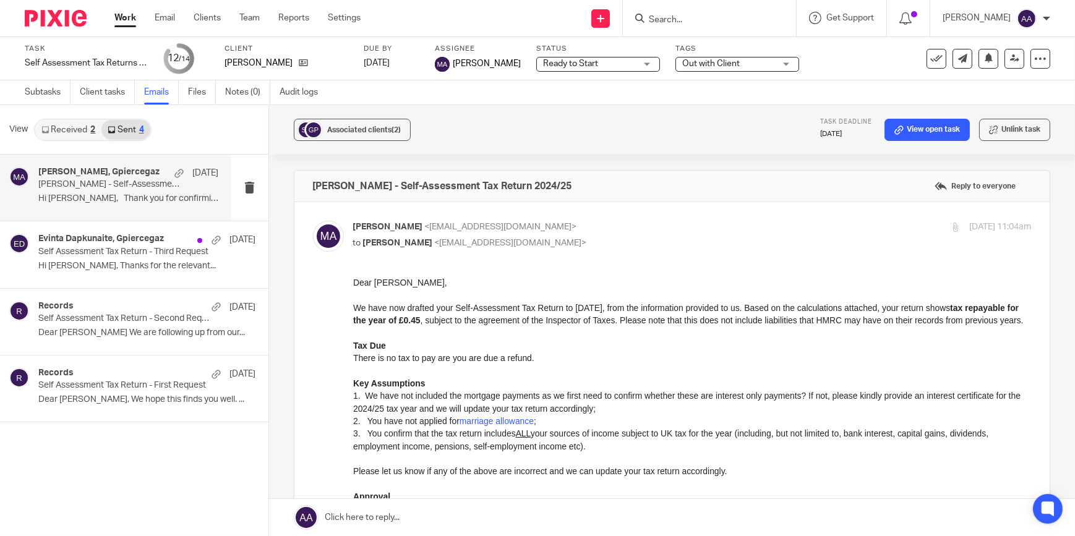
click at [447, 232] on p "Mehreen Ajaz <mehreen@blackandwhiteaccounting.co.uk>" at bounding box center [579, 227] width 452 height 13
checkbox input "false"
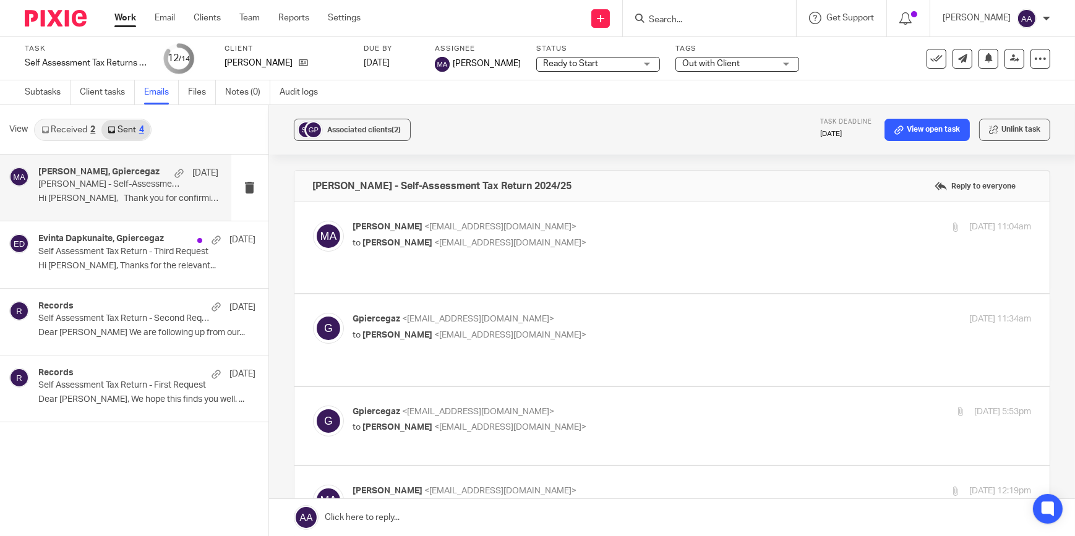
click at [433, 315] on span "<gpiercegaz@aol.com>" at bounding box center [479, 319] width 152 height 9
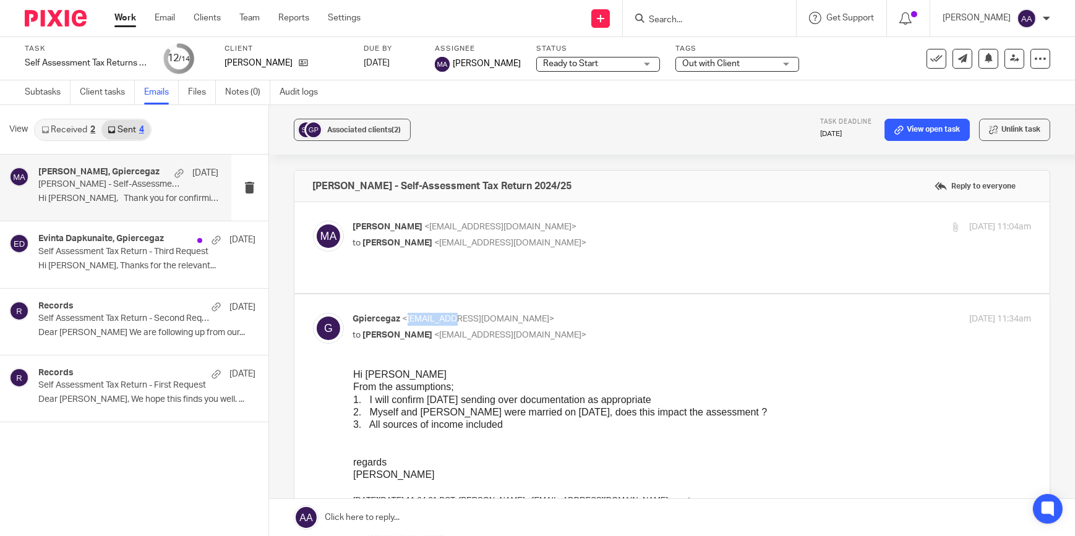
click at [433, 315] on span "<[EMAIL_ADDRESS][DOMAIN_NAME]>" at bounding box center [479, 319] width 152 height 9
drag, startPoint x: 433, startPoint y: 307, endPoint x: 472, endPoint y: 312, distance: 39.2
click at [472, 313] on p "Gpiercegaz <gpiercegaz@aol.com>" at bounding box center [579, 319] width 452 height 13
checkbox input "false"
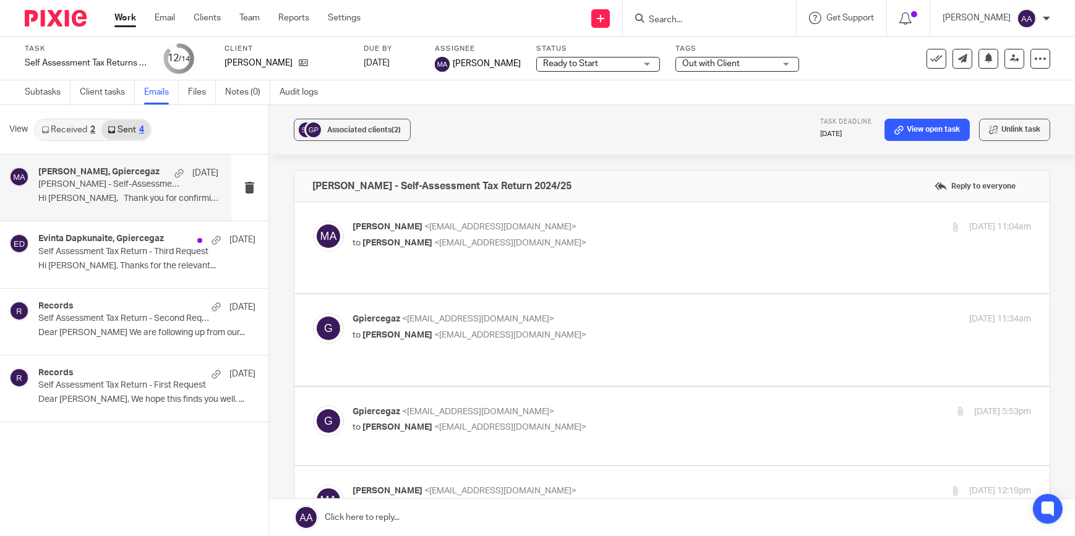
click at [430, 416] on div "Gpiercegaz <gpiercegaz@aol.com> to Mehreen Ajaz <mehreen@blackandwhiteaccountin…" at bounding box center [672, 426] width 719 height 41
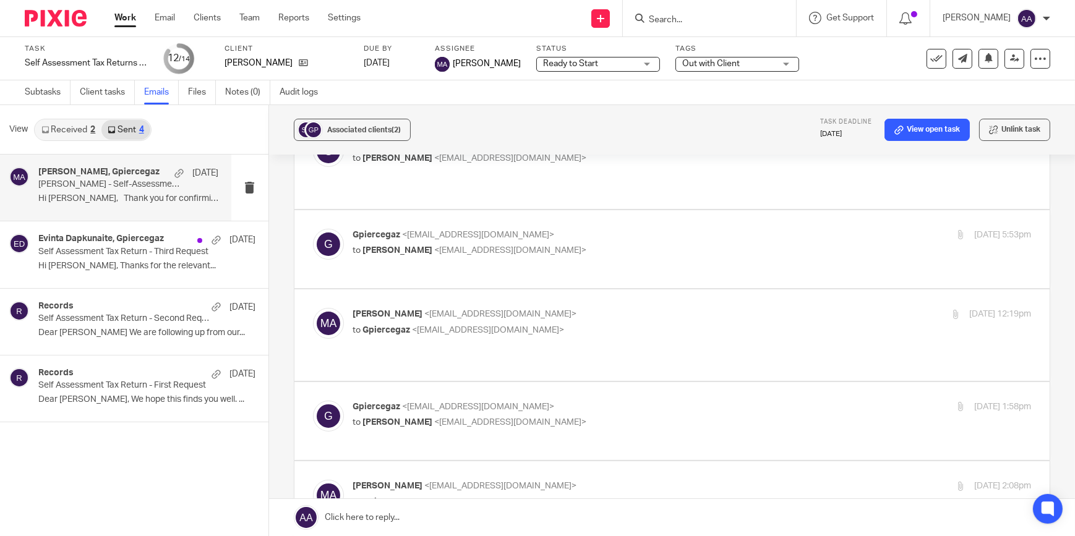
scroll to position [187, 0]
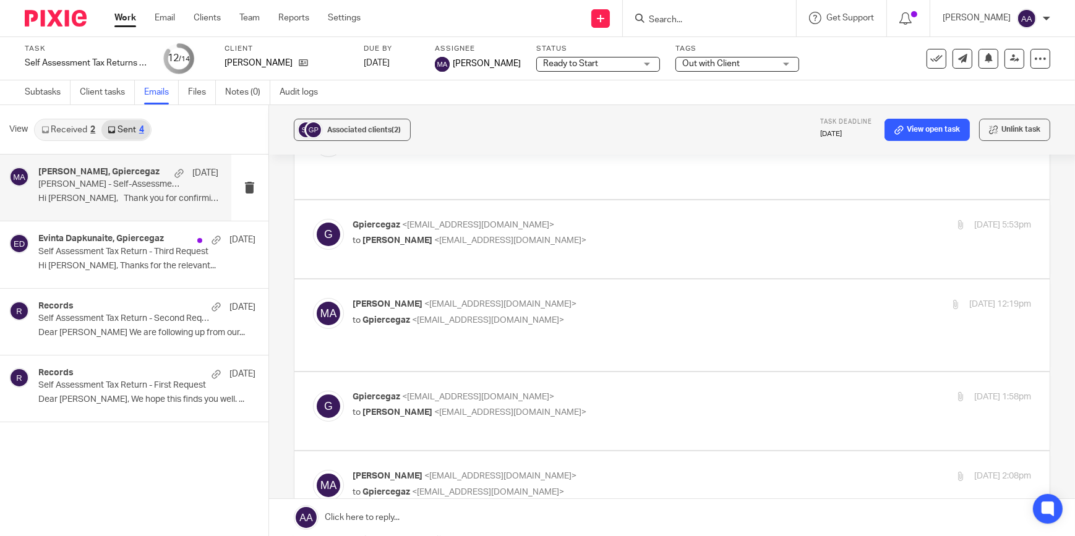
click at [427, 316] on span "<gpiercegaz@aol.com>" at bounding box center [489, 320] width 152 height 9
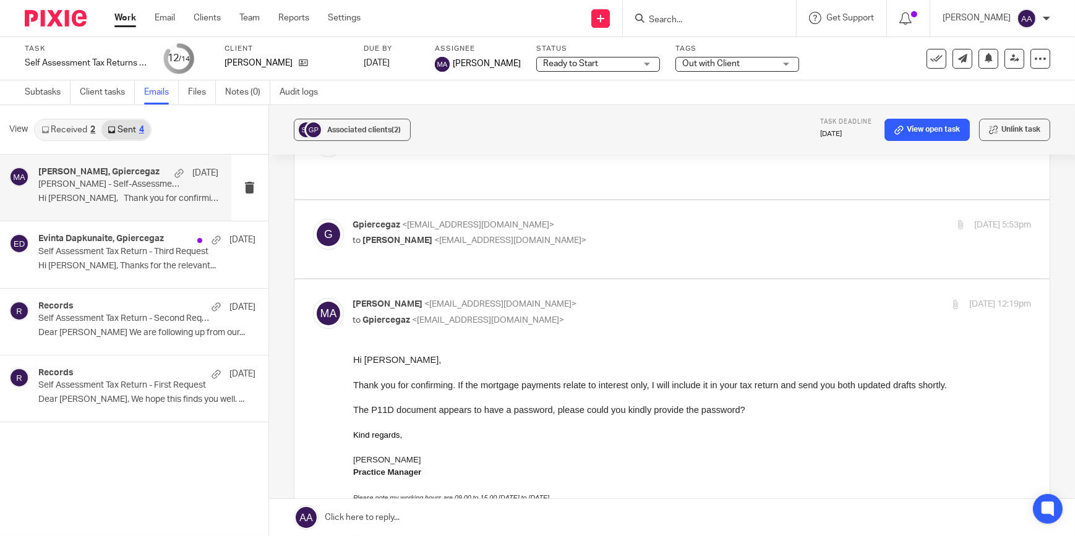
scroll to position [0, 0]
click at [432, 298] on div "Mehreen Ajaz <mehreen@blackandwhiteaccounting.co.uk> to Gpiercegaz <gpiercegaz@…" at bounding box center [579, 312] width 452 height 28
checkbox input "false"
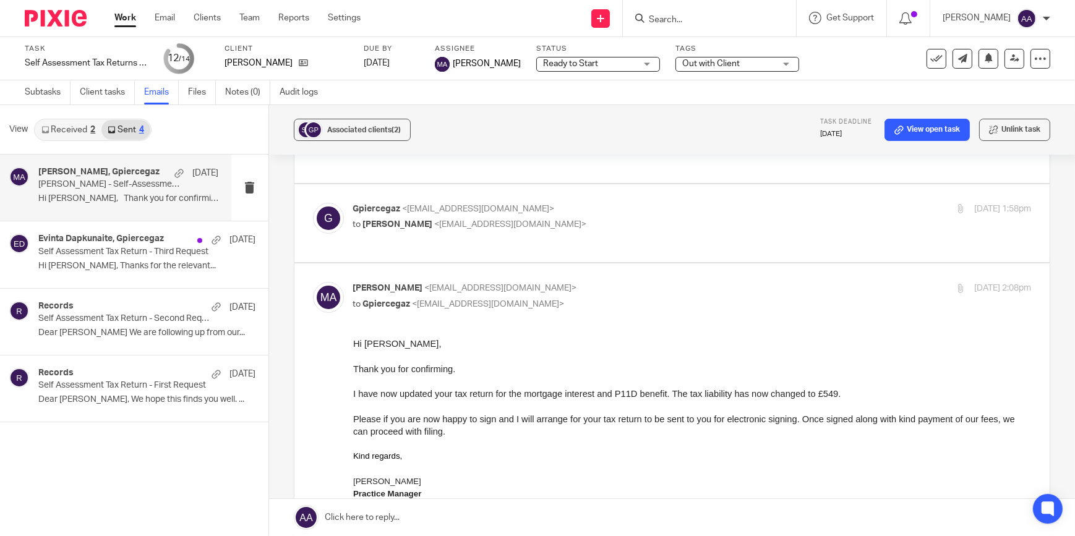
click at [446, 300] on span "<gpiercegaz@aol.com>" at bounding box center [489, 304] width 152 height 9
checkbox input "false"
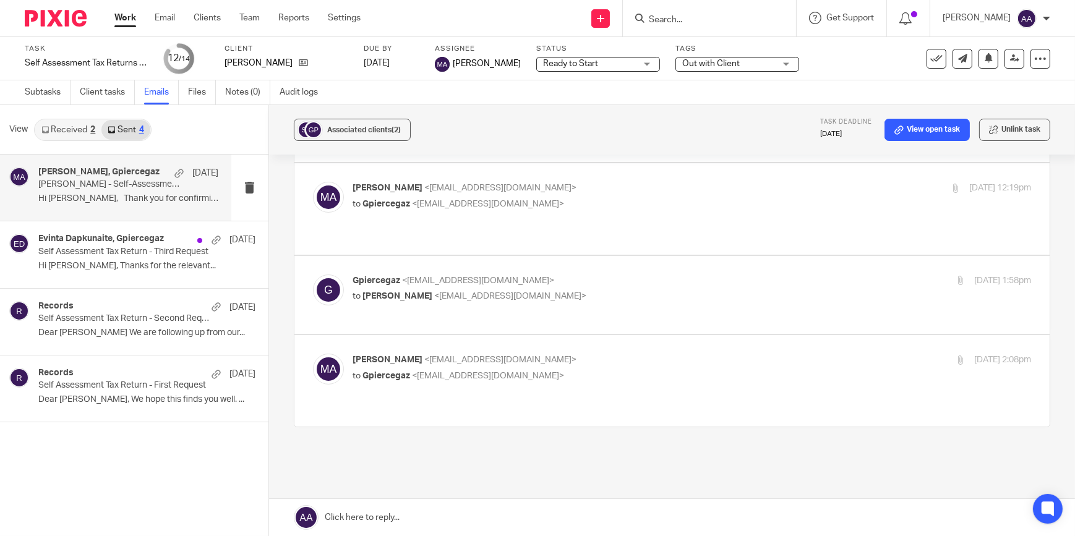
click at [440, 276] on span "<gpiercegaz@aol.com>" at bounding box center [479, 280] width 152 height 9
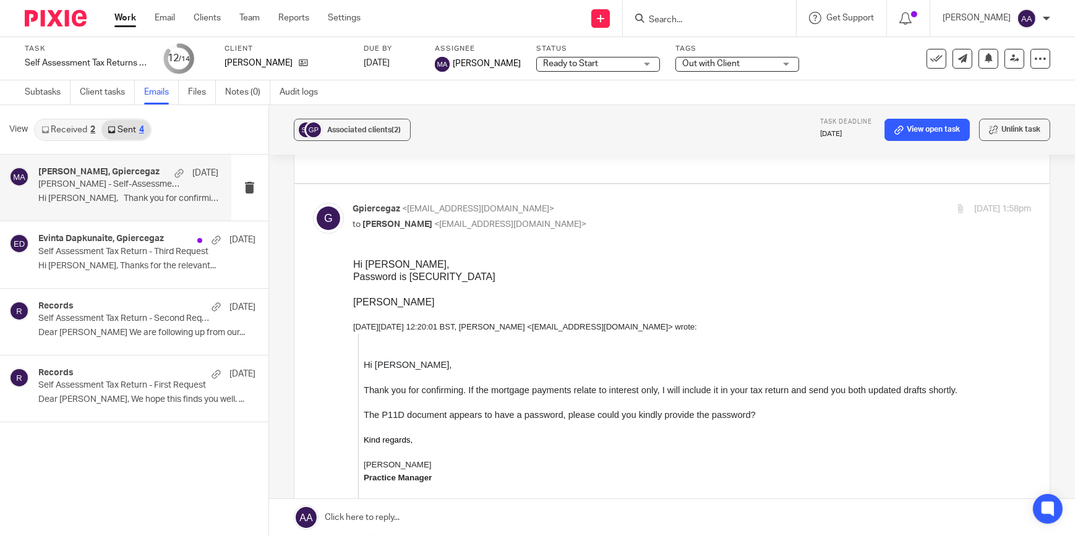
click at [511, 220] on span "<mehreen@blackandwhiteaccounting.co.uk>" at bounding box center [511, 224] width 152 height 9
checkbox input "false"
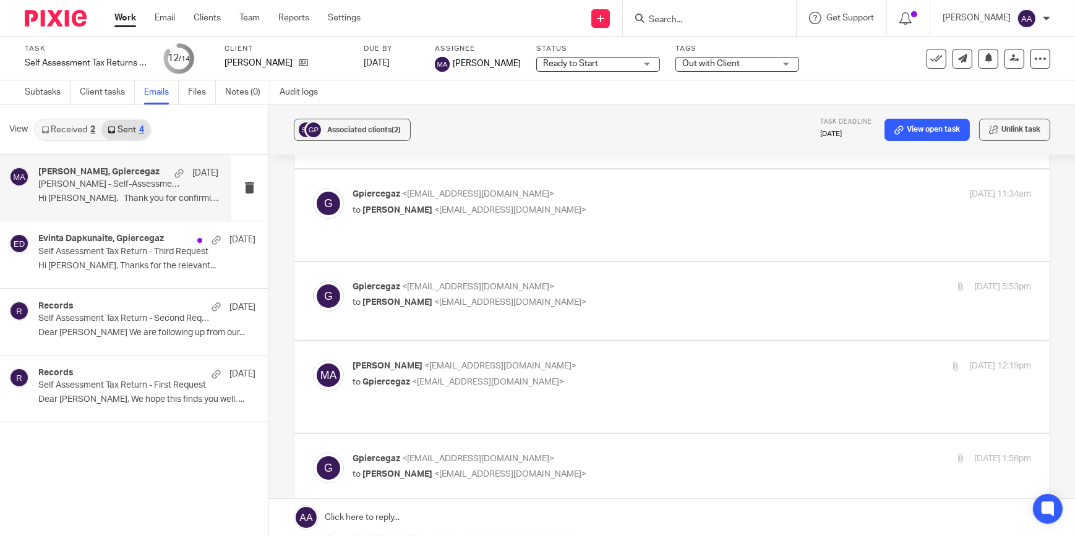
scroll to position [115, 0]
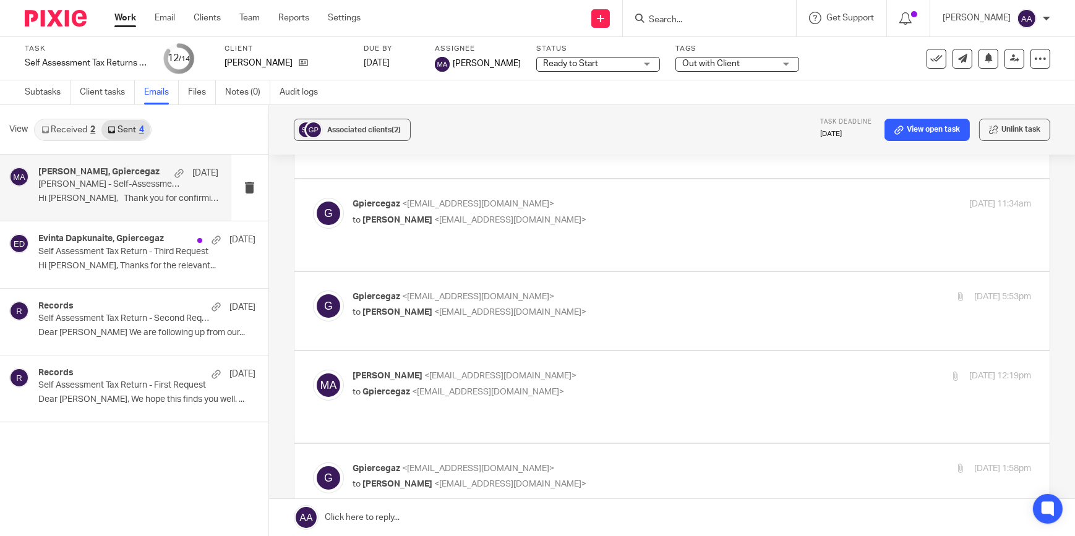
click at [469, 370] on p "Mehreen Ajaz <mehreen@blackandwhiteaccounting.co.uk>" at bounding box center [579, 376] width 452 height 13
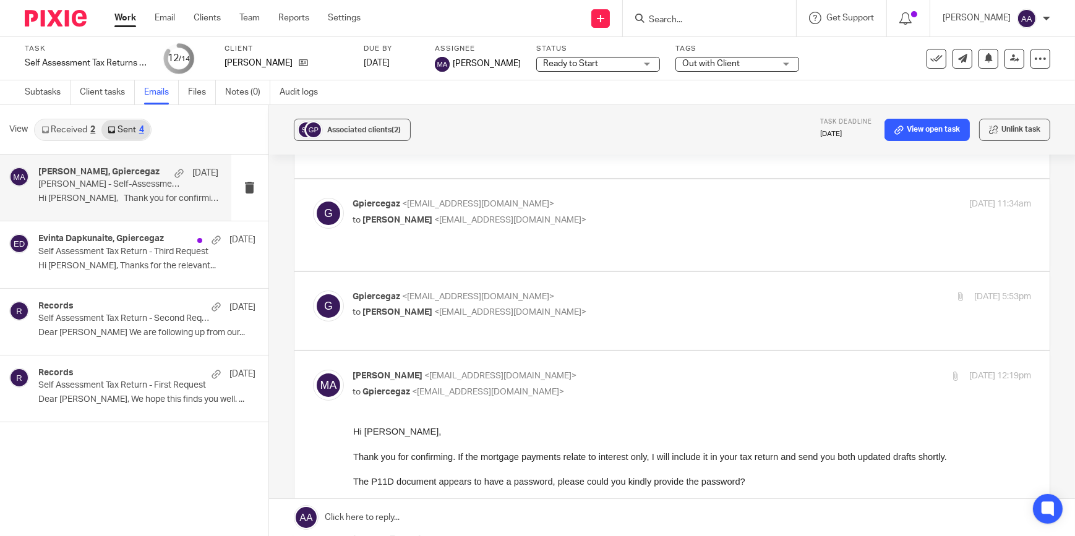
scroll to position [0, 0]
click at [469, 370] on p "Mehreen Ajaz <mehreen@blackandwhiteaccounting.co.uk>" at bounding box center [579, 376] width 452 height 13
checkbox input "false"
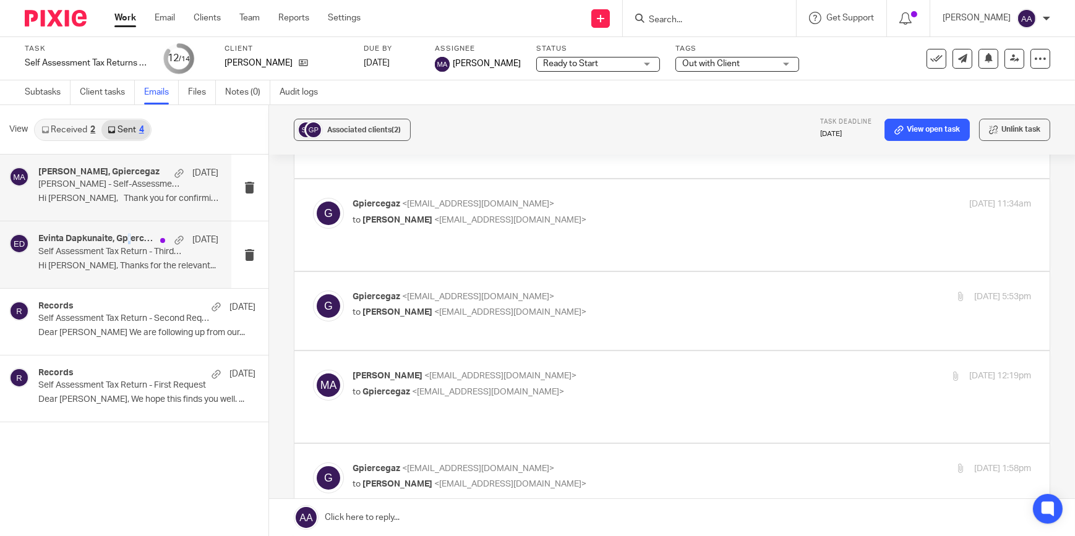
drag, startPoint x: 88, startPoint y: 239, endPoint x: 78, endPoint y: 240, distance: 9.9
click at [79, 240] on h4 "Evinta Dapkunaite, Gpiercegaz" at bounding box center [96, 239] width 116 height 11
drag, startPoint x: 78, startPoint y: 240, endPoint x: 101, endPoint y: 250, distance: 25.2
click at [95, 249] on p "Self Assessment Tax Return - Third Request" at bounding box center [110, 252] width 144 height 11
click at [101, 250] on p "Self Assessment Tax Return - Third Request" at bounding box center [110, 252] width 144 height 11
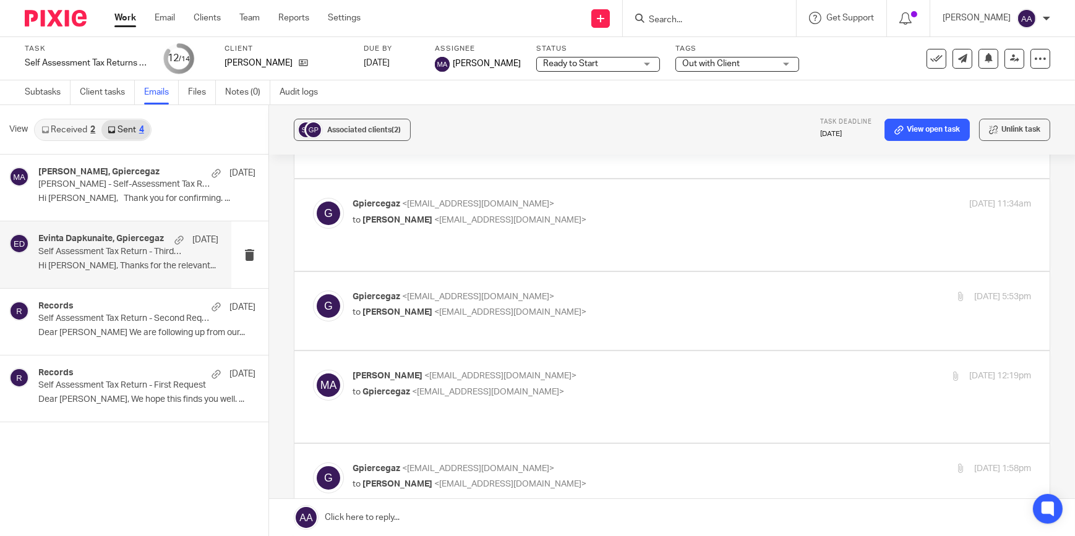
click at [61, 135] on link "Received 2" at bounding box center [68, 130] width 66 height 20
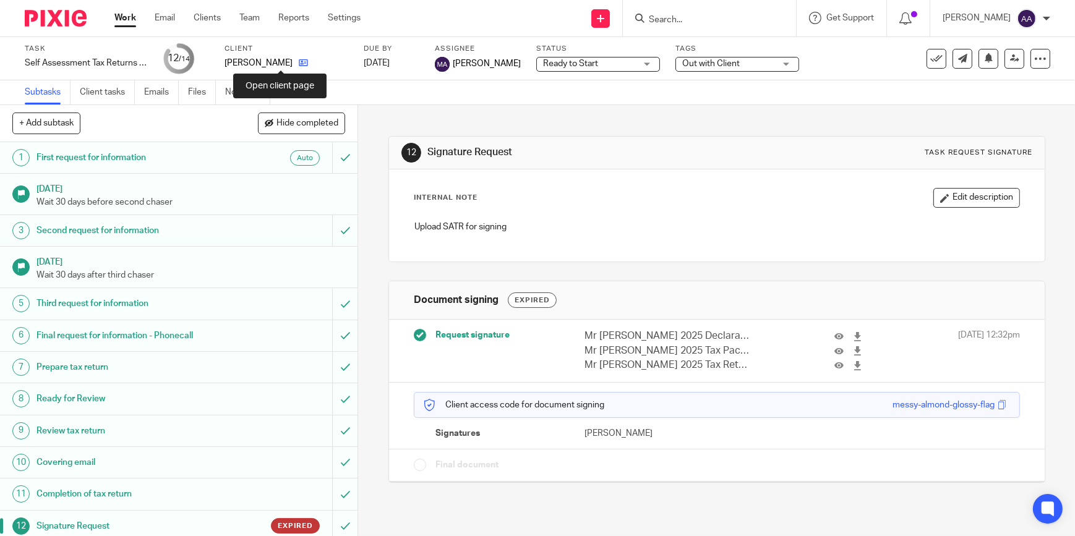
click at [299, 67] on icon at bounding box center [303, 62] width 9 height 9
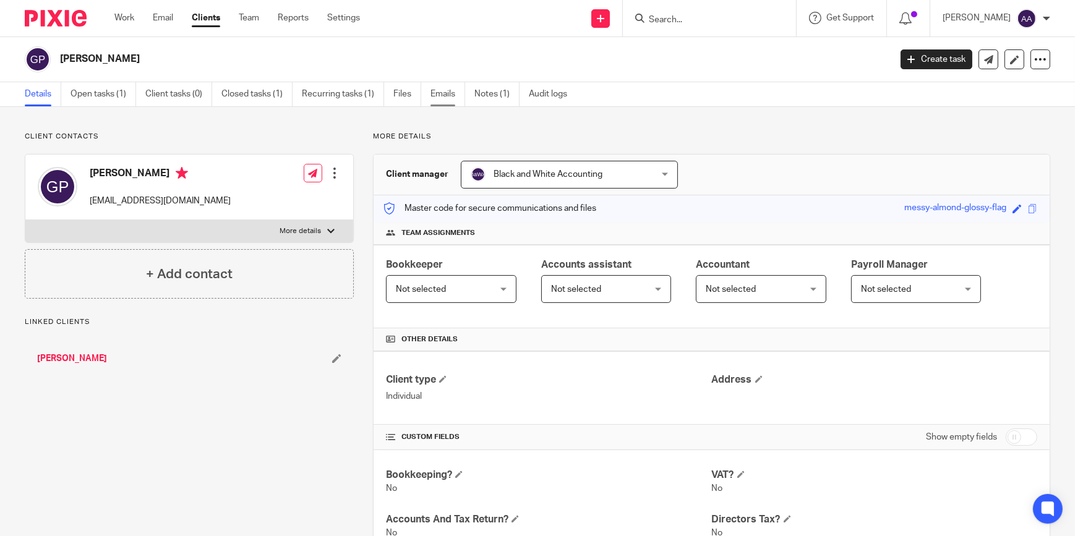
click at [458, 92] on link "Emails" at bounding box center [447, 94] width 35 height 24
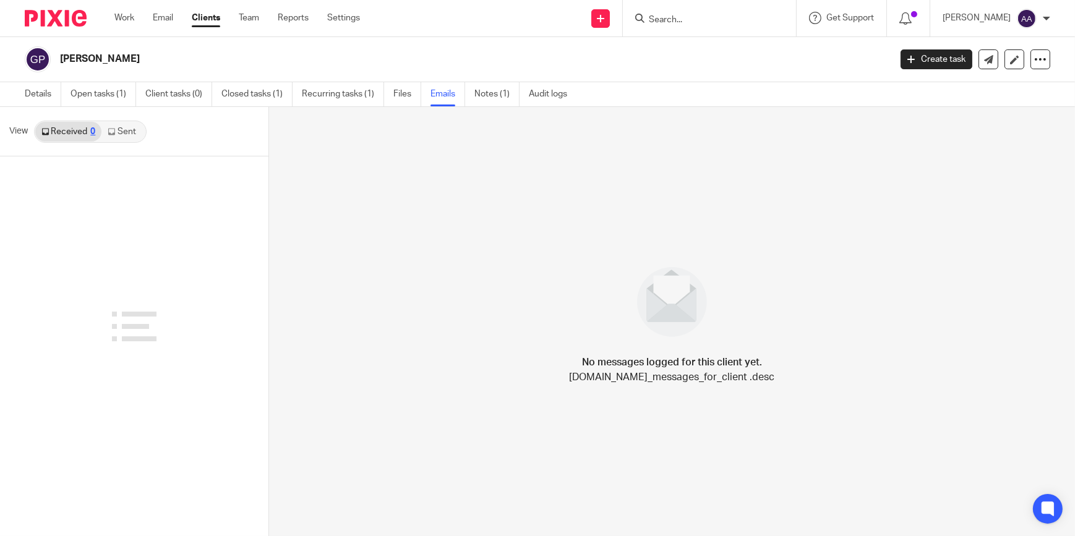
click at [123, 127] on link "Sent" at bounding box center [122, 132] width 43 height 20
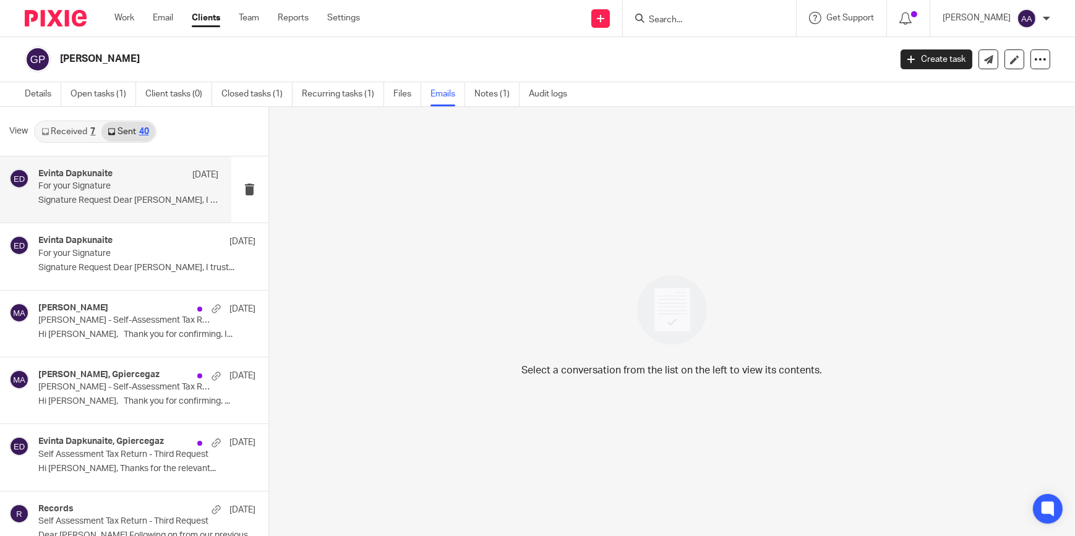
click at [136, 186] on p "For your Signature" at bounding box center [110, 186] width 144 height 11
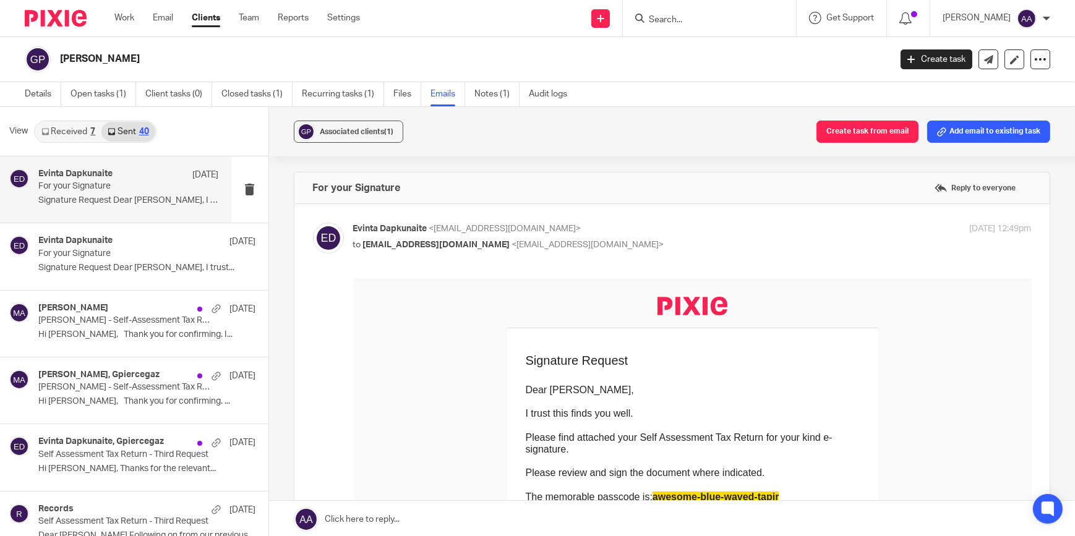
scroll to position [187, 0]
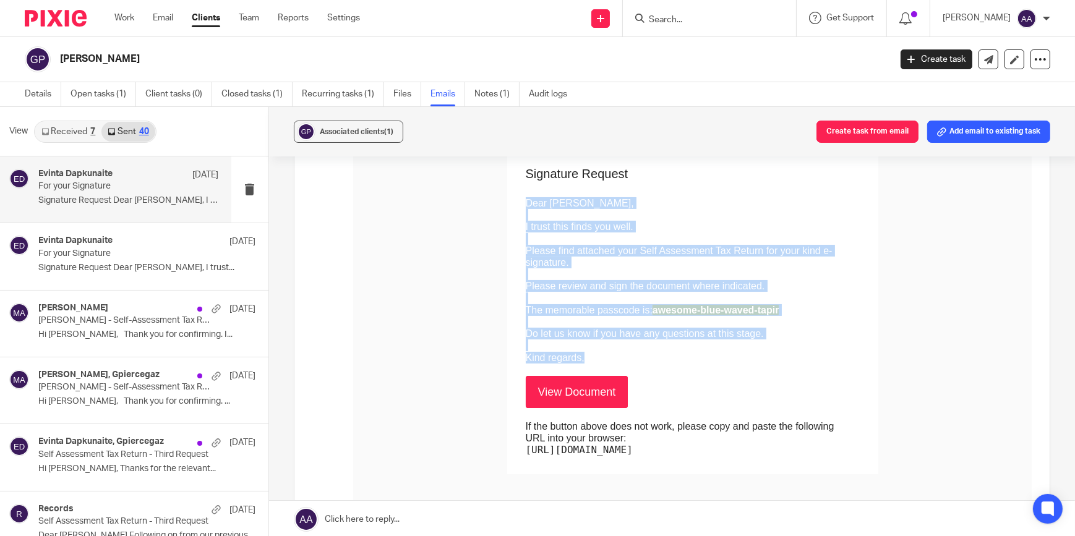
drag, startPoint x: 464, startPoint y: 203, endPoint x: 532, endPoint y: 344, distance: 156.0
click at [532, 344] on td "Dear Sharon, I trust this finds you well. Please find attached your Self Assess…" at bounding box center [692, 272] width 334 height 182
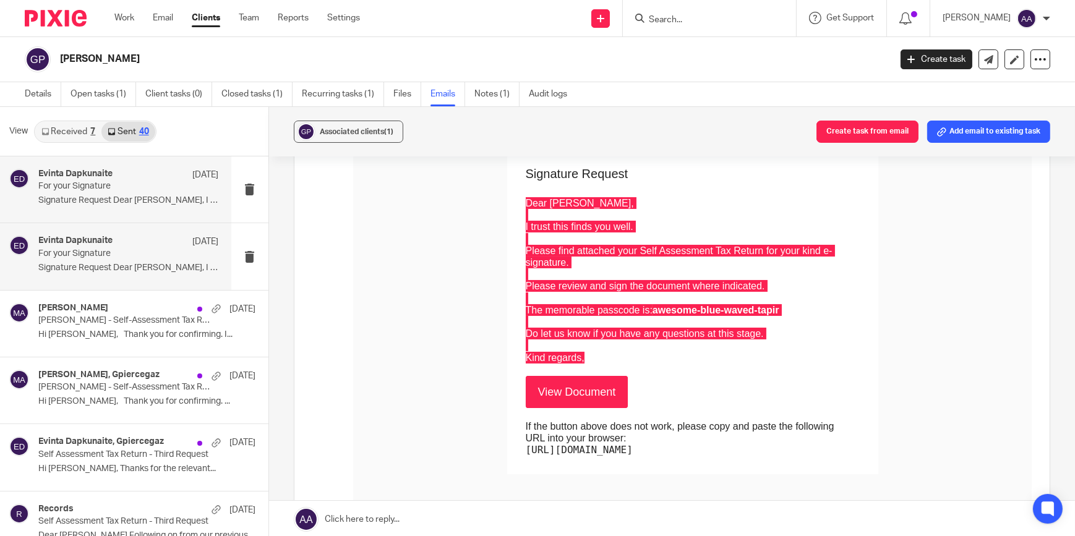
drag, startPoint x: 180, startPoint y: 253, endPoint x: 85, endPoint y: 254, distance: 95.2
click at [85, 254] on p "For your Signature" at bounding box center [110, 254] width 144 height 11
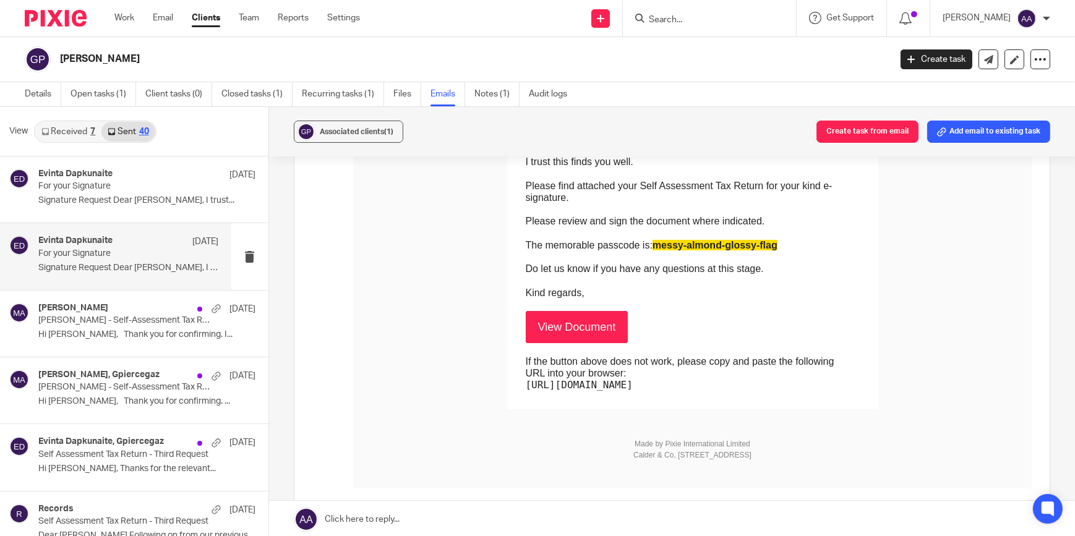
scroll to position [64, 0]
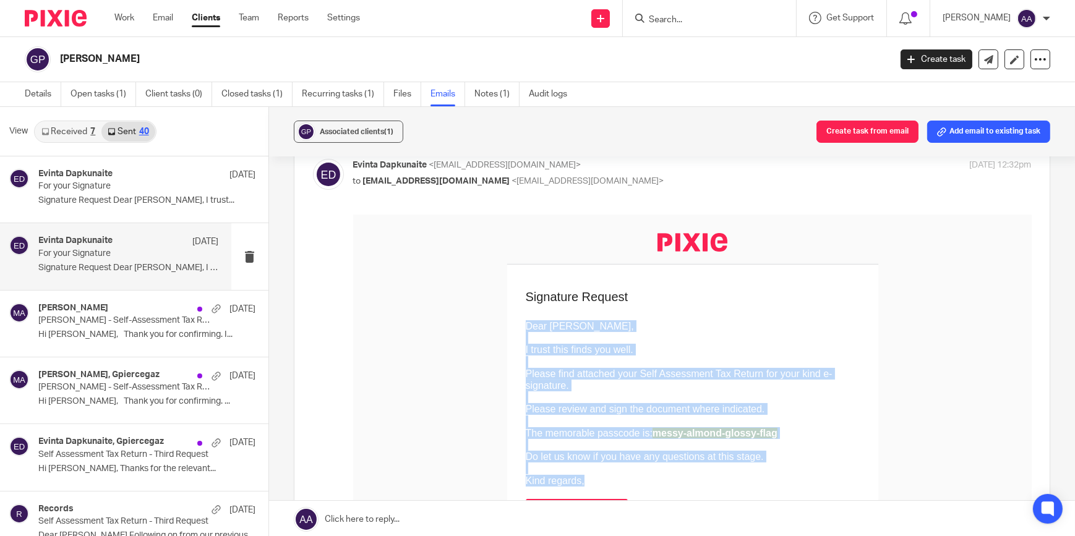
drag, startPoint x: 464, startPoint y: 326, endPoint x: 524, endPoint y: 464, distance: 151.0
click at [525, 464] on td "Dear Gary, I trust this finds you well. Please find attached your Self Assessme…" at bounding box center [692, 395] width 334 height 182
copy td "Dear Gary, I trust this finds you well. Please find attached your Self Assessme…"
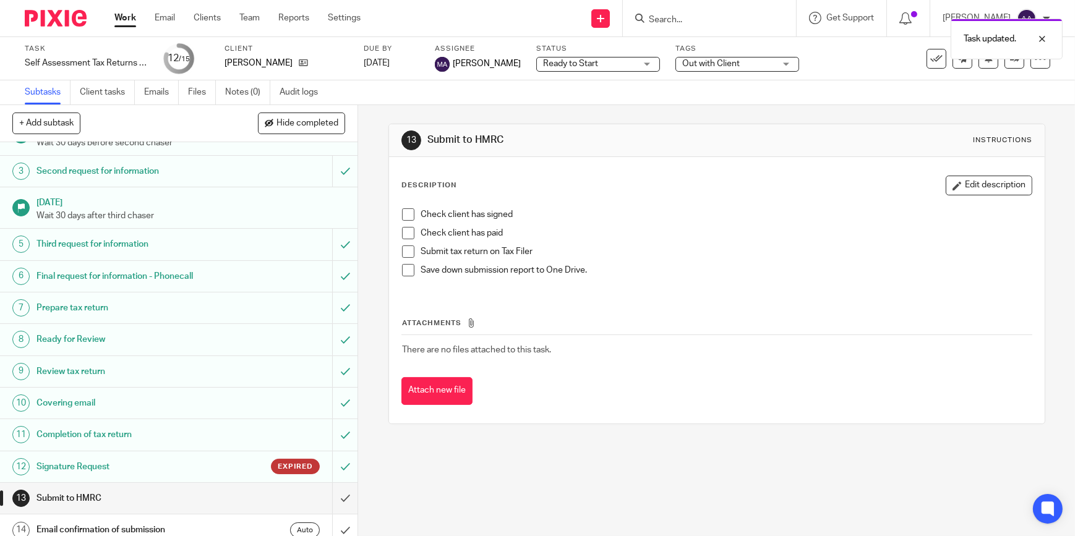
scroll to position [100, 0]
